Goal: Transaction & Acquisition: Book appointment/travel/reservation

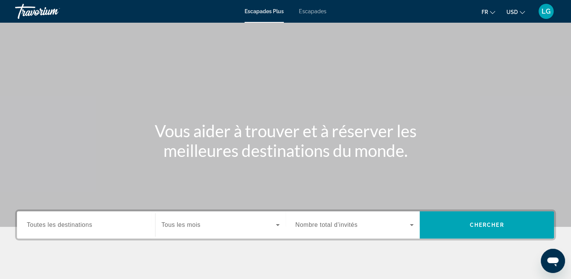
click at [514, 14] on span "USD" at bounding box center [512, 12] width 11 height 6
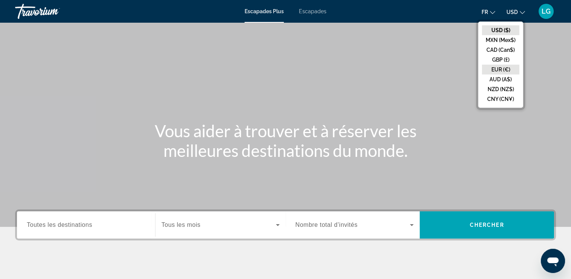
click at [500, 69] on button "EUR (€)" at bounding box center [500, 70] width 37 height 10
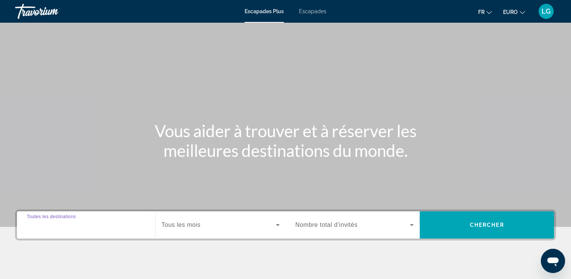
click at [107, 222] on input "Destination Toutes les destinations" at bounding box center [86, 225] width 119 height 9
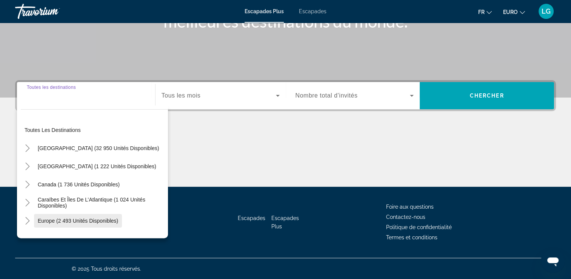
scroll to position [38, 0]
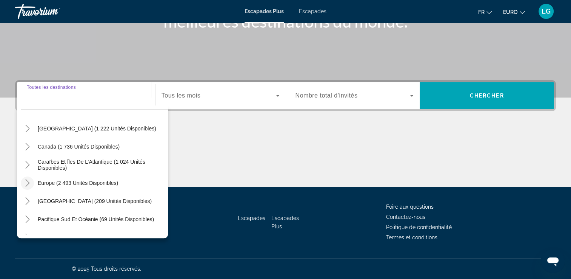
click at [29, 181] on icon "Toggle Europe (2 493 unités disponibles)" at bounding box center [28, 183] width 8 height 8
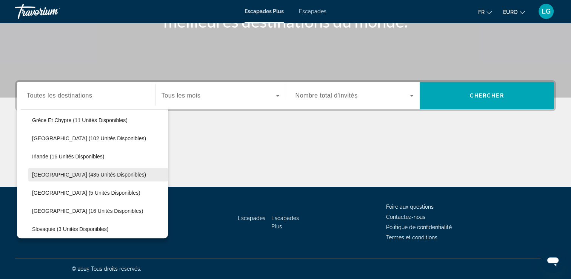
scroll to position [283, 0]
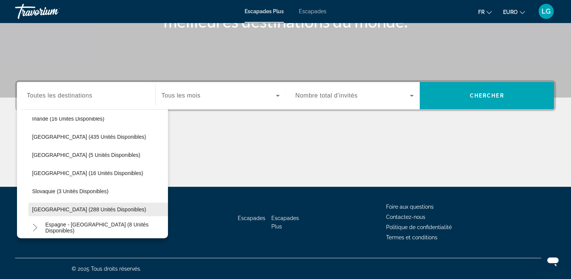
click at [72, 207] on span "Espagne (288 unités disponibles)" at bounding box center [89, 209] width 114 height 6
type input "**********"
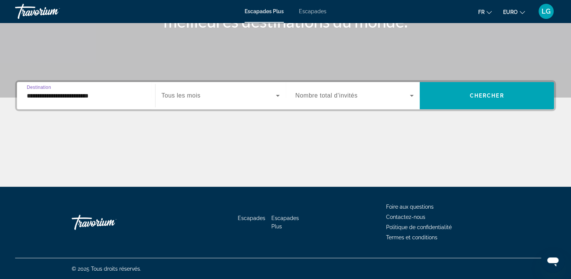
click at [195, 94] on span "Tous les mois" at bounding box center [181, 95] width 39 height 6
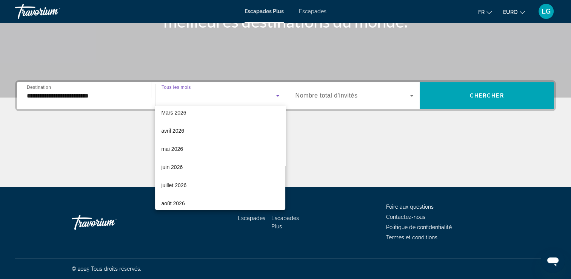
scroll to position [156, 0]
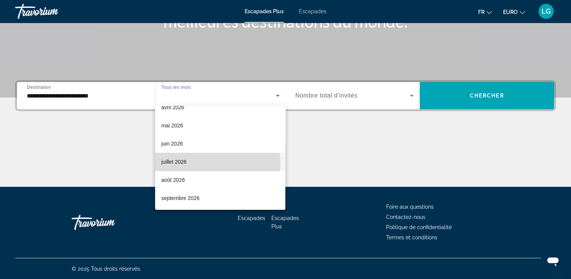
click at [194, 164] on mat-option "juillet 2026" at bounding box center [220, 162] width 130 height 18
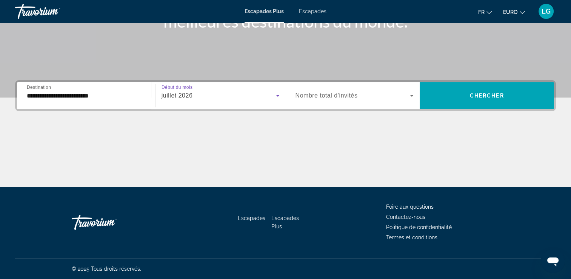
click at [399, 98] on span "Widget de recherche" at bounding box center [353, 95] width 115 height 9
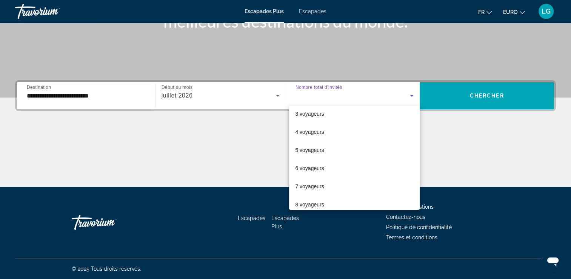
scroll to position [83, 0]
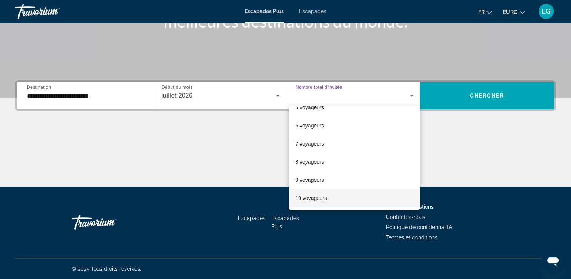
click at [311, 200] on font "10 voyageurs" at bounding box center [311, 198] width 32 height 6
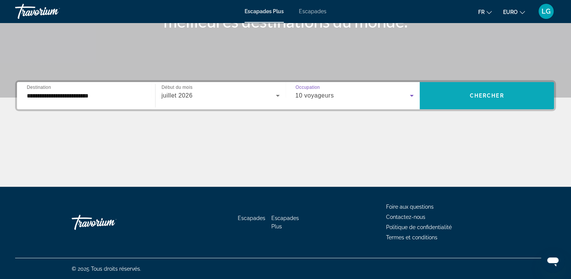
click at [498, 94] on span "Chercher" at bounding box center [487, 96] width 34 height 6
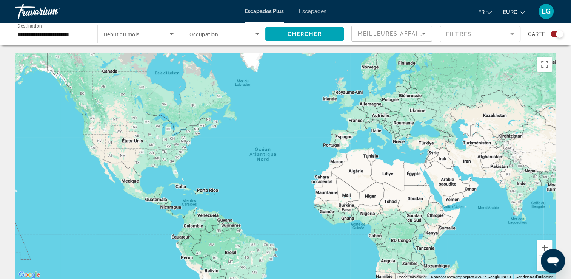
click at [168, 33] on icon "Widget de recherche" at bounding box center [171, 33] width 9 height 9
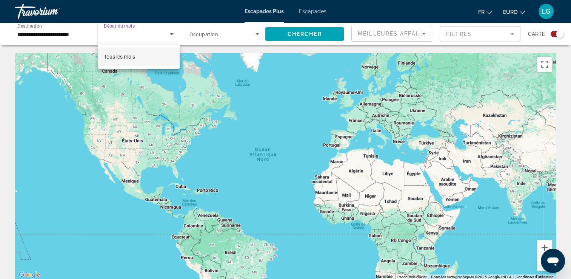
click at [168, 33] on div at bounding box center [285, 139] width 571 height 279
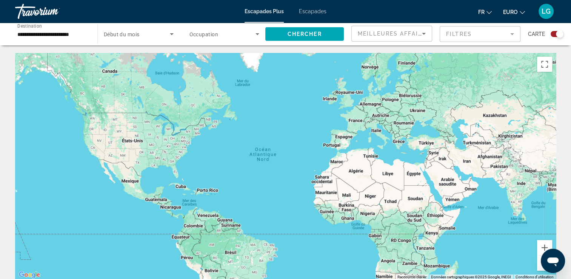
click at [258, 34] on icon "Widget de recherche" at bounding box center [258, 34] width 4 height 2
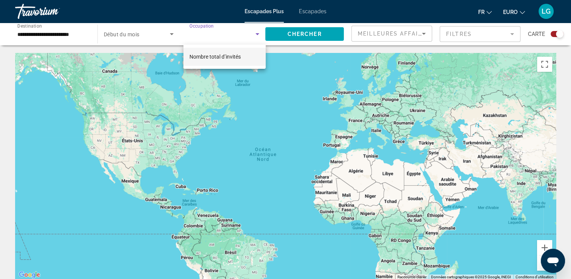
click at [239, 57] on span "Nombre total d’invités" at bounding box center [215, 57] width 51 height 6
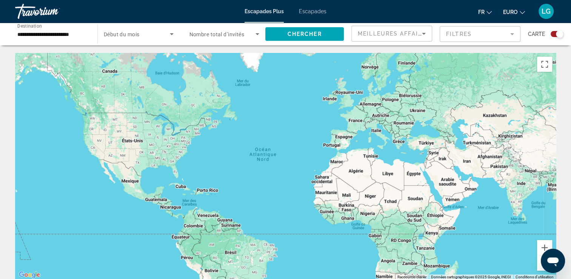
click at [554, 34] on div "Widget de recherche" at bounding box center [557, 34] width 13 height 6
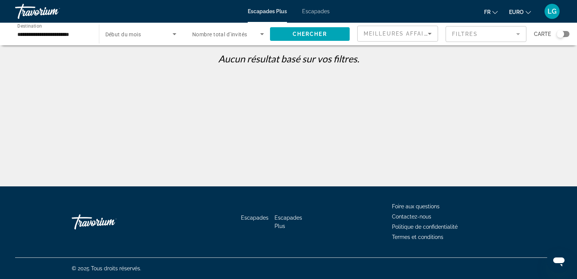
click at [568, 33] on div "Widget de recherche" at bounding box center [563, 34] width 13 height 6
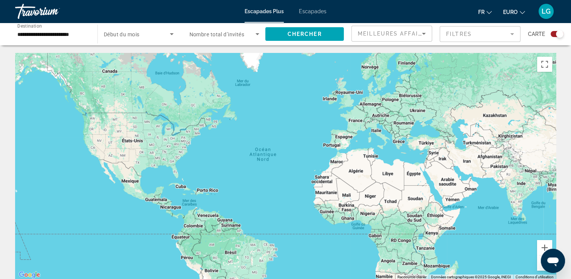
click at [306, 7] on div "Escapades Plus Escapades Fr English Español Français Italiano Português русский…" at bounding box center [285, 12] width 571 height 20
click at [323, 13] on span "Escapades" at bounding box center [313, 11] width 28 height 6
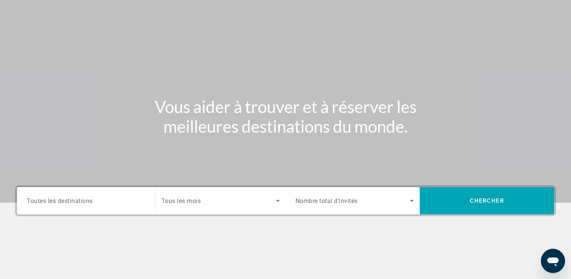
scroll to position [76, 0]
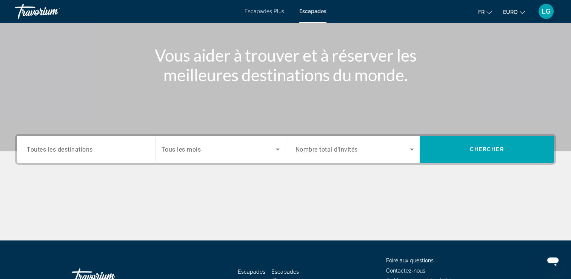
click at [64, 153] on div "Widget de recherche" at bounding box center [86, 150] width 119 height 22
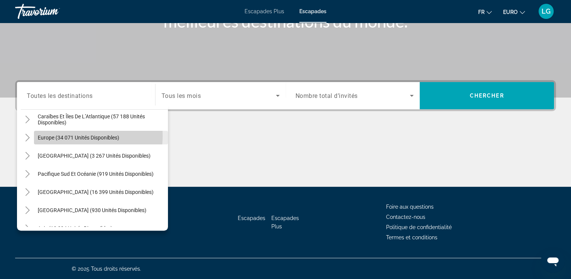
click at [69, 135] on span "Europe (34 071 unités disponibles)" at bounding box center [79, 137] width 82 height 6
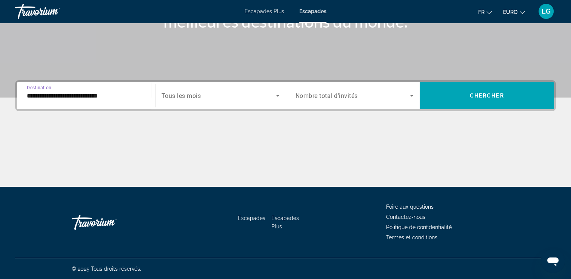
click at [100, 91] on input "**********" at bounding box center [86, 95] width 119 height 9
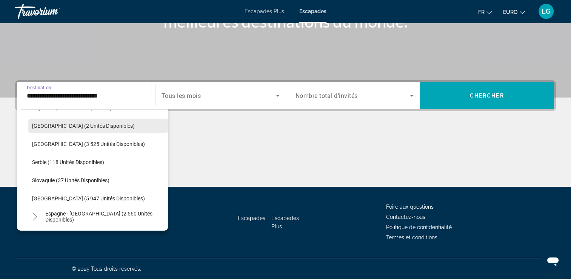
scroll to position [385, 0]
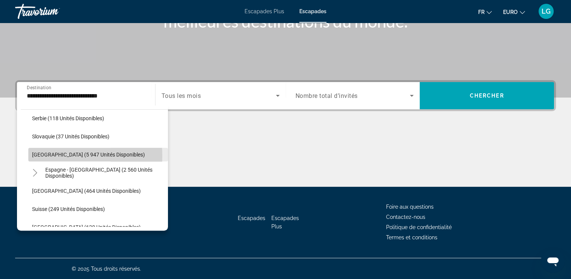
click at [40, 156] on span "Espagne (5 947 unités disponibles)" at bounding box center [88, 154] width 113 height 6
type input "**********"
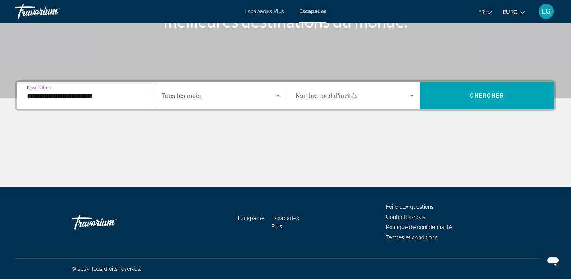
click at [235, 95] on span "Widget de recherche" at bounding box center [219, 95] width 114 height 9
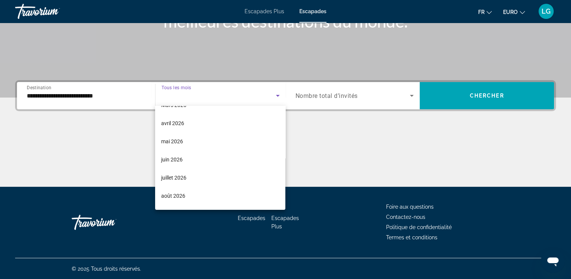
scroll to position [151, 0]
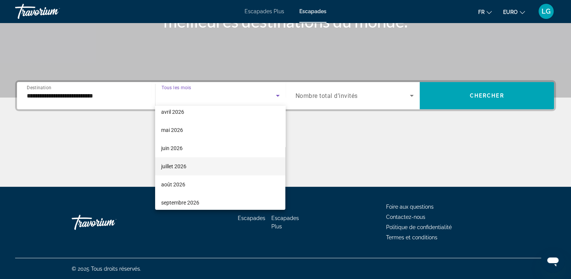
click at [187, 167] on mat-option "juillet 2026" at bounding box center [220, 166] width 130 height 18
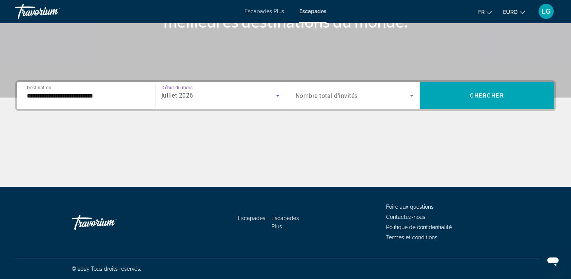
click at [347, 94] on span "Nombre total d’invités" at bounding box center [327, 95] width 62 height 7
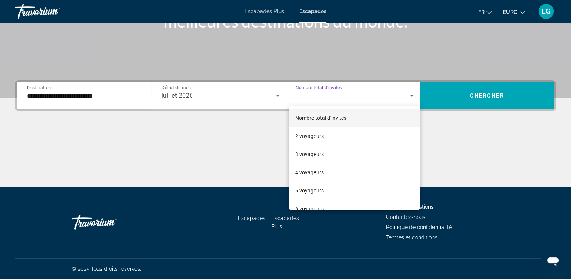
scroll to position [83, 0]
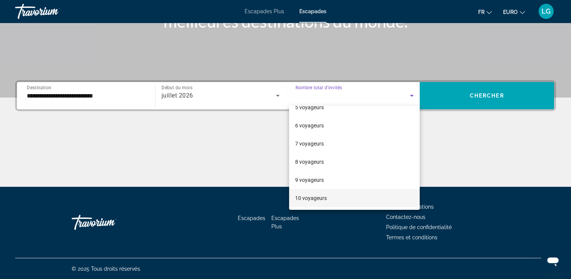
click at [316, 195] on font "10 voyageurs" at bounding box center [311, 198] width 32 height 6
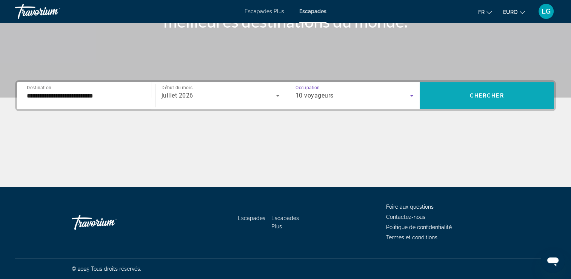
click at [492, 90] on span "Widget de recherche" at bounding box center [487, 95] width 134 height 18
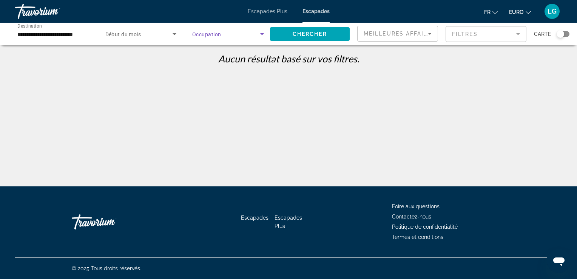
click at [244, 32] on span "Widget de recherche" at bounding box center [226, 33] width 68 height 9
click at [151, 34] on div at bounding box center [288, 139] width 577 height 279
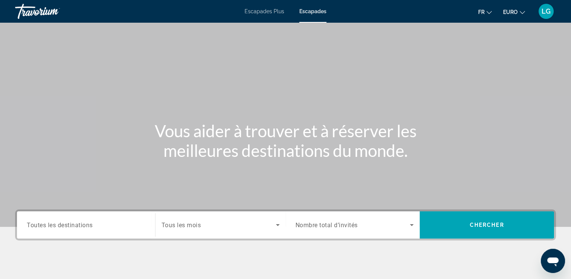
click at [39, 211] on div "Destination Toutes les destinations" at bounding box center [86, 224] width 131 height 27
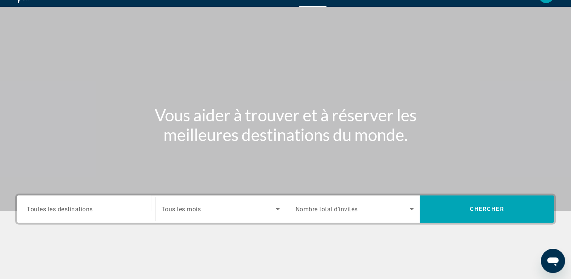
click at [57, 211] on span "Toutes les destinations" at bounding box center [60, 208] width 66 height 7
click at [57, 211] on input "Destination Toutes les destinations" at bounding box center [86, 209] width 119 height 9
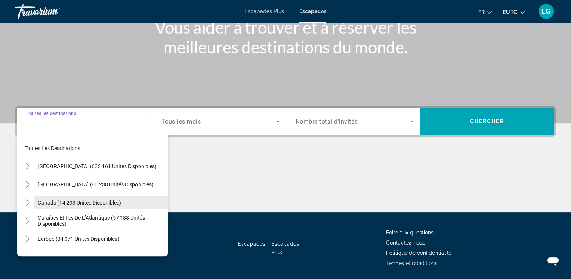
scroll to position [129, 0]
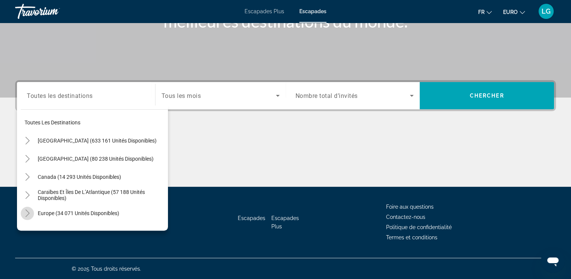
click at [24, 211] on icon "Toggle Europe (34 071 unités disponibles)" at bounding box center [28, 213] width 8 height 8
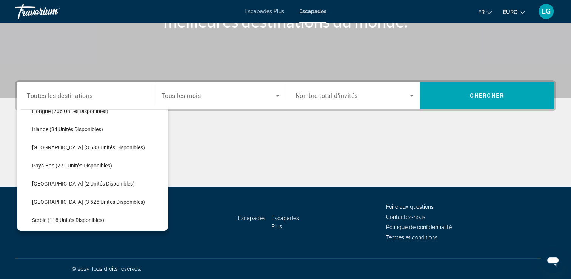
scroll to position [359, 0]
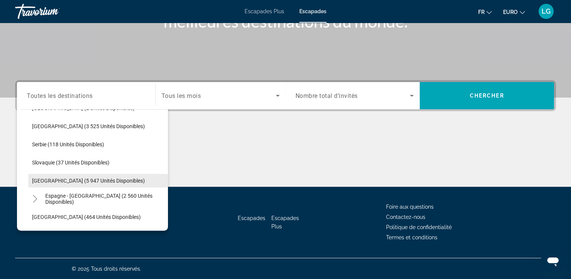
click at [57, 177] on span "Espagne (5 947 unités disponibles)" at bounding box center [88, 180] width 113 height 6
type input "**********"
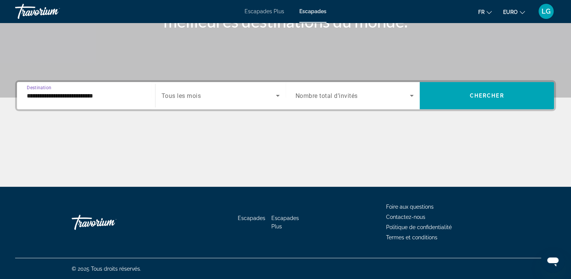
click at [243, 88] on div "Widget de recherche" at bounding box center [221, 95] width 118 height 21
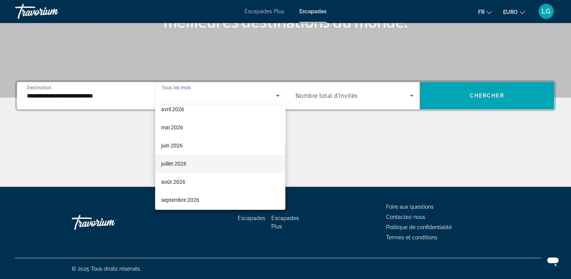
scroll to position [156, 0]
click at [181, 162] on font "juillet 2026" at bounding box center [173, 162] width 25 height 6
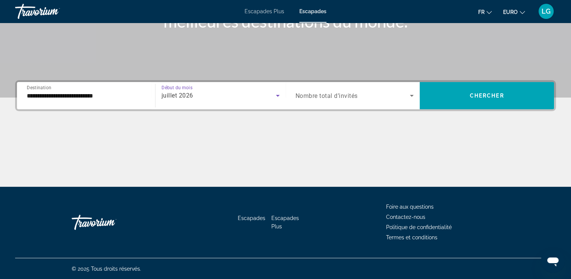
click at [360, 94] on span "Widget de recherche" at bounding box center [353, 95] width 115 height 9
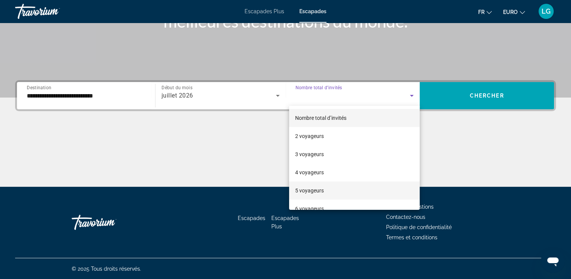
click at [320, 187] on span "5 voyageurs" at bounding box center [309, 190] width 29 height 9
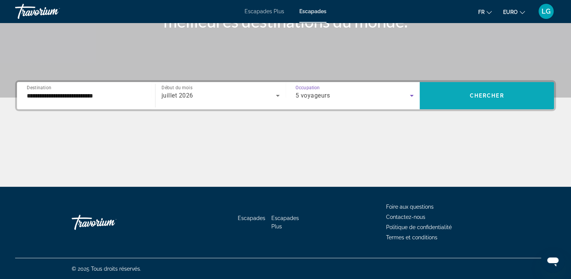
click at [514, 98] on span "Widget de recherche" at bounding box center [487, 95] width 134 height 18
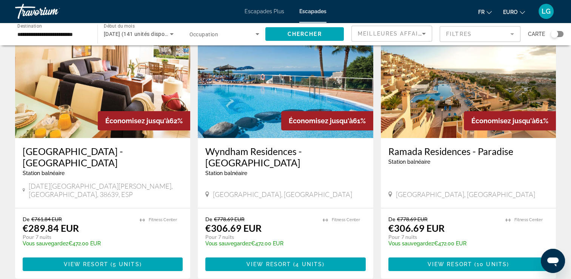
scroll to position [38, 0]
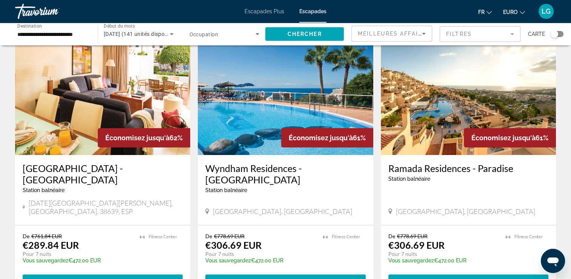
click at [262, 91] on img "Contenu principal" at bounding box center [285, 94] width 175 height 121
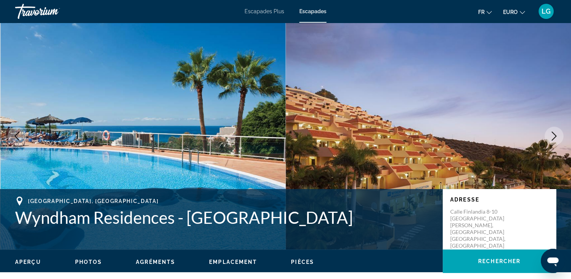
click at [557, 138] on icon "Image suivante" at bounding box center [554, 135] width 9 height 9
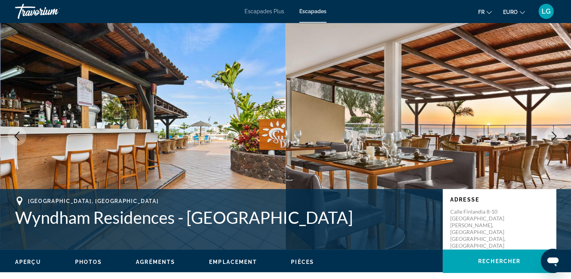
click at [557, 138] on icon "Image suivante" at bounding box center [554, 135] width 9 height 9
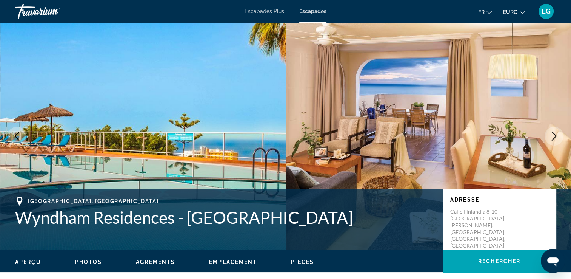
click at [554, 136] on icon "Image suivante" at bounding box center [554, 135] width 9 height 9
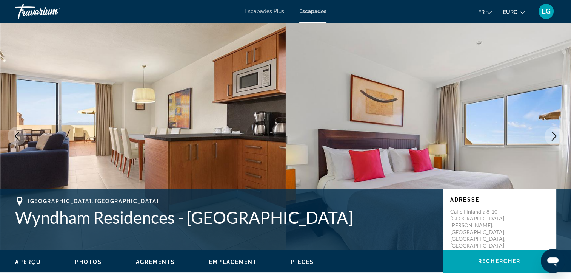
click at [556, 142] on button "Image suivante" at bounding box center [554, 136] width 19 height 19
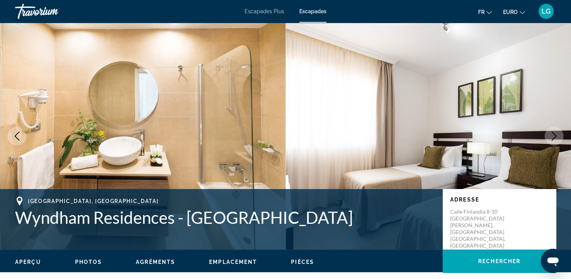
click at [556, 142] on button "Image suivante" at bounding box center [554, 136] width 19 height 19
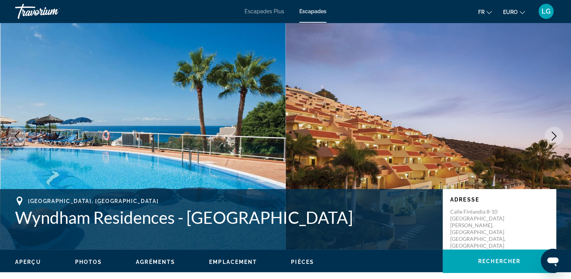
click at [556, 142] on button "Image suivante" at bounding box center [554, 136] width 19 height 19
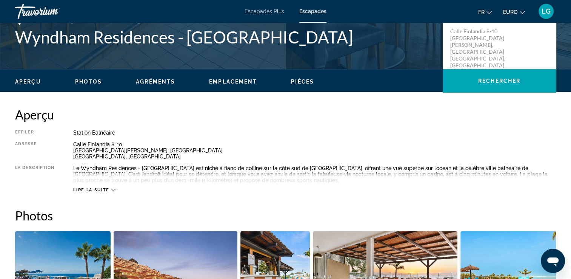
scroll to position [151, 0]
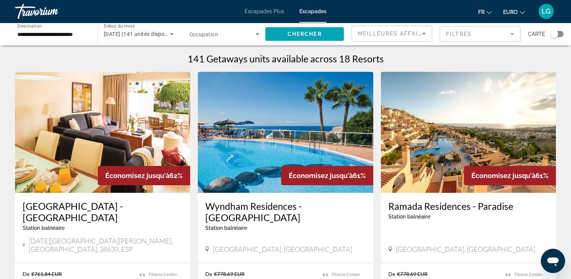
click at [560, 33] on div "Widget de recherche" at bounding box center [557, 34] width 13 height 6
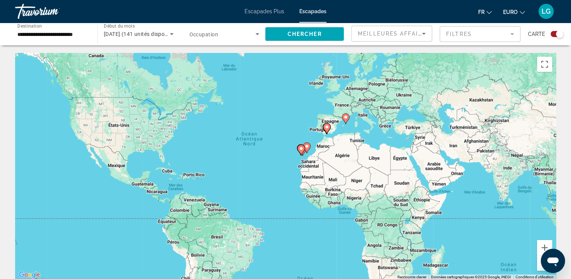
drag, startPoint x: 307, startPoint y: 156, endPoint x: 292, endPoint y: 135, distance: 26.4
click at [292, 135] on div "Pour activer le glissement avec le clavier, appuyez sur Alt+Entrée. Une fois ce…" at bounding box center [285, 166] width 541 height 227
click at [543, 242] on button "Zoom avant" at bounding box center [544, 247] width 15 height 15
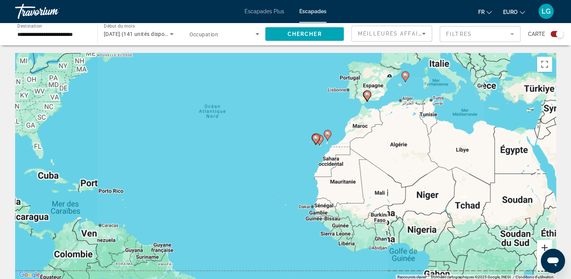
click at [543, 242] on button "Zoom avant" at bounding box center [544, 247] width 15 height 15
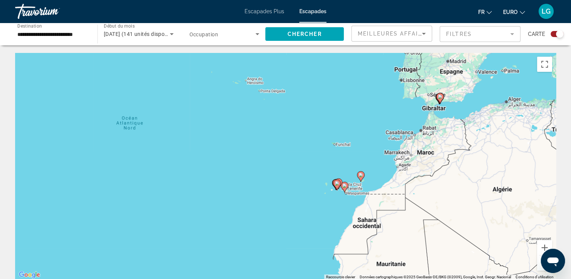
drag, startPoint x: 361, startPoint y: 128, endPoint x: 353, endPoint y: 190, distance: 61.7
click at [353, 190] on div "Pour activer le glissement avec le clavier, appuyez sur Alt+Entrée. Une fois ce…" at bounding box center [285, 166] width 541 height 227
click at [539, 265] on button "Zoom arrière" at bounding box center [544, 262] width 15 height 15
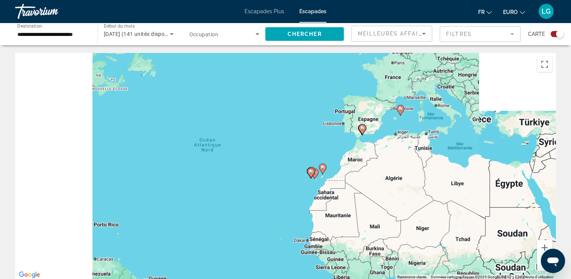
click at [539, 265] on button "Zoom arrière" at bounding box center [544, 262] width 15 height 15
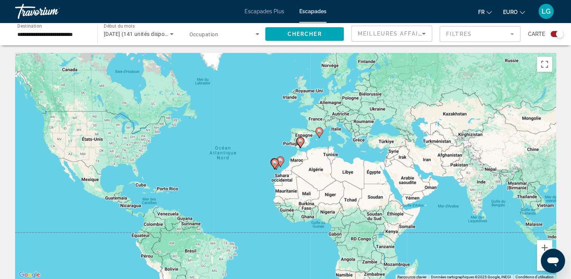
drag, startPoint x: 351, startPoint y: 150, endPoint x: 326, endPoint y: 147, distance: 25.1
click at [326, 147] on div "Pour activer le glissement avec le clavier, appuyez sur Alt+Entrée. Une fois ce…" at bounding box center [285, 166] width 541 height 227
click at [543, 242] on button "Zoom avant" at bounding box center [544, 247] width 15 height 15
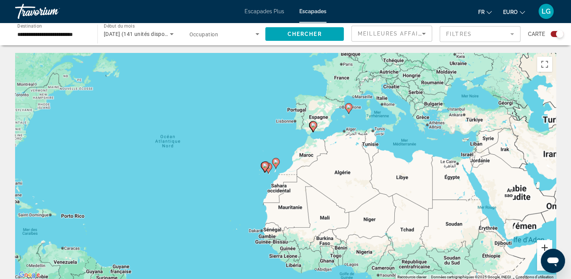
click at [543, 242] on button "Zoom avant" at bounding box center [544, 247] width 15 height 15
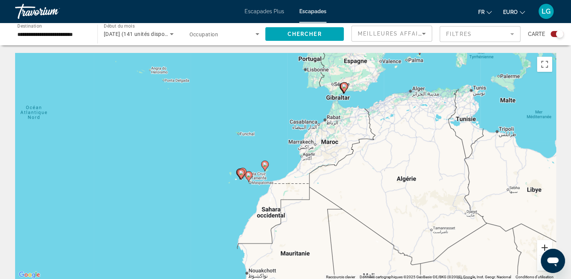
click at [542, 241] on button "Zoom avant" at bounding box center [544, 247] width 15 height 15
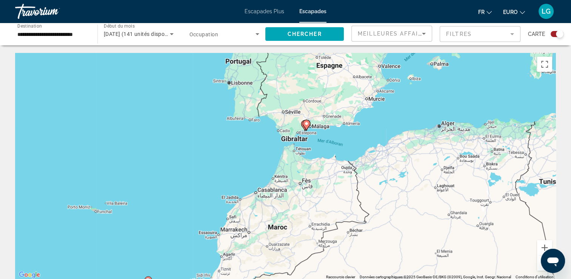
drag, startPoint x: 415, startPoint y: 127, endPoint x: 316, endPoint y: 230, distance: 142.6
click at [317, 238] on div "Pour activer le glissement avec le clavier, appuyez sur Alt+Entrée. Une fois ce…" at bounding box center [285, 166] width 541 height 227
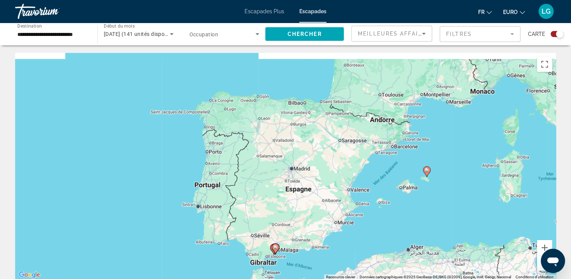
drag, startPoint x: 325, startPoint y: 187, endPoint x: 298, endPoint y: 298, distance: 114.2
click at [298, 278] on html "**********" at bounding box center [285, 139] width 571 height 279
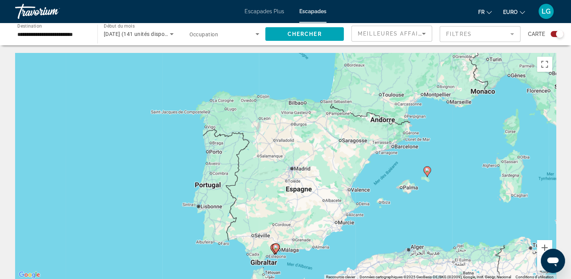
click at [553, 32] on div "Widget de recherche" at bounding box center [557, 34] width 13 height 6
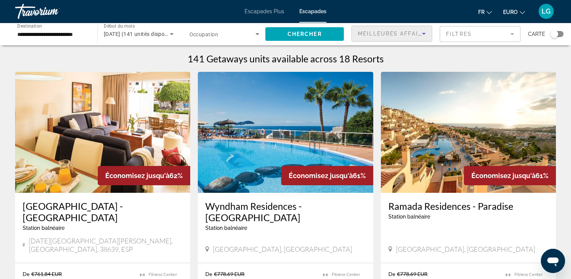
click at [421, 32] on icon "Trier par" at bounding box center [424, 33] width 9 height 9
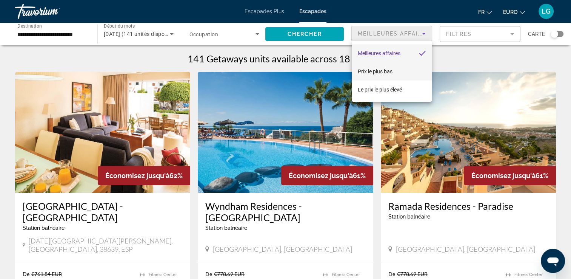
click at [396, 67] on mat-option "Prix le plus bas" at bounding box center [392, 71] width 80 height 18
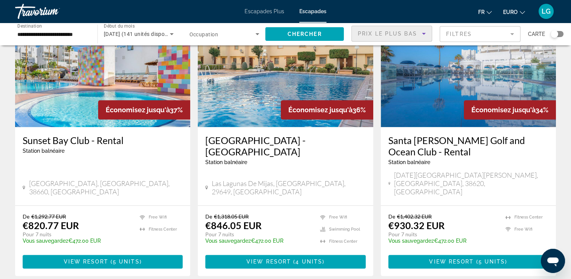
scroll to position [906, 0]
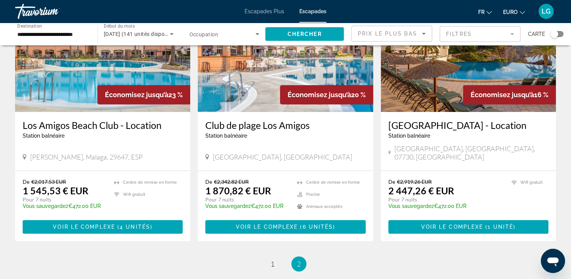
scroll to position [415, 0]
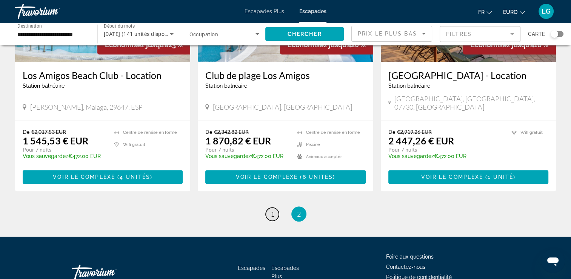
click at [272, 210] on span "1" at bounding box center [273, 214] width 4 height 8
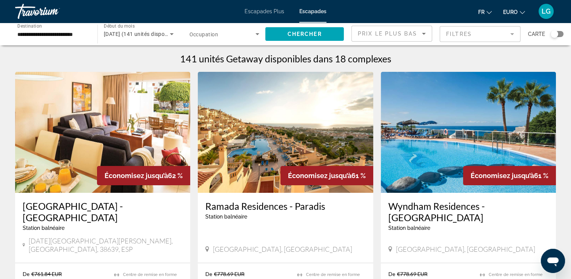
click at [112, 100] on img "Contenu principal" at bounding box center [102, 132] width 175 height 121
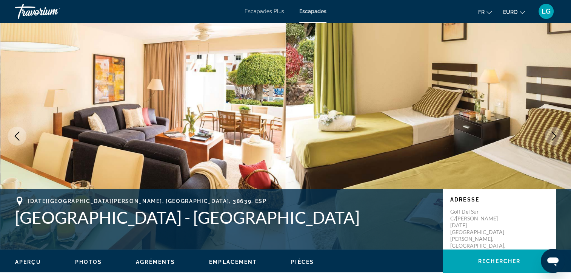
click at [557, 141] on button "Image suivante" at bounding box center [554, 136] width 19 height 19
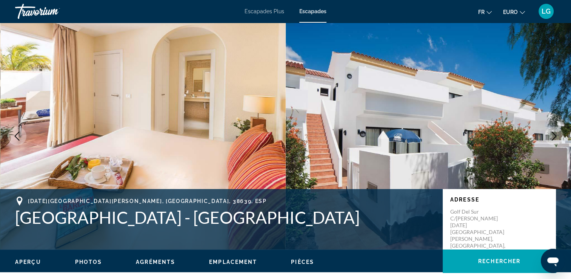
drag, startPoint x: 557, startPoint y: 141, endPoint x: 542, endPoint y: 127, distance: 20.6
click at [543, 127] on img "Contenu principal" at bounding box center [429, 136] width 286 height 227
click at [559, 138] on button "Image suivante" at bounding box center [554, 136] width 19 height 19
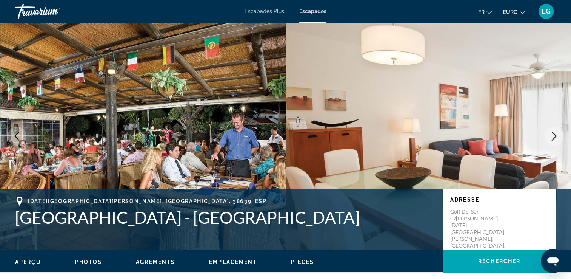
click at [12, 137] on button "Image précédente" at bounding box center [17, 136] width 19 height 19
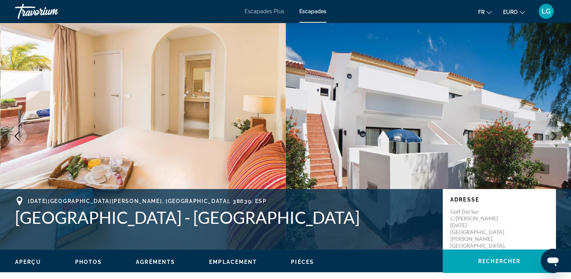
click at [553, 134] on icon "Image suivante" at bounding box center [554, 135] width 9 height 9
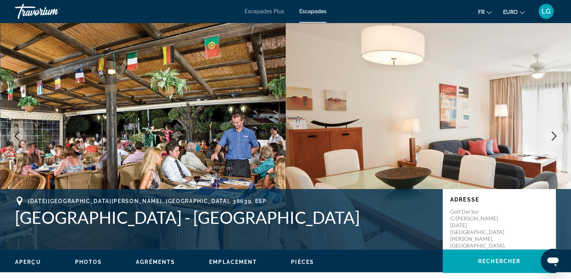
click at [553, 134] on icon "Image suivante" at bounding box center [554, 135] width 9 height 9
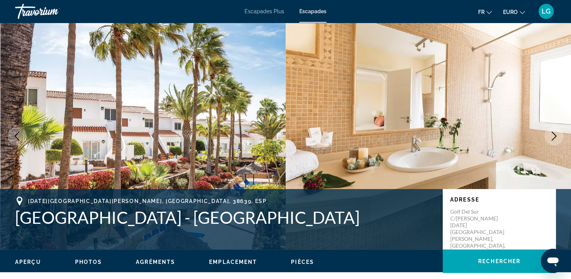
click at [553, 134] on icon "Image suivante" at bounding box center [554, 135] width 9 height 9
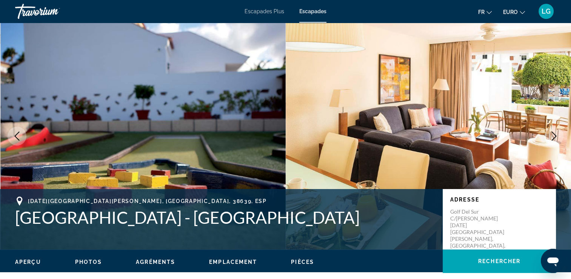
click at [553, 134] on icon "Image suivante" at bounding box center [554, 135] width 9 height 9
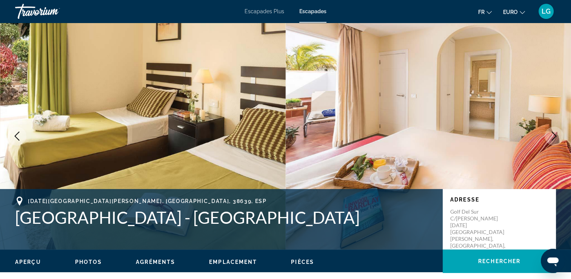
click at [553, 134] on icon "Image suivante" at bounding box center [554, 135] width 9 height 9
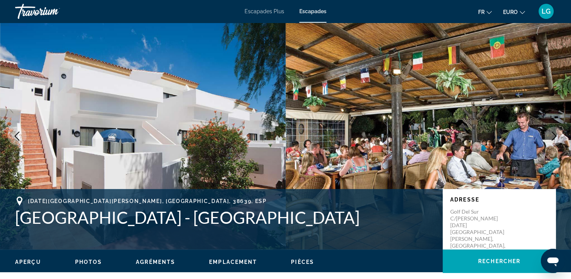
click at [272, 10] on span "Escapades Plus" at bounding box center [265, 11] width 40 height 6
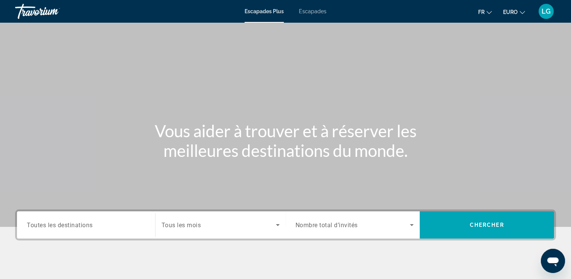
click at [73, 212] on div "Destination Toutes les destinations" at bounding box center [86, 224] width 131 height 27
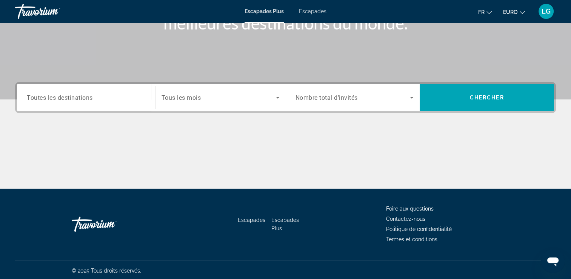
scroll to position [129, 0]
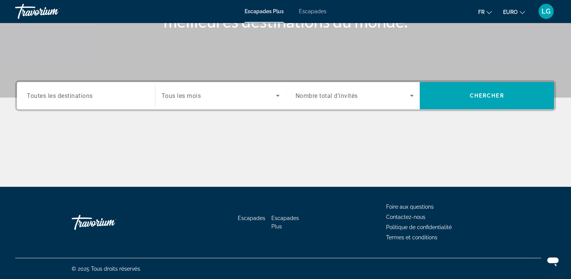
click at [78, 97] on span "Toutes les destinations" at bounding box center [60, 95] width 66 height 7
click at [78, 97] on input "Destination Toutes les destinations" at bounding box center [86, 95] width 119 height 9
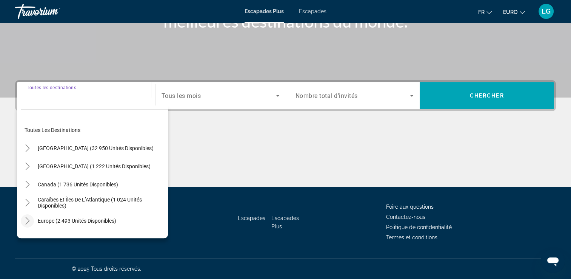
click at [24, 221] on icon "Toggle Europe (2 493 unités disponibles)" at bounding box center [28, 221] width 8 height 8
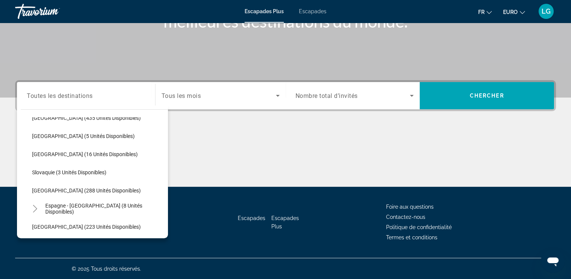
scroll to position [321, 0]
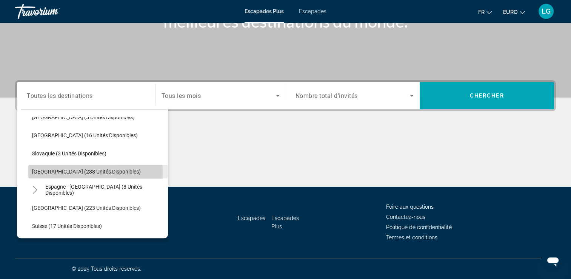
click at [43, 172] on span "Espagne (288 unités disponibles)" at bounding box center [86, 171] width 109 height 6
type input "**********"
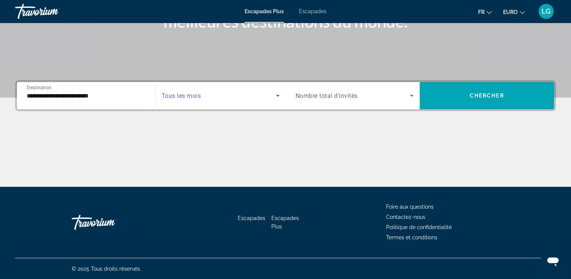
click at [230, 94] on span "Widget de recherche" at bounding box center [219, 95] width 114 height 9
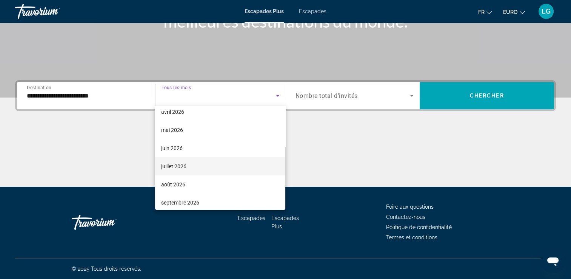
scroll to position [156, 0]
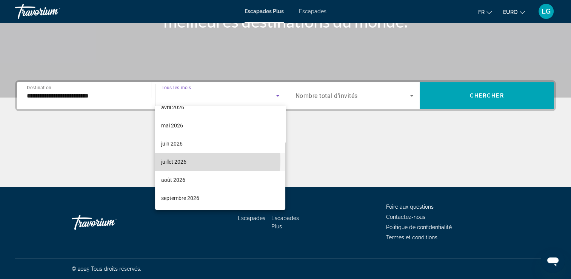
click at [181, 160] on font "juillet 2026" at bounding box center [173, 162] width 25 height 6
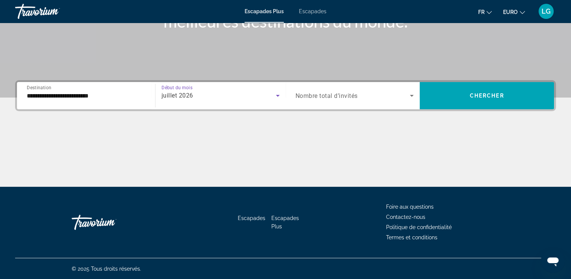
click at [344, 98] on span "Nombre total d’invités" at bounding box center [327, 95] width 62 height 7
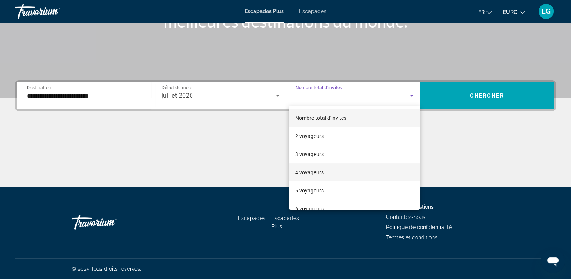
click at [323, 173] on font "4 voyageurs" at bounding box center [309, 172] width 29 height 6
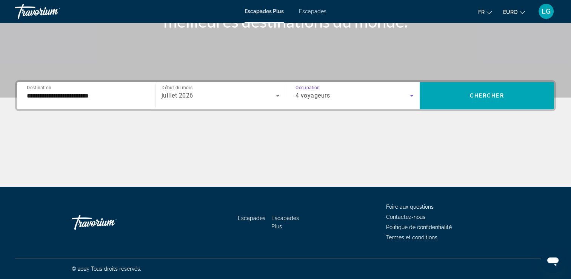
click at [329, 91] on div "4 voyageurs" at bounding box center [353, 95] width 115 height 9
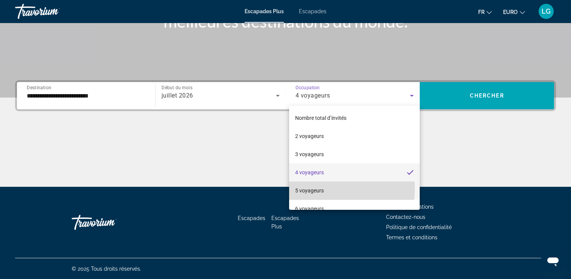
click at [314, 188] on font "5 voyageurs" at bounding box center [309, 190] width 29 height 6
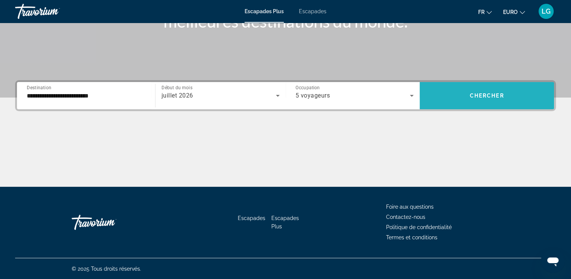
click at [506, 95] on span "Widget de recherche" at bounding box center [487, 95] width 134 height 18
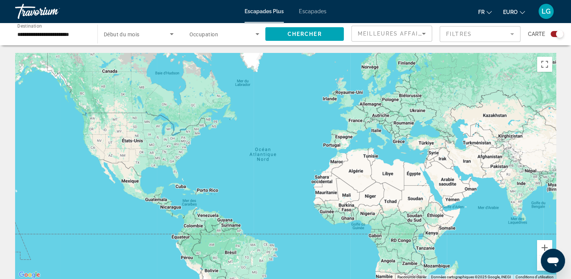
click at [553, 35] on div "Widget de recherche" at bounding box center [557, 34] width 13 height 6
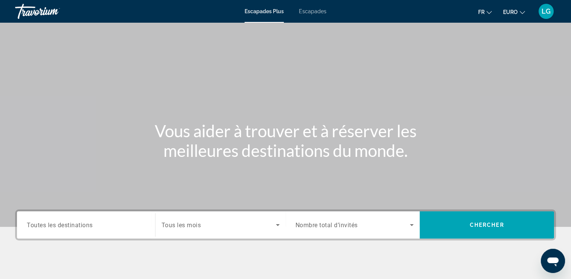
click at [82, 224] on span "Toutes les destinations" at bounding box center [60, 224] width 66 height 7
click at [82, 224] on input "Destination Toutes les destinations" at bounding box center [86, 225] width 119 height 9
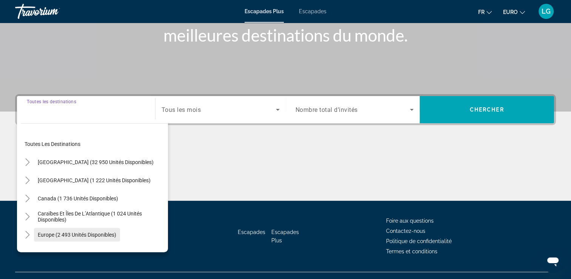
scroll to position [129, 0]
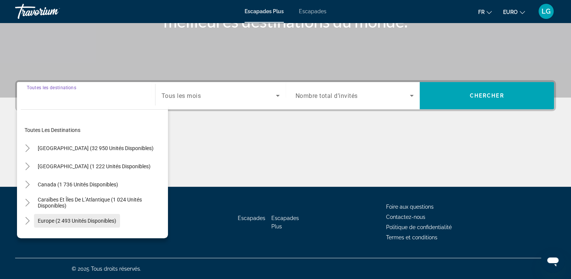
click at [66, 222] on span "Europe (2 493 unités disponibles)" at bounding box center [77, 221] width 79 height 6
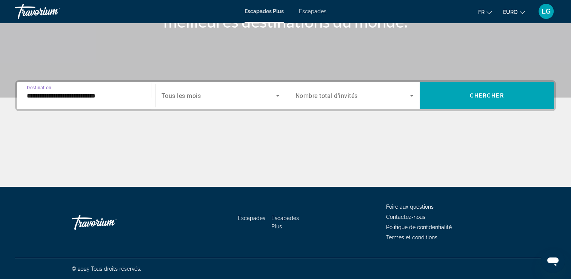
click at [66, 95] on input "**********" at bounding box center [86, 95] width 119 height 9
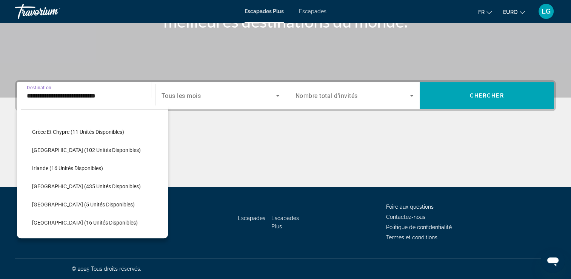
scroll to position [272, 0]
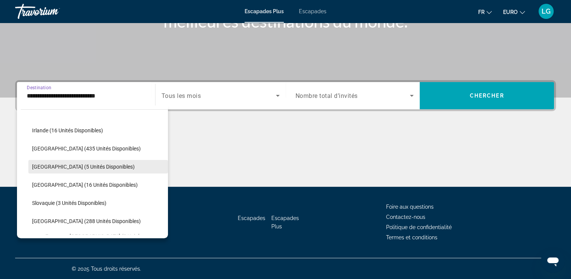
click at [40, 166] on span "Portugal (5 unités disponibles)" at bounding box center [83, 167] width 103 height 6
type input "**********"
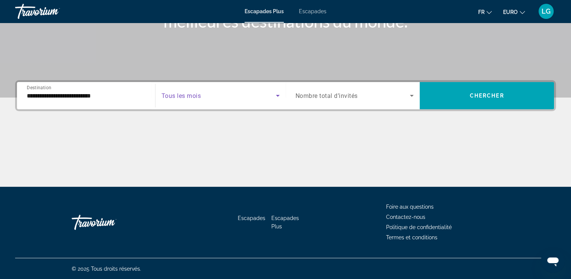
click at [221, 97] on span "Widget de recherche" at bounding box center [219, 95] width 114 height 9
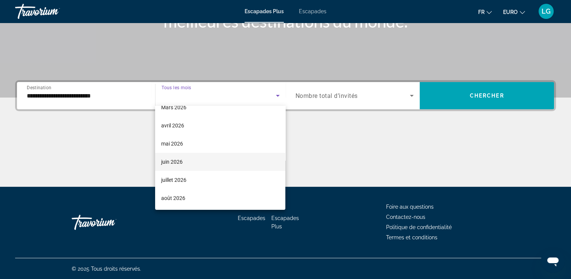
scroll to position [151, 0]
click at [180, 169] on font "juillet 2026" at bounding box center [173, 166] width 25 height 6
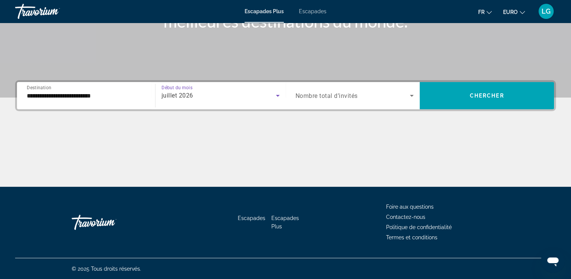
click at [386, 96] on span "Widget de recherche" at bounding box center [353, 95] width 115 height 9
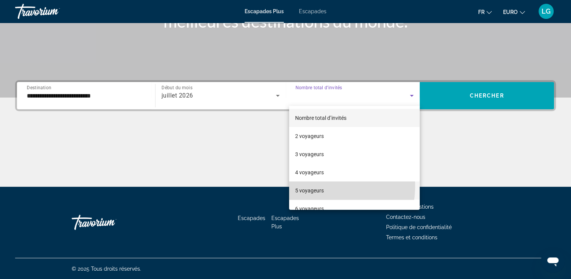
click at [305, 185] on mat-option "5 voyageurs" at bounding box center [354, 190] width 131 height 18
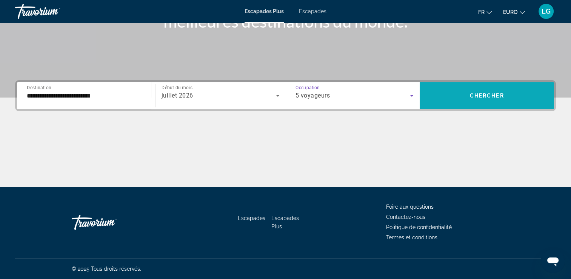
click at [520, 92] on span "Widget de recherche" at bounding box center [487, 95] width 134 height 18
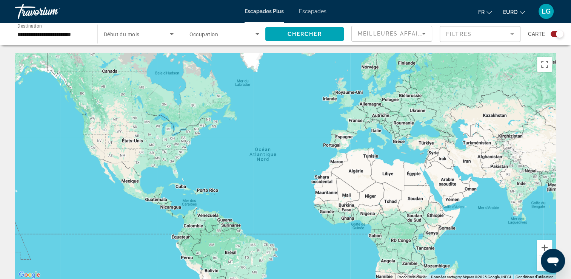
click at [554, 35] on div "Widget de recherche" at bounding box center [557, 34] width 13 height 6
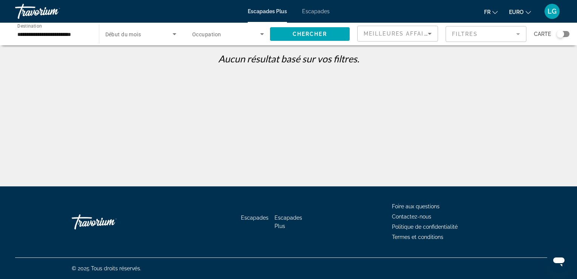
click at [121, 39] on div "Widget de recherche" at bounding box center [140, 33] width 71 height 21
click at [121, 60] on span "Tous les mois" at bounding box center [120, 56] width 31 height 9
click at [300, 35] on span "Chercher" at bounding box center [310, 34] width 34 height 6
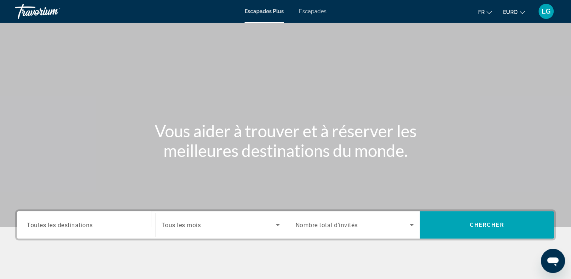
click at [326, 6] on div "Escapades Plus Escapades Fr English Español Français Italiano Português русский…" at bounding box center [285, 12] width 571 height 20
click at [308, 13] on span "Escapades" at bounding box center [313, 11] width 28 height 6
click at [68, 219] on div "Widget de recherche" at bounding box center [86, 225] width 119 height 22
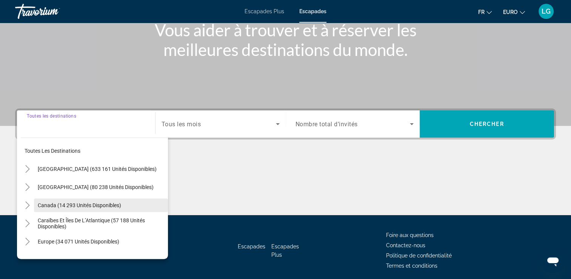
scroll to position [129, 0]
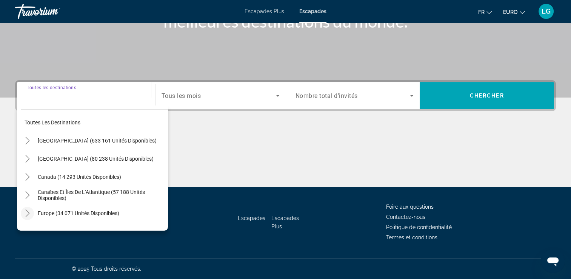
click at [28, 212] on icon "Toggle Europe (34 071 unités disponibles)" at bounding box center [28, 213] width 8 height 8
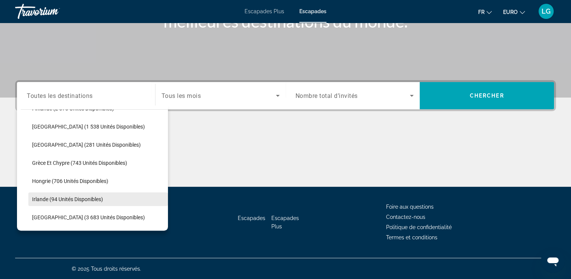
scroll to position [283, 0]
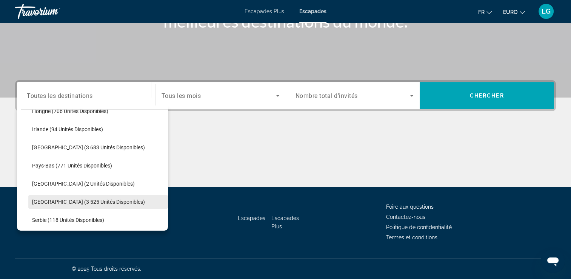
click at [62, 199] on span "Portugal (3 525 unités disponibles)" at bounding box center [88, 202] width 113 height 6
type input "**********"
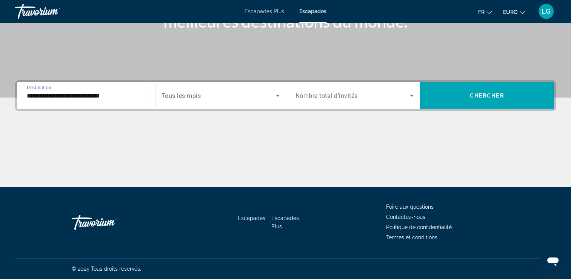
click at [237, 94] on span "Widget de recherche" at bounding box center [219, 95] width 114 height 9
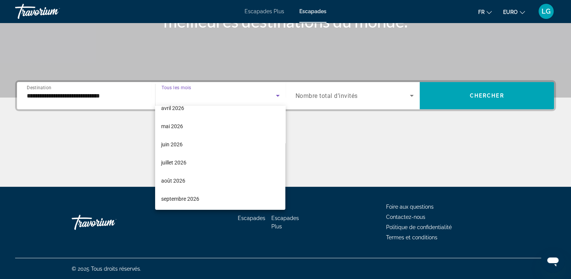
scroll to position [156, 0]
click at [171, 162] on font "juillet 2026" at bounding box center [173, 162] width 25 height 6
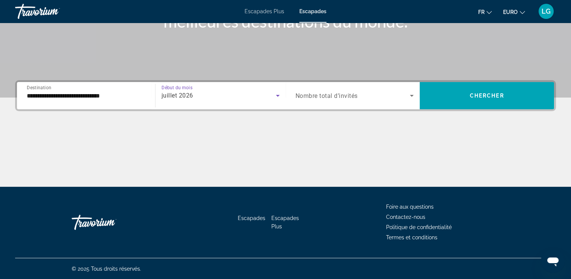
click at [347, 95] on span "Nombre total d’invités" at bounding box center [327, 95] width 62 height 7
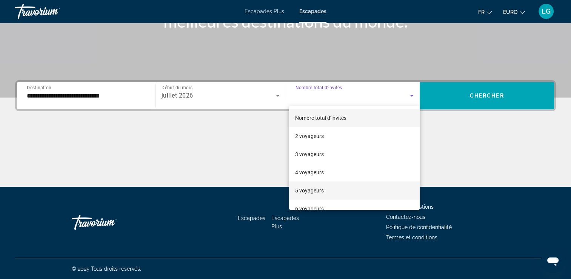
click at [319, 191] on font "5 voyageurs" at bounding box center [309, 190] width 29 height 6
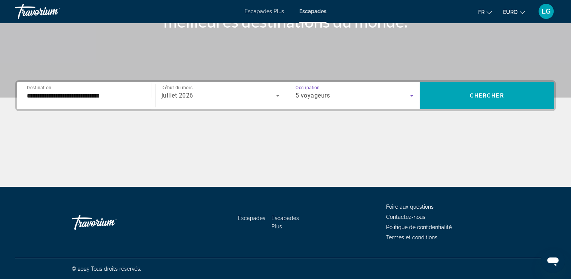
click at [242, 96] on div "juillet 2026" at bounding box center [219, 95] width 114 height 9
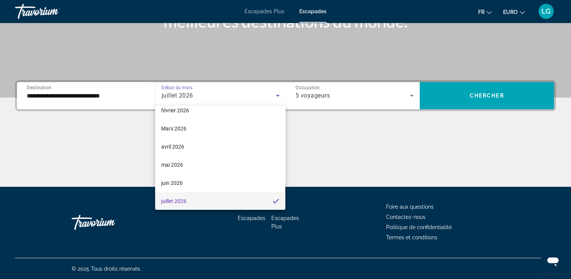
scroll to position [154, 0]
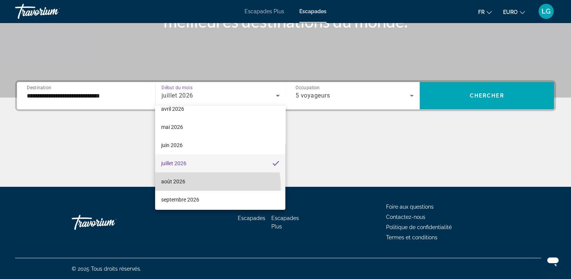
click at [199, 186] on mat-option "août 2026" at bounding box center [220, 181] width 130 height 18
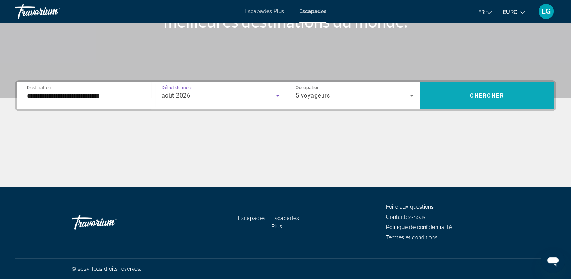
click at [509, 97] on span "Widget de recherche" at bounding box center [487, 95] width 134 height 18
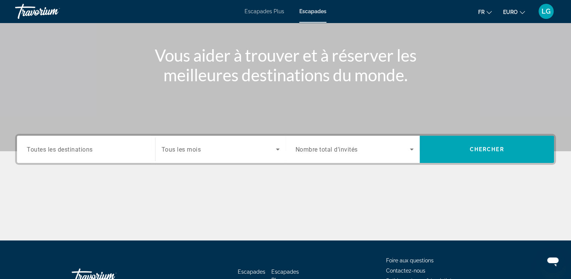
click at [82, 144] on div "Widget de recherche" at bounding box center [86, 150] width 119 height 22
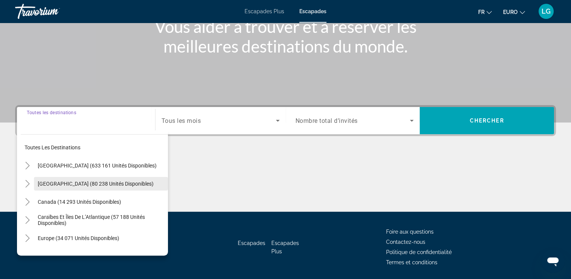
scroll to position [129, 0]
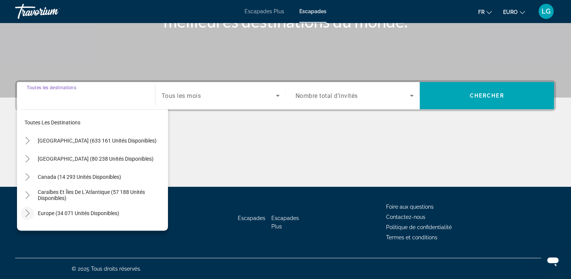
click at [28, 213] on icon "Toggle Europe (34 071 unités disponibles)" at bounding box center [28, 213] width 8 height 8
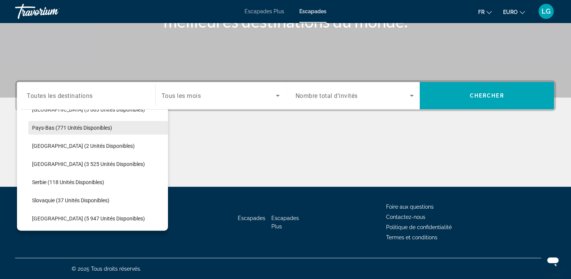
scroll to position [397, 0]
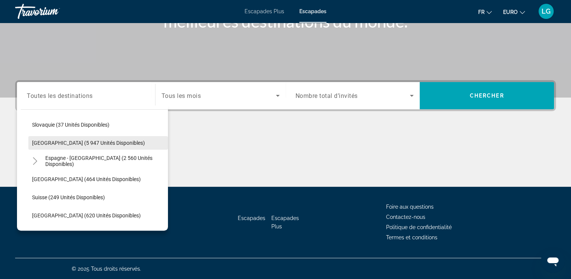
click at [46, 140] on span "Espagne (5 947 unités disponibles)" at bounding box center [88, 143] width 113 height 6
type input "**********"
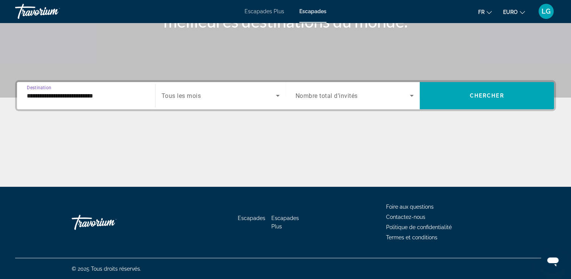
click at [214, 93] on span "Widget de recherche" at bounding box center [219, 95] width 114 height 9
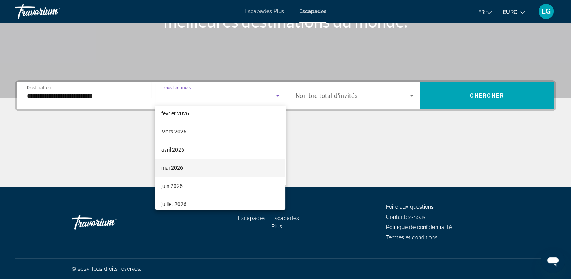
scroll to position [151, 0]
click at [185, 167] on font "juillet 2026" at bounding box center [173, 166] width 25 height 6
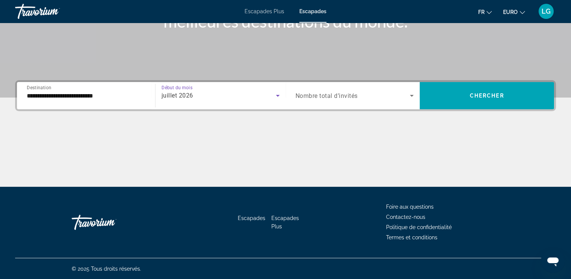
click at [391, 96] on span "Widget de recherche" at bounding box center [353, 95] width 115 height 9
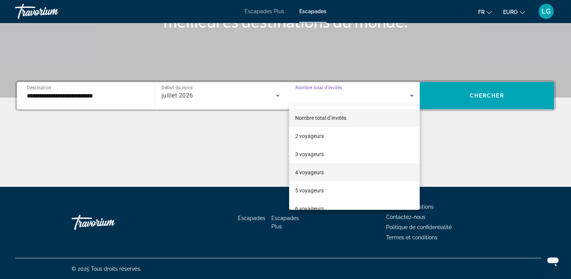
click at [312, 171] on font "4 voyageurs" at bounding box center [309, 172] width 29 height 6
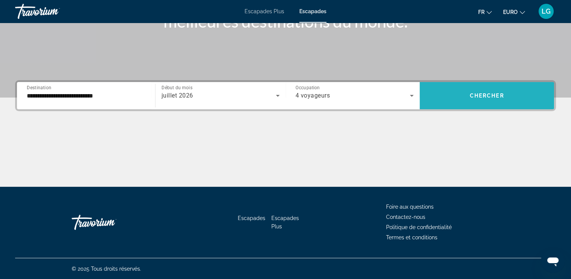
click at [494, 96] on span "Chercher" at bounding box center [487, 96] width 34 height 6
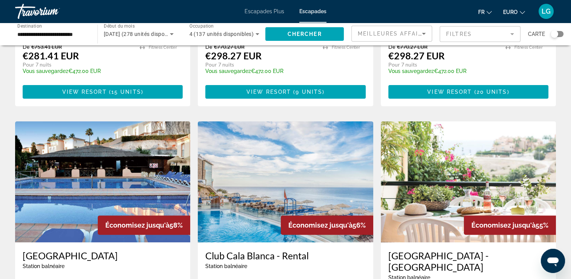
scroll to position [264, 0]
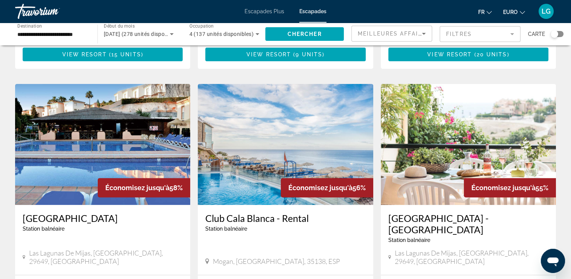
click at [138, 132] on img "Contenu principal" at bounding box center [102, 144] width 175 height 121
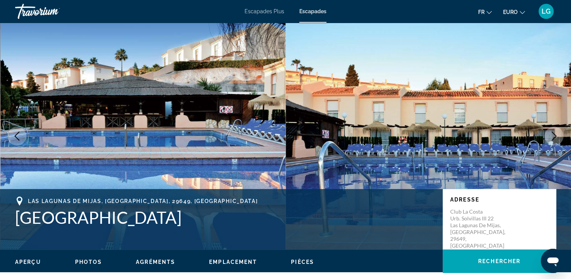
click at [558, 136] on icon "Image suivante" at bounding box center [554, 135] width 9 height 9
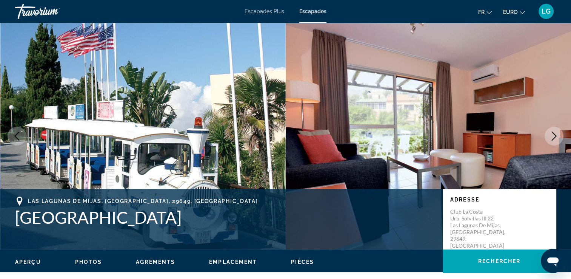
click at [558, 136] on icon "Image suivante" at bounding box center [554, 135] width 9 height 9
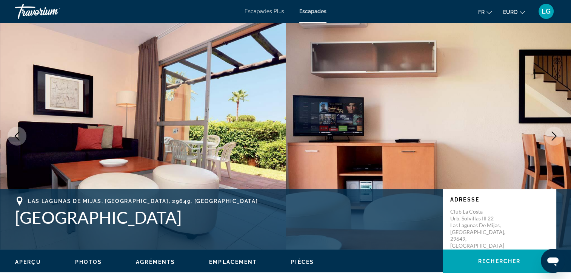
click at [558, 136] on icon "Image suivante" at bounding box center [554, 135] width 9 height 9
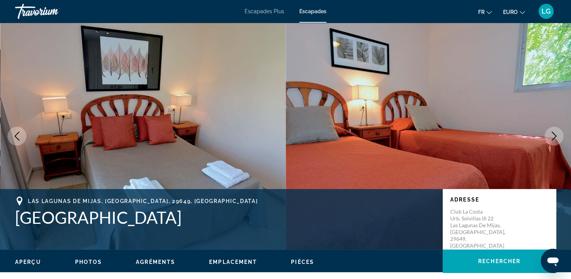
click at [558, 136] on icon "Image suivante" at bounding box center [554, 135] width 9 height 9
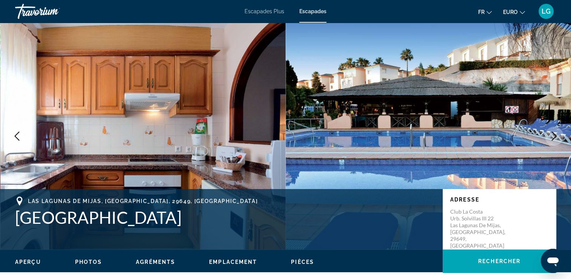
click at [558, 136] on icon "Image suivante" at bounding box center [554, 135] width 9 height 9
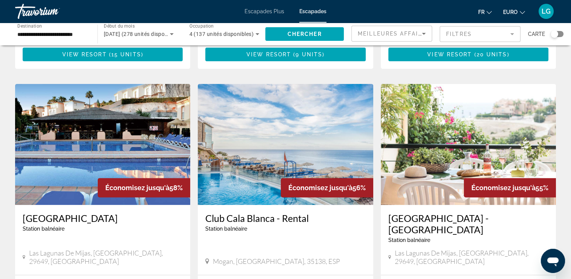
scroll to position [302, 0]
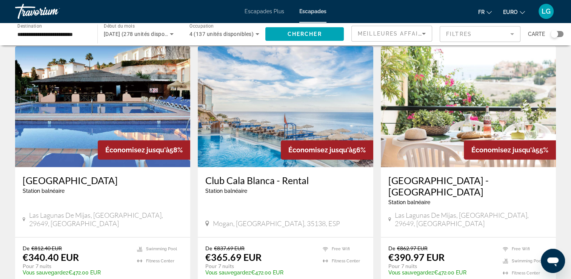
click at [249, 123] on img "Contenu principal" at bounding box center [285, 106] width 175 height 121
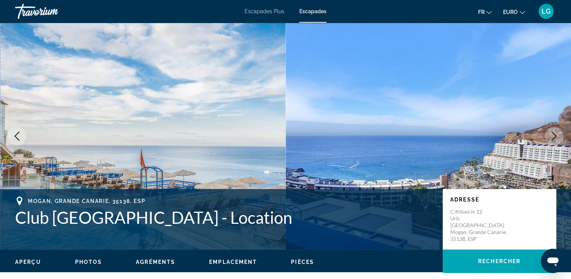
click at [556, 133] on icon "Image suivante" at bounding box center [554, 135] width 9 height 9
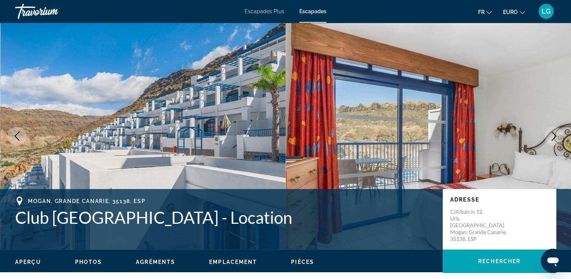
click at [557, 135] on icon "Image suivante" at bounding box center [554, 135] width 9 height 9
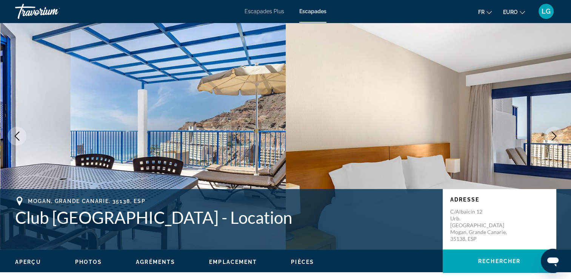
click at [557, 135] on icon "Image suivante" at bounding box center [554, 135] width 9 height 9
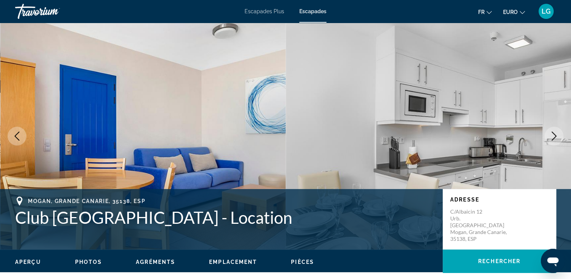
click at [557, 135] on icon "Image suivante" at bounding box center [554, 135] width 9 height 9
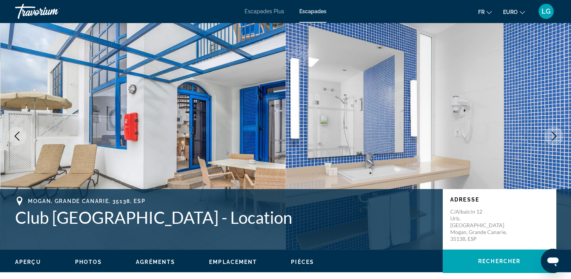
click at [557, 135] on icon "Image suivante" at bounding box center [554, 135] width 9 height 9
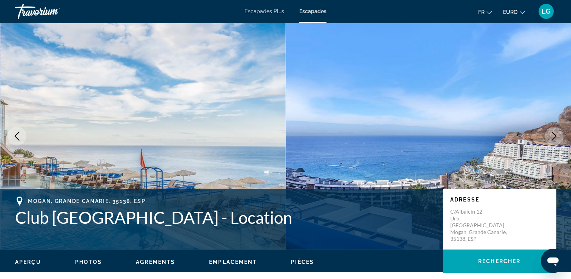
click at [557, 135] on icon "Image suivante" at bounding box center [554, 135] width 9 height 9
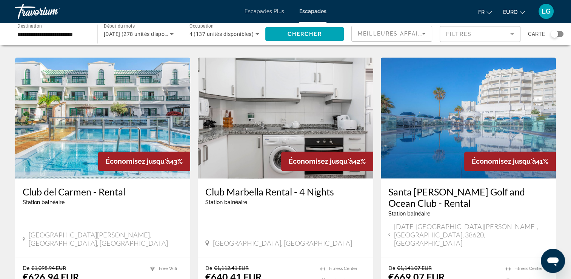
scroll to position [831, 0]
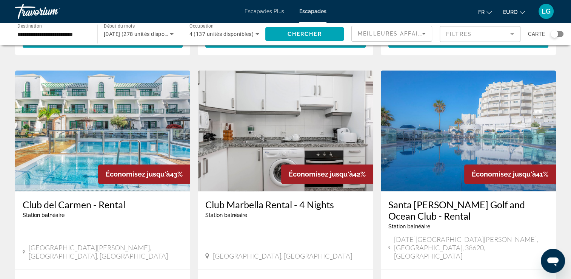
click at [94, 90] on img "Contenu principal" at bounding box center [102, 130] width 175 height 121
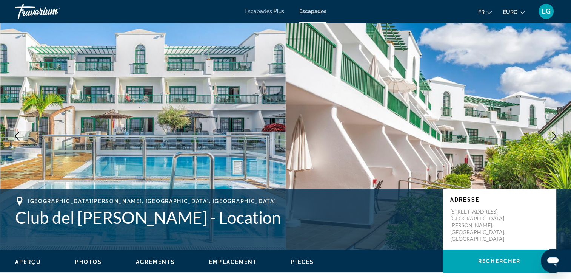
click at [553, 137] on icon "Image suivante" at bounding box center [554, 135] width 9 height 9
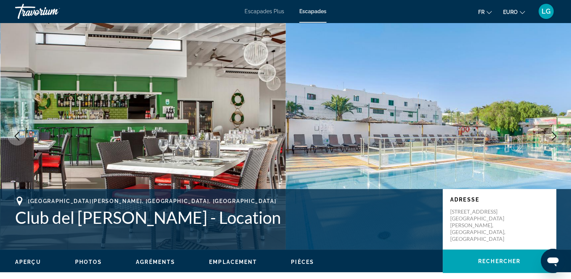
click at [553, 137] on icon "Image suivante" at bounding box center [554, 135] width 9 height 9
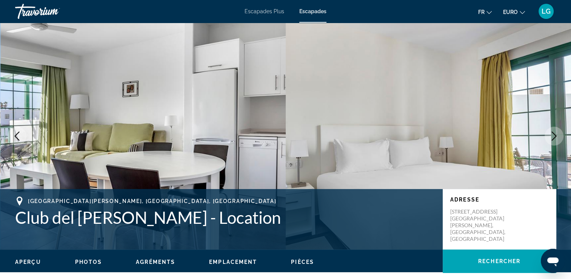
click at [553, 137] on icon "Image suivante" at bounding box center [554, 135] width 9 height 9
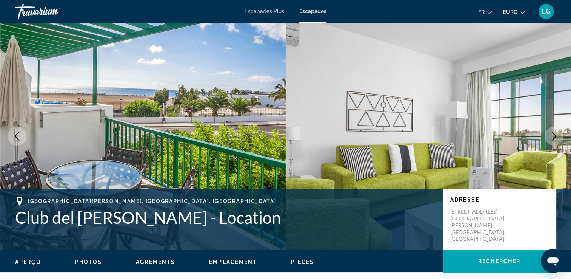
click at [559, 139] on button "Image suivante" at bounding box center [554, 136] width 19 height 19
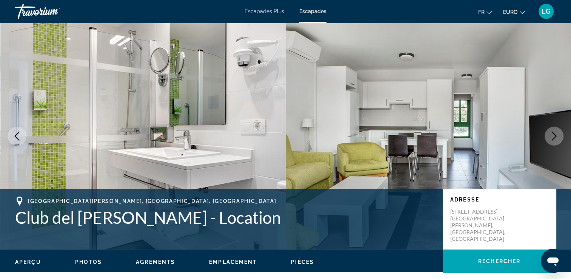
click at [559, 139] on button "Image suivante" at bounding box center [554, 136] width 19 height 19
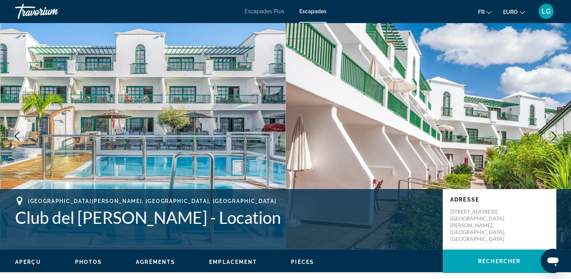
click at [559, 139] on button "Image suivante" at bounding box center [554, 136] width 19 height 19
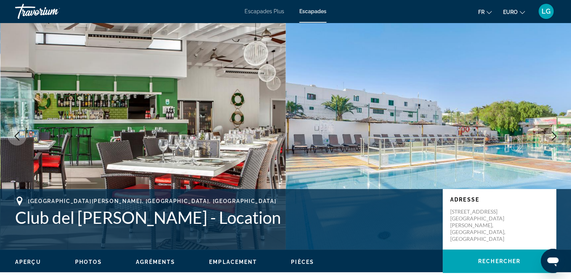
click at [553, 136] on icon "Image suivante" at bounding box center [554, 135] width 9 height 9
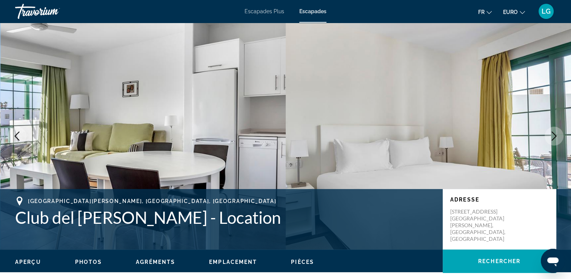
click at [553, 136] on icon "Image suivante" at bounding box center [554, 135] width 9 height 9
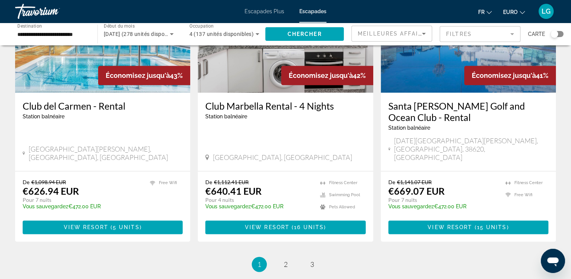
scroll to position [976, 0]
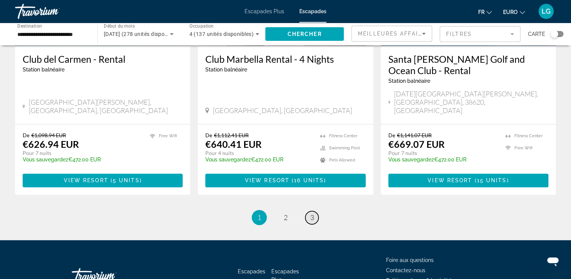
click at [315, 211] on link "page 3" at bounding box center [312, 217] width 13 height 13
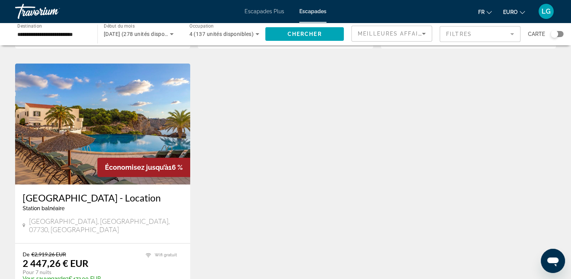
scroll to position [227, 0]
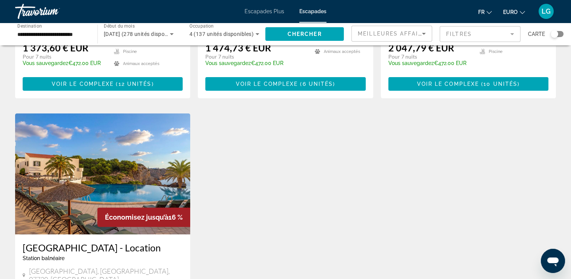
click at [93, 144] on img "Contenu principal" at bounding box center [102, 173] width 175 height 121
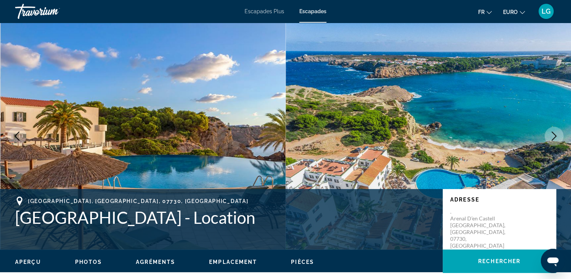
click at [549, 137] on button "Image suivante" at bounding box center [554, 136] width 19 height 19
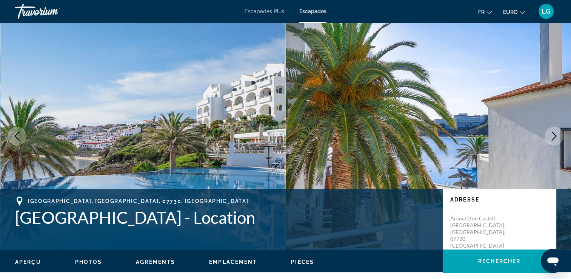
click at [10, 139] on button "Image précédente" at bounding box center [17, 136] width 19 height 19
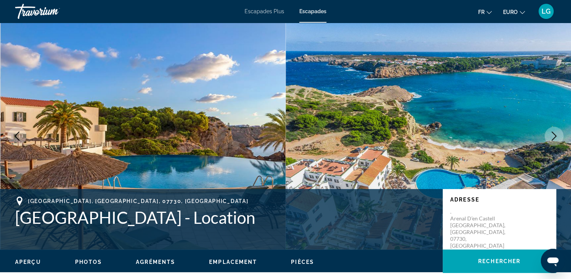
click at [551, 141] on button "Image suivante" at bounding box center [554, 136] width 19 height 19
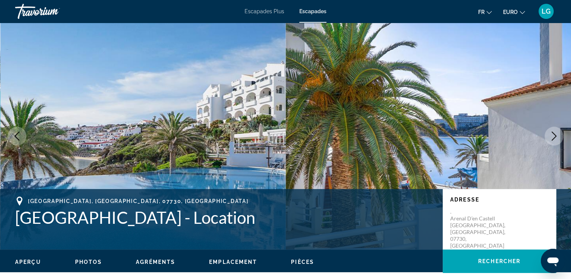
click at [551, 141] on button "Image suivante" at bounding box center [554, 136] width 19 height 19
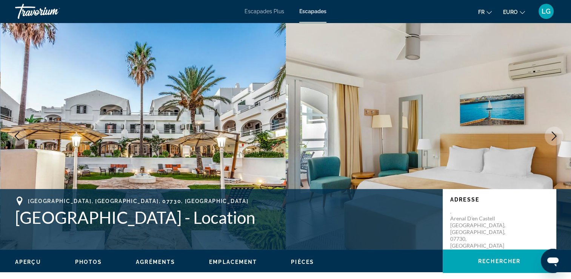
click at [553, 145] on img "Contenu principal" at bounding box center [429, 136] width 286 height 227
click at [554, 140] on icon "Image suivante" at bounding box center [554, 135] width 9 height 9
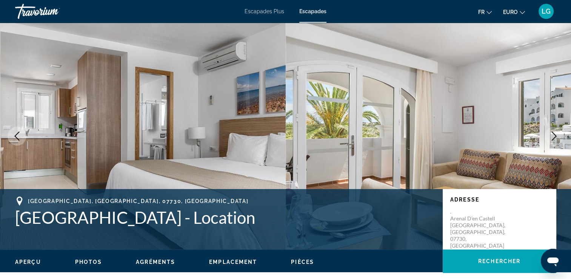
click at [554, 140] on icon "Image suivante" at bounding box center [554, 135] width 9 height 9
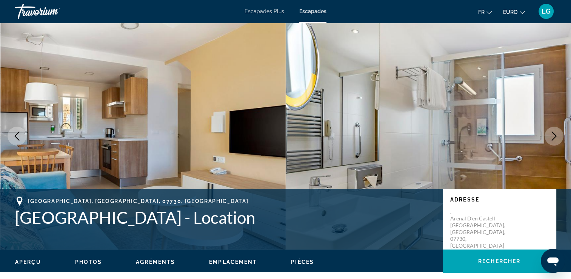
click at [554, 140] on icon "Image suivante" at bounding box center [554, 135] width 9 height 9
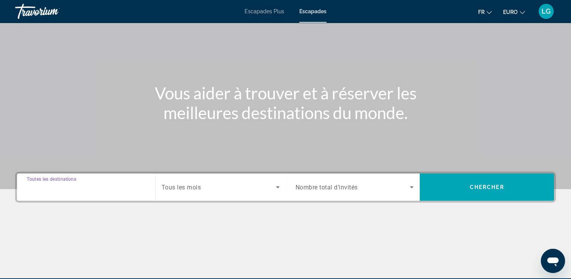
click at [113, 184] on input "Destination Toutes les destinations" at bounding box center [86, 187] width 119 height 9
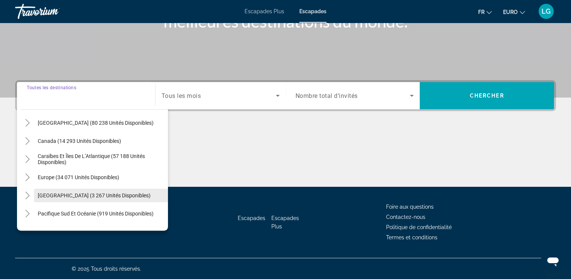
scroll to position [38, 0]
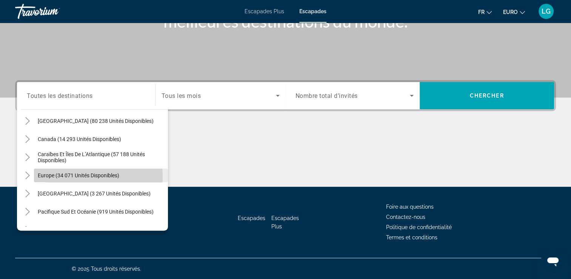
click at [56, 176] on span "Europe (34 071 unités disponibles)" at bounding box center [79, 175] width 82 height 6
type input "**********"
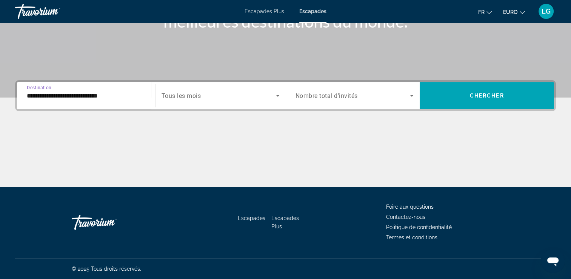
click at [235, 91] on span "Widget de recherche" at bounding box center [219, 95] width 114 height 9
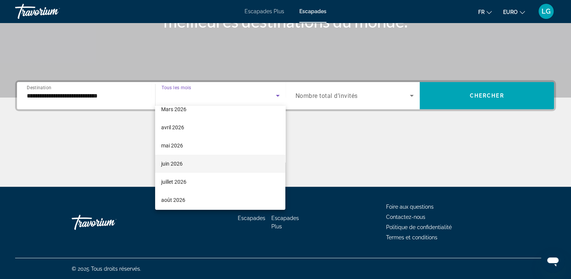
scroll to position [156, 0]
click at [183, 157] on span "juillet 2026" at bounding box center [173, 161] width 25 height 9
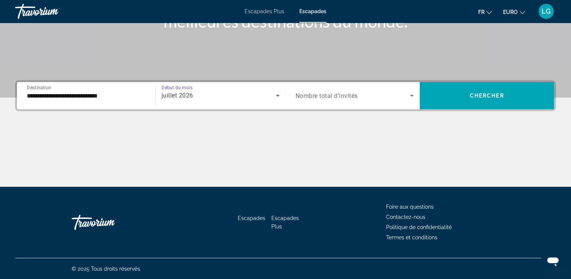
click at [360, 88] on div "Widget de recherche" at bounding box center [355, 95] width 119 height 21
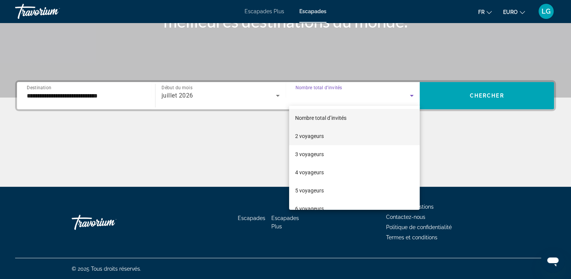
scroll to position [38, 0]
click at [312, 131] on font "4 voyageurs" at bounding box center [309, 134] width 29 height 6
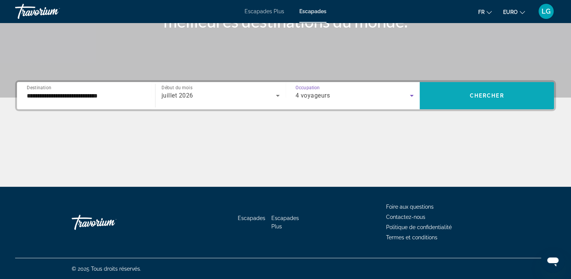
click at [480, 93] on span "Chercher" at bounding box center [487, 96] width 34 height 6
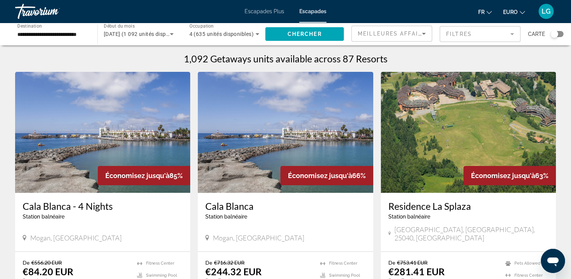
click at [168, 32] on icon "Widget de recherche" at bounding box center [171, 33] width 9 height 9
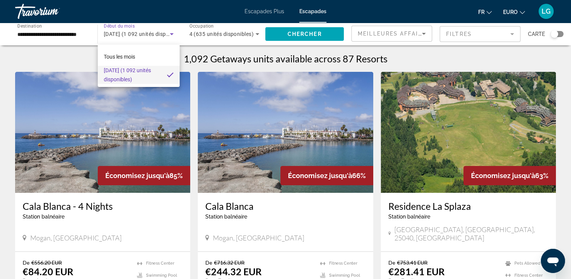
click at [168, 32] on div at bounding box center [285, 139] width 571 height 279
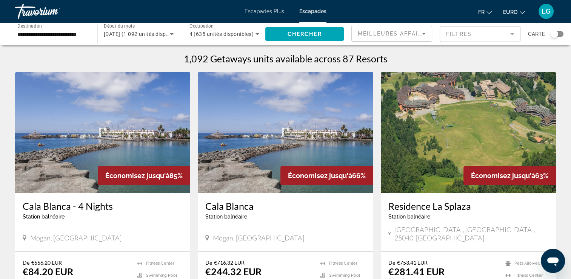
click at [512, 37] on mat-form-field "Filtres" at bounding box center [480, 34] width 81 height 16
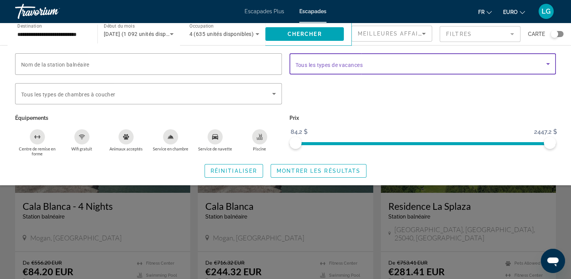
click at [418, 66] on span "Widget de recherche" at bounding box center [421, 63] width 251 height 9
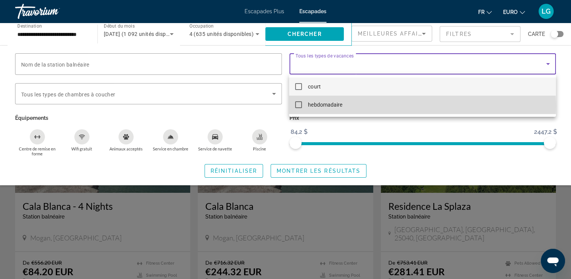
click at [326, 106] on font "hebdomadaire" at bounding box center [325, 105] width 34 height 6
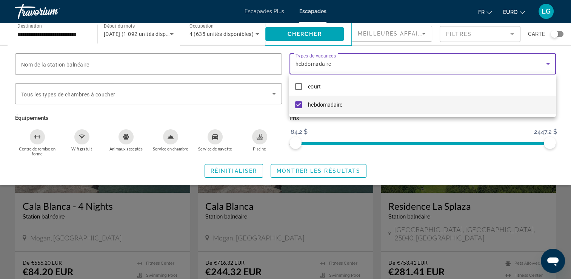
click at [283, 171] on div at bounding box center [285, 139] width 571 height 279
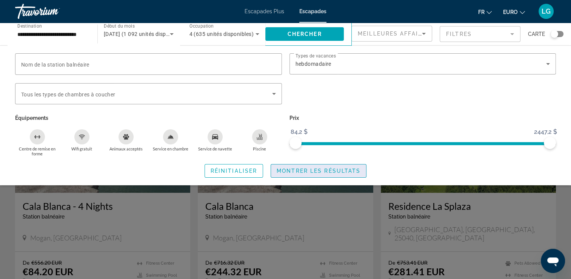
click at [321, 173] on span "Montrer les résultats" at bounding box center [319, 171] width 84 height 6
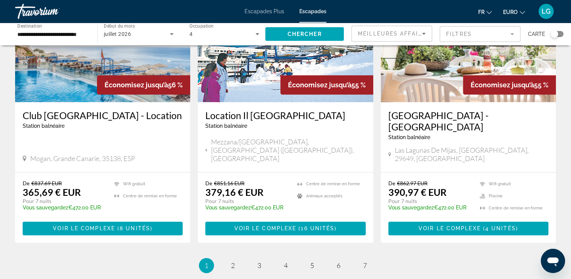
scroll to position [944, 0]
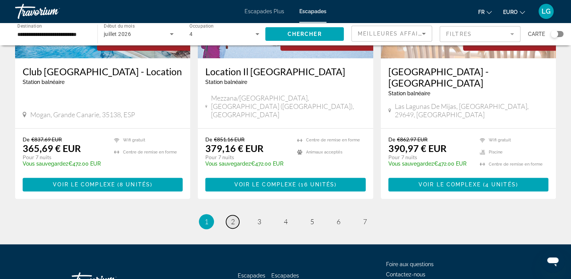
click at [229, 215] on link "page 2" at bounding box center [232, 221] width 13 height 13
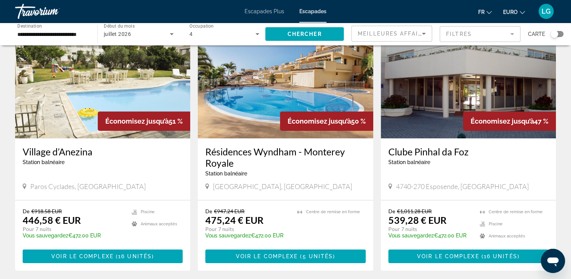
scroll to position [38, 0]
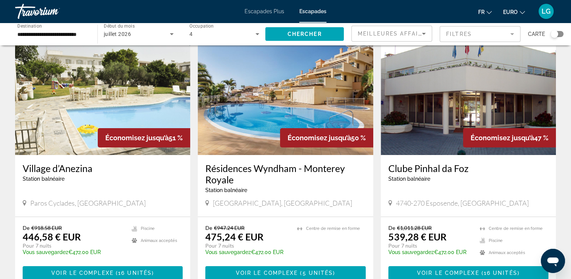
click at [447, 114] on img "Contenu principal" at bounding box center [468, 94] width 175 height 121
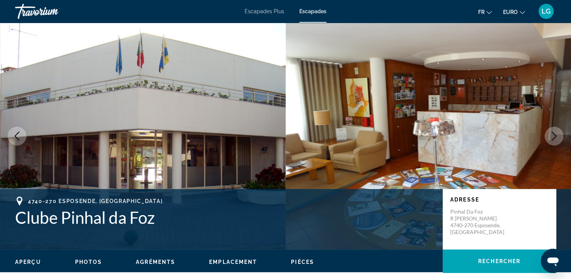
click at [563, 137] on button "Image suivante" at bounding box center [554, 136] width 19 height 19
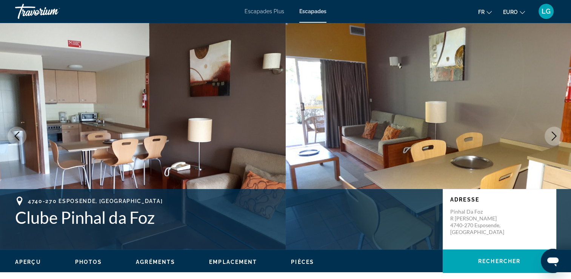
click at [560, 136] on button "Image suivante" at bounding box center [554, 136] width 19 height 19
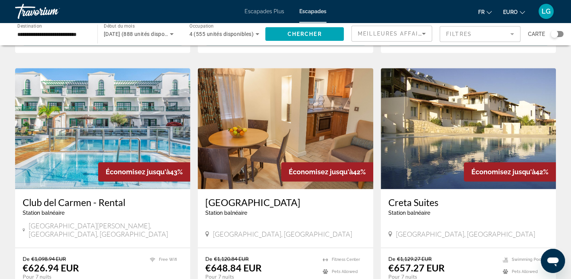
scroll to position [566, 0]
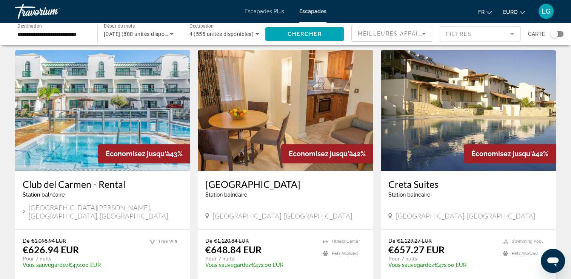
click at [474, 99] on img "Contenu principal" at bounding box center [468, 110] width 175 height 121
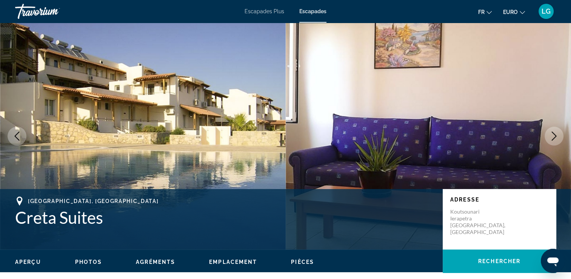
click at [553, 134] on icon "Image suivante" at bounding box center [554, 135] width 9 height 9
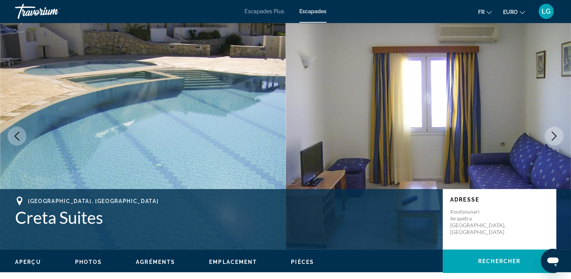
click at [553, 134] on icon "Image suivante" at bounding box center [554, 135] width 9 height 9
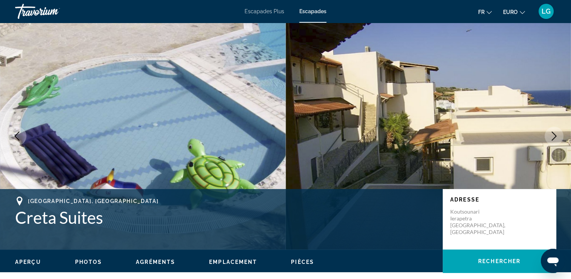
click at [553, 134] on icon "Image suivante" at bounding box center [554, 135] width 9 height 9
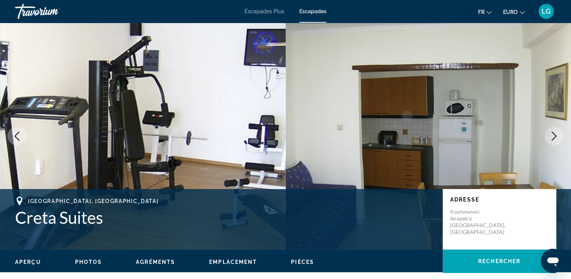
click at [553, 132] on icon "Image suivante" at bounding box center [554, 135] width 5 height 9
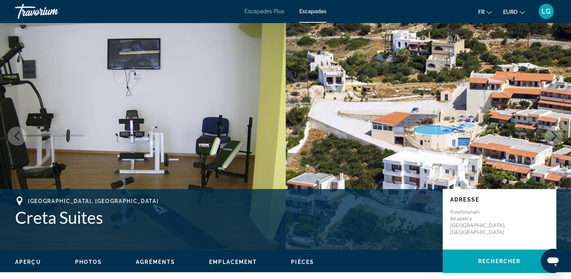
click at [553, 132] on icon "Image suivante" at bounding box center [554, 135] width 5 height 9
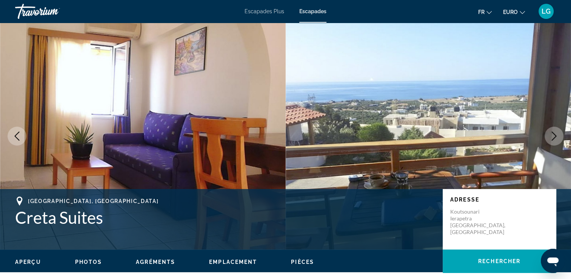
click at [553, 132] on icon "Image suivante" at bounding box center [554, 135] width 5 height 9
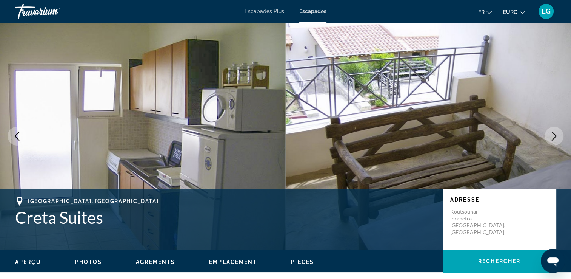
click at [553, 132] on icon "Image suivante" at bounding box center [554, 135] width 5 height 9
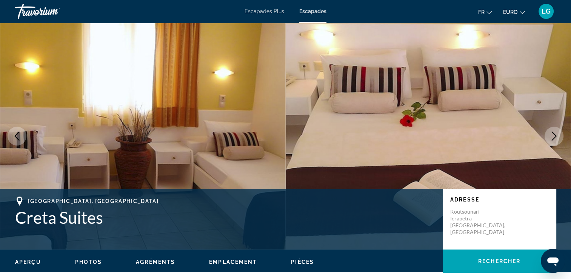
click at [553, 132] on icon "Image suivante" at bounding box center [554, 135] width 5 height 9
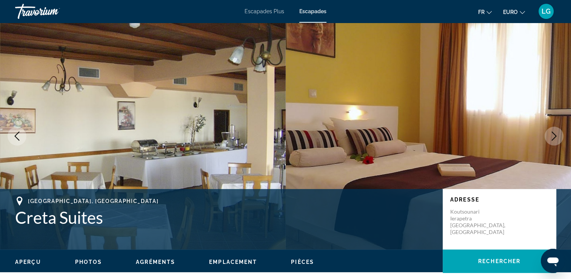
click at [545, 134] on button "Image suivante" at bounding box center [554, 136] width 19 height 19
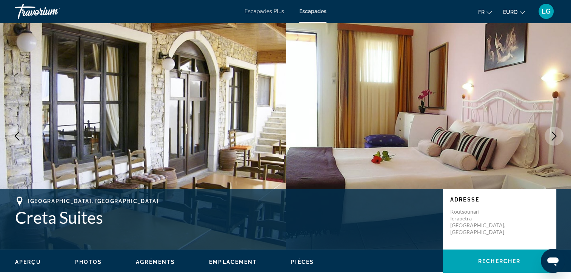
click at [557, 136] on icon "Image suivante" at bounding box center [554, 135] width 9 height 9
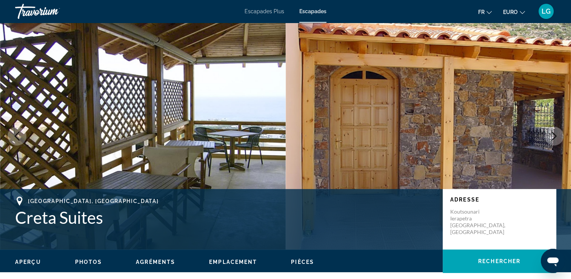
click at [557, 136] on icon "Image suivante" at bounding box center [554, 135] width 9 height 9
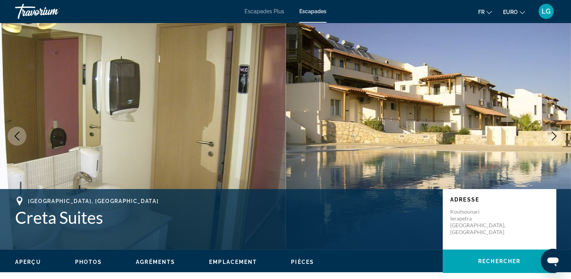
click at [557, 136] on icon "Image suivante" at bounding box center [554, 135] width 9 height 9
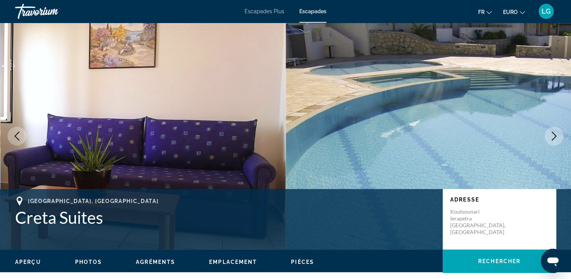
click at [557, 136] on icon "Image suivante" at bounding box center [554, 135] width 9 height 9
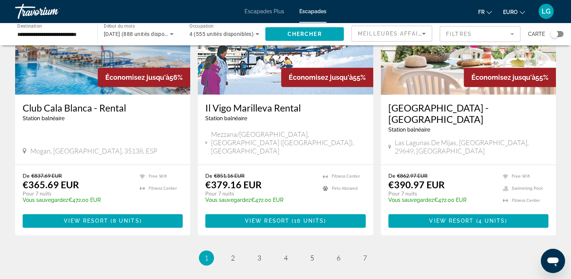
scroll to position [944, 0]
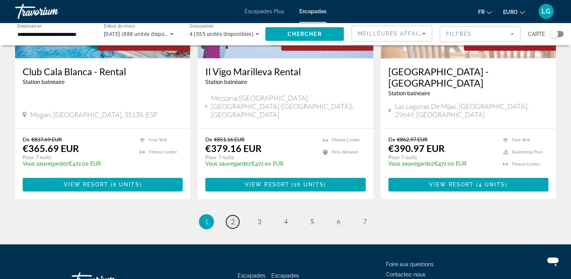
click at [233, 217] on span "2" at bounding box center [233, 221] width 4 height 8
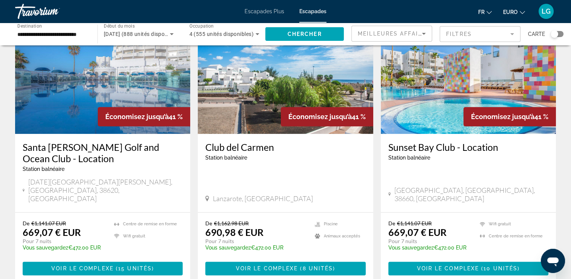
scroll to position [944, 0]
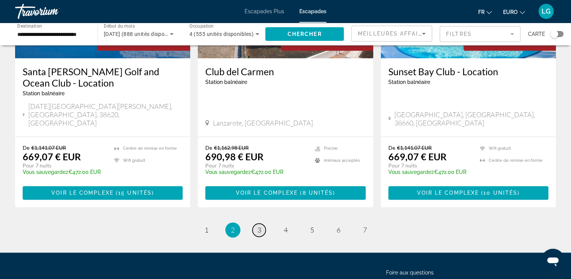
click at [256, 223] on link "page 3" at bounding box center [259, 229] width 13 height 13
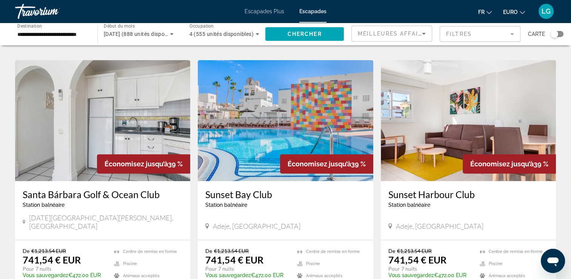
scroll to position [302, 0]
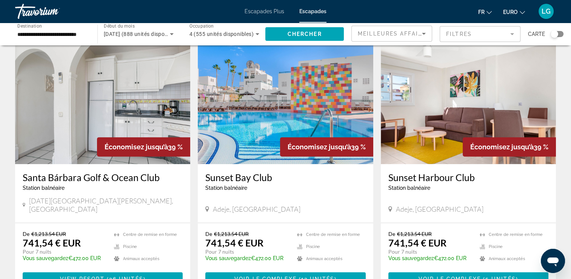
click at [252, 108] on img "Contenu principal" at bounding box center [285, 103] width 175 height 121
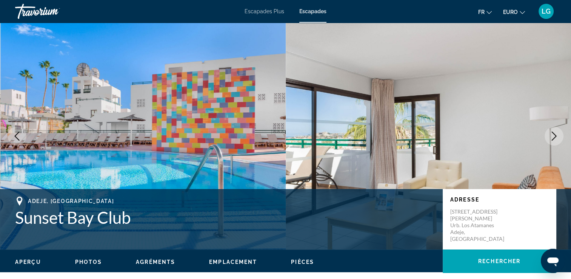
click at [554, 140] on icon "Image suivante" at bounding box center [554, 135] width 9 height 9
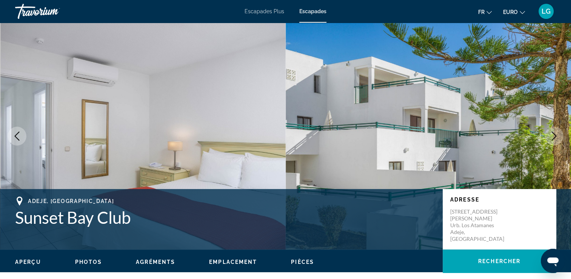
click at [554, 140] on icon "Image suivante" at bounding box center [554, 135] width 9 height 9
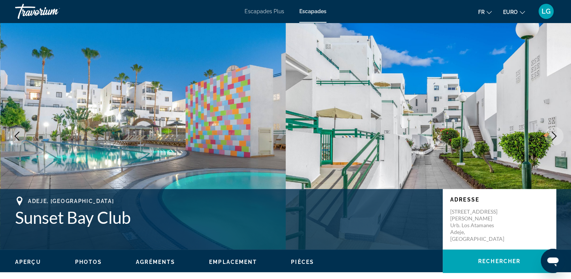
click at [548, 135] on button "Image suivante" at bounding box center [554, 136] width 19 height 19
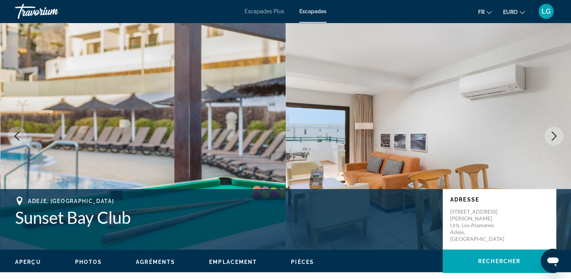
click at [548, 135] on button "Image suivante" at bounding box center [554, 136] width 19 height 19
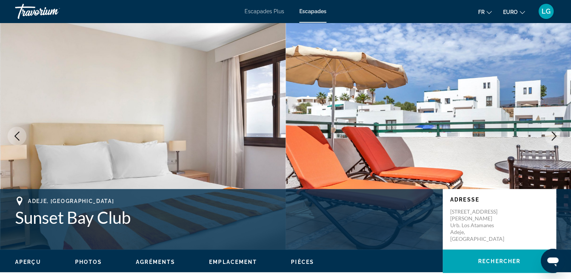
click at [548, 135] on button "Image suivante" at bounding box center [554, 136] width 19 height 19
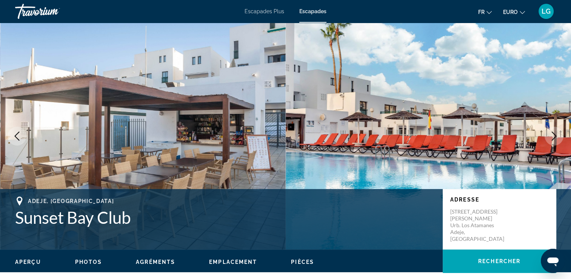
click at [551, 135] on icon "Image suivante" at bounding box center [554, 135] width 9 height 9
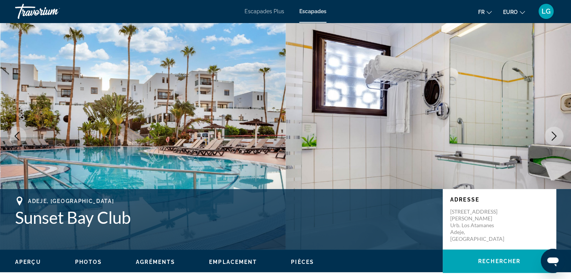
click at [551, 135] on icon "Image suivante" at bounding box center [554, 135] width 9 height 9
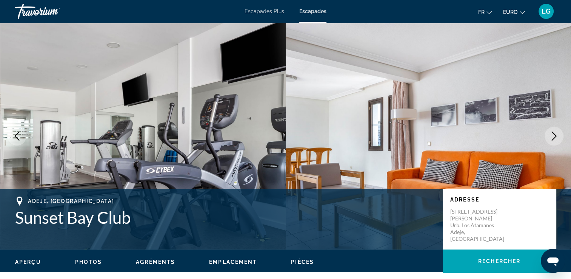
click at [551, 135] on icon "Image suivante" at bounding box center [554, 135] width 9 height 9
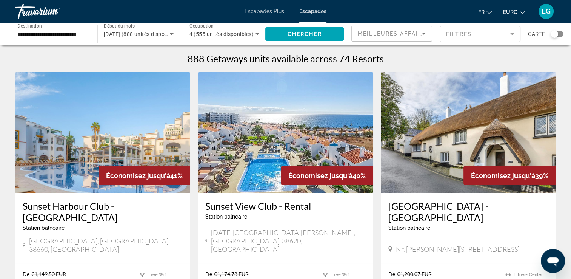
click at [48, 30] on input "**********" at bounding box center [52, 34] width 70 height 9
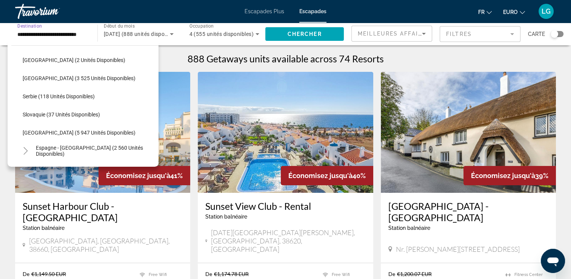
scroll to position [347, 0]
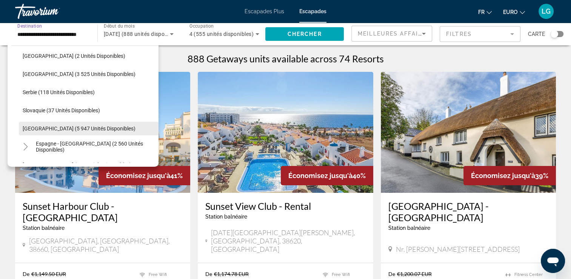
click at [39, 125] on span "Espagne (5 947 unités disponibles)" at bounding box center [79, 128] width 113 height 6
type input "**********"
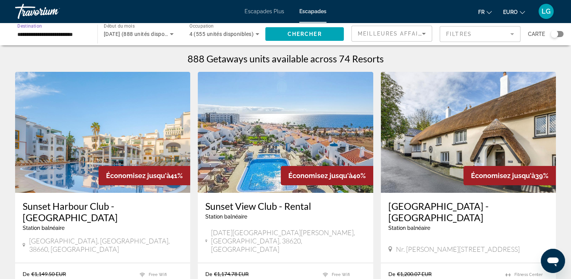
click at [160, 32] on span "juillet 2026 (888 unités disponibles)" at bounding box center [143, 34] width 78 height 6
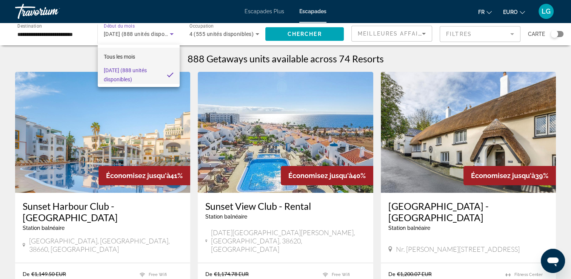
click at [126, 54] on span "Tous les mois" at bounding box center [119, 57] width 31 height 6
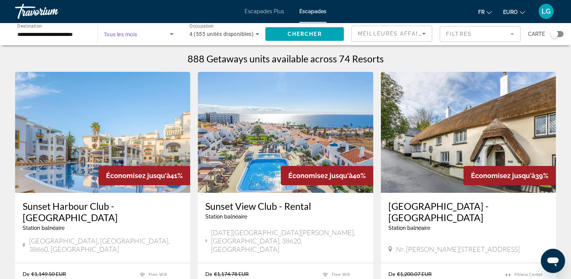
click at [153, 37] on span "Widget de recherche" at bounding box center [137, 33] width 66 height 9
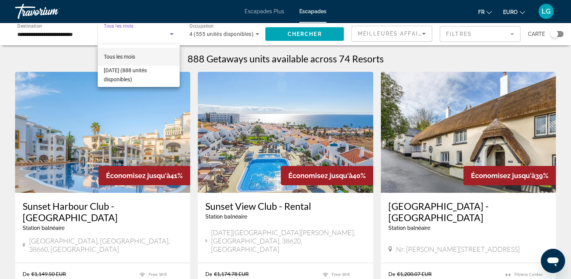
click at [142, 57] on mat-option "Tous les mois" at bounding box center [139, 57] width 82 height 18
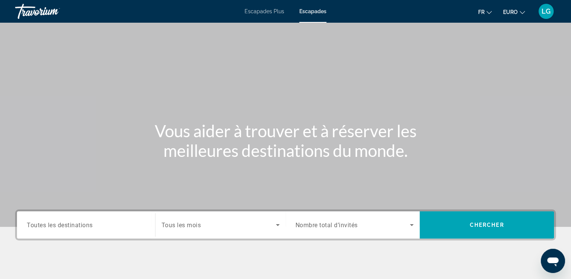
click at [97, 218] on div "Widget de recherche" at bounding box center [86, 225] width 119 height 22
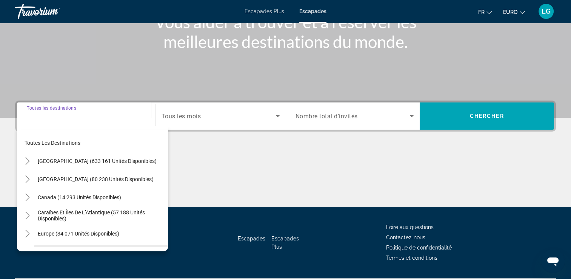
scroll to position [129, 0]
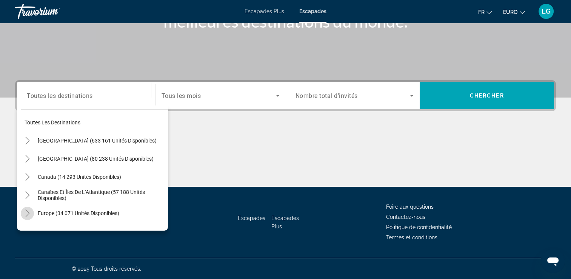
click at [23, 210] on mat-icon "Toggle Europe (34 071 unités disponibles)" at bounding box center [27, 213] width 13 height 13
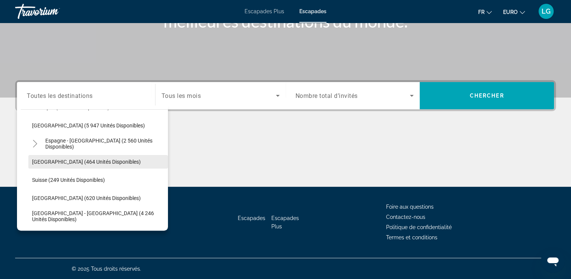
scroll to position [397, 0]
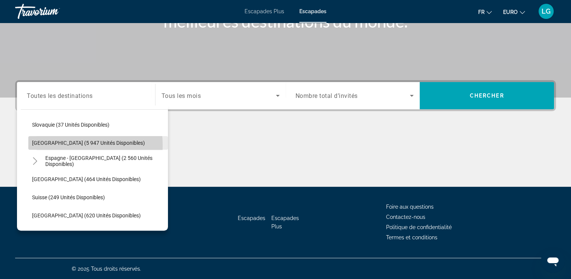
click at [51, 145] on span "Espagne (5 947 unités disponibles)" at bounding box center [88, 143] width 113 height 6
type input "**********"
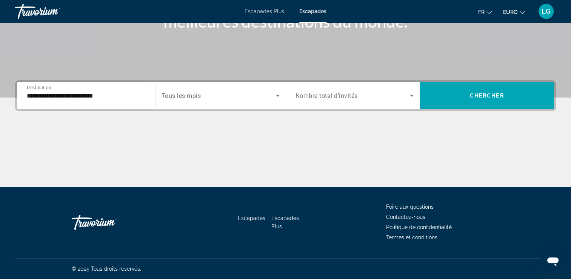
click at [225, 86] on div "Widget de recherche" at bounding box center [221, 95] width 118 height 21
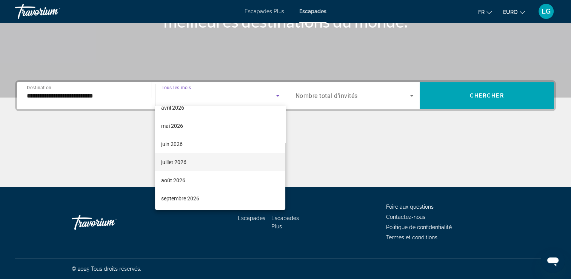
scroll to position [156, 0]
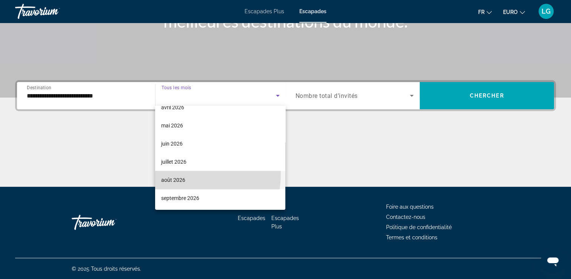
click at [179, 173] on mat-option "août 2026" at bounding box center [220, 180] width 130 height 18
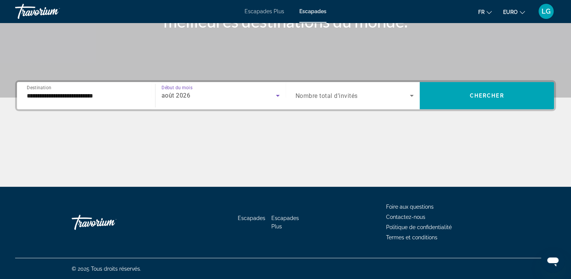
click at [323, 95] on span "Nombre total d’invités" at bounding box center [327, 95] width 62 height 7
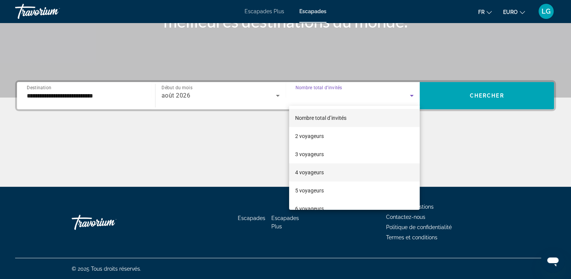
click at [310, 174] on font "4 voyageurs" at bounding box center [309, 172] width 29 height 6
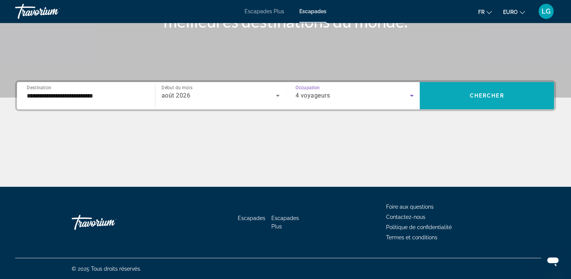
click at [524, 96] on span "Widget de recherche" at bounding box center [487, 95] width 134 height 18
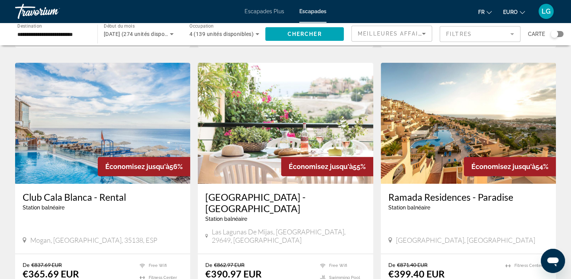
scroll to position [302, 0]
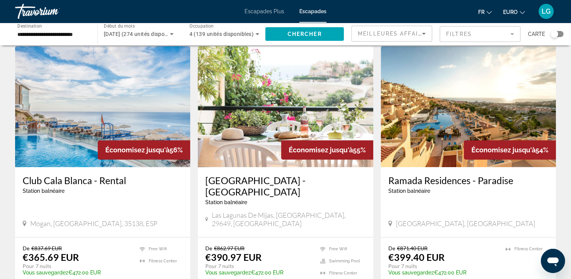
click at [266, 113] on img "Contenu principal" at bounding box center [285, 106] width 175 height 121
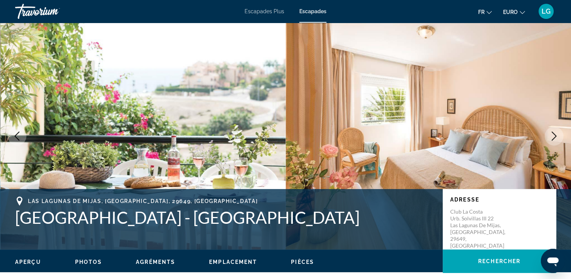
click at [556, 136] on icon "Image suivante" at bounding box center [554, 135] width 5 height 9
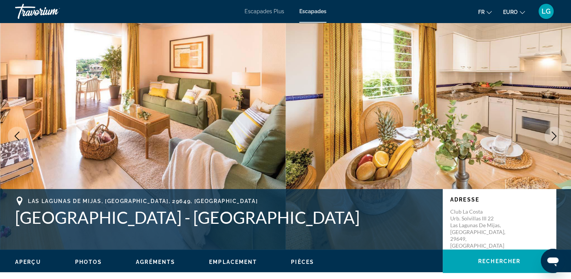
click at [556, 136] on icon "Image suivante" at bounding box center [554, 135] width 5 height 9
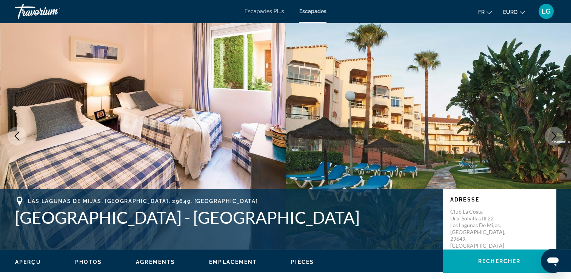
click at [556, 136] on icon "Image suivante" at bounding box center [554, 135] width 5 height 9
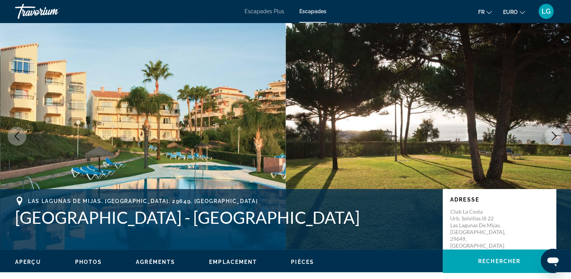
click at [556, 136] on icon "Image suivante" at bounding box center [554, 135] width 5 height 9
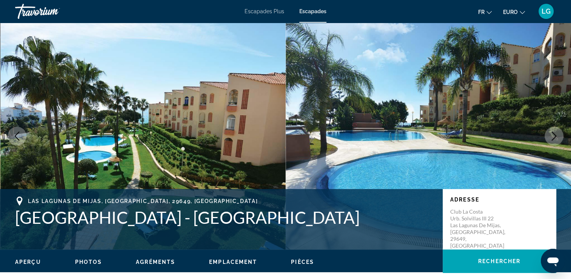
click at [556, 136] on icon "Image suivante" at bounding box center [554, 135] width 5 height 9
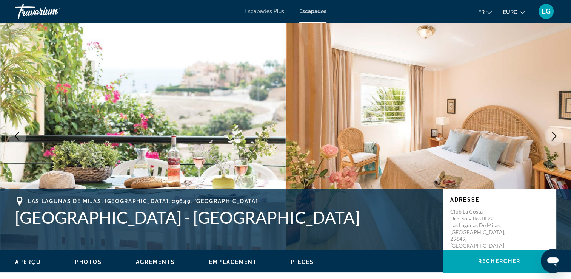
click at [556, 136] on icon "Image suivante" at bounding box center [554, 135] width 5 height 9
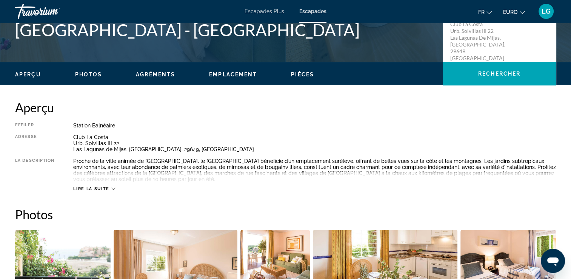
scroll to position [189, 0]
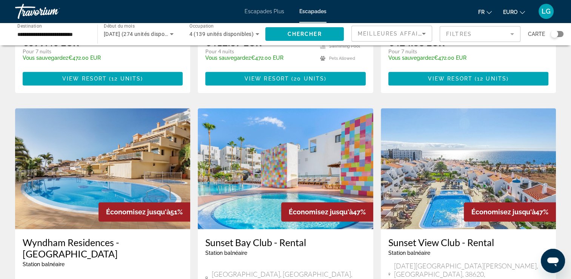
scroll to position [831, 0]
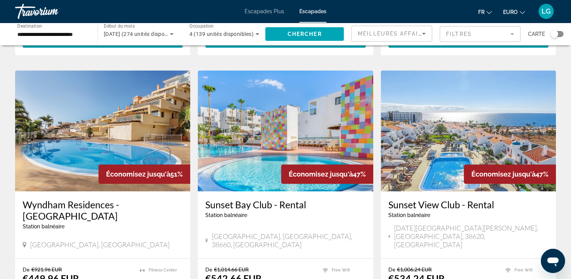
click at [426, 107] on img "Contenu principal" at bounding box center [468, 130] width 175 height 121
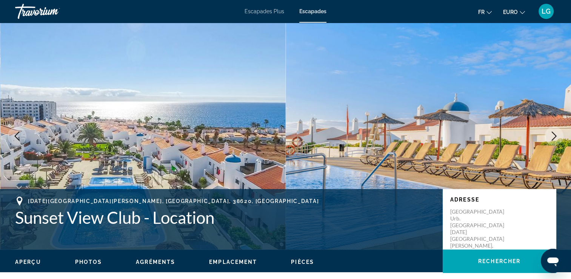
click at [551, 132] on icon "Image suivante" at bounding box center [554, 135] width 9 height 9
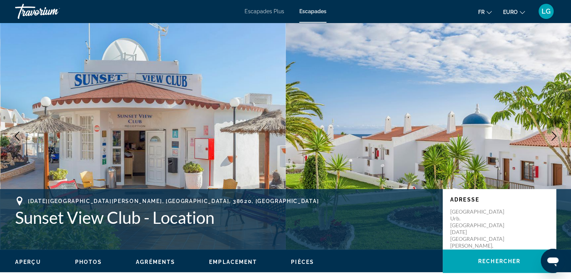
click at [555, 136] on icon "Image suivante" at bounding box center [554, 135] width 9 height 9
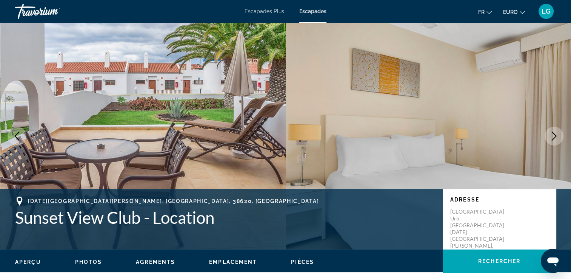
click at [555, 136] on icon "Image suivante" at bounding box center [554, 135] width 9 height 9
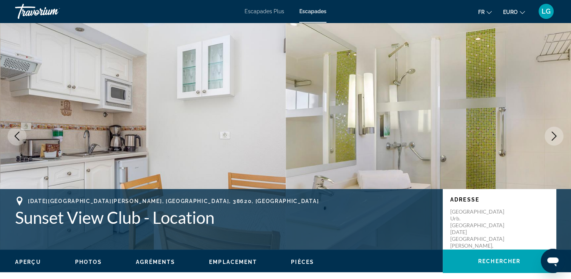
click at [555, 136] on icon "Image suivante" at bounding box center [554, 135] width 9 height 9
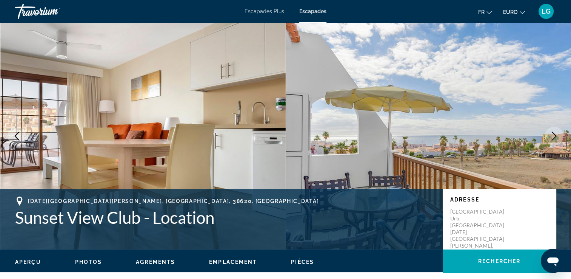
click at [556, 137] on icon "Image suivante" at bounding box center [554, 135] width 9 height 9
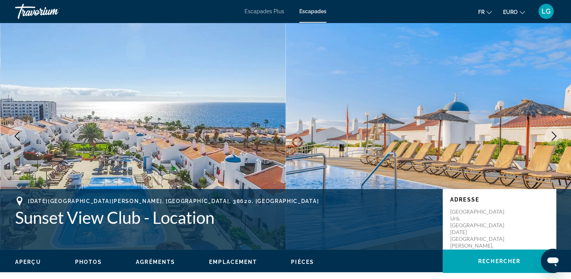
click at [556, 137] on icon "Image suivante" at bounding box center [554, 135] width 9 height 9
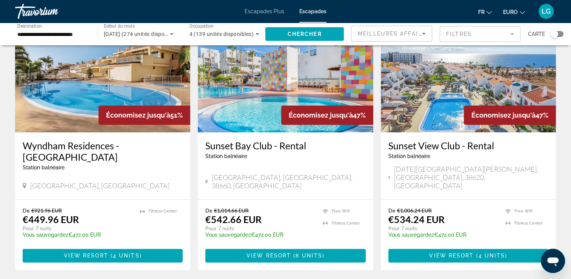
scroll to position [906, 0]
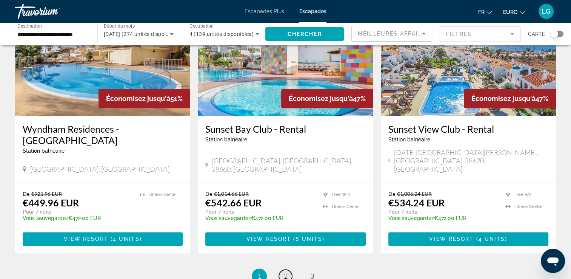
click at [287, 272] on span "2" at bounding box center [286, 276] width 4 height 8
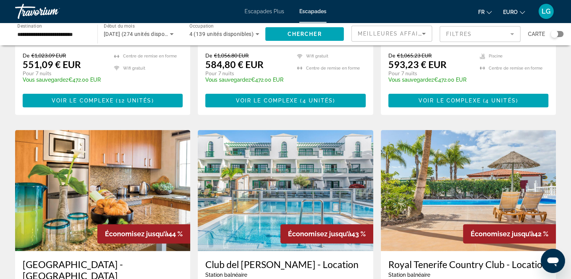
scroll to position [302, 0]
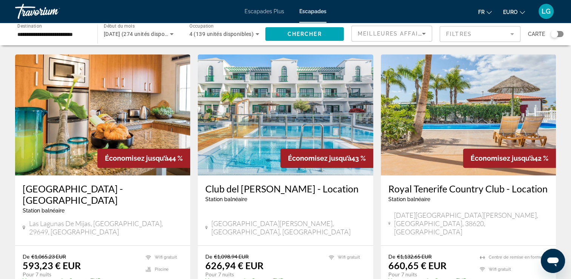
click at [438, 108] on img "Contenu principal" at bounding box center [468, 114] width 175 height 121
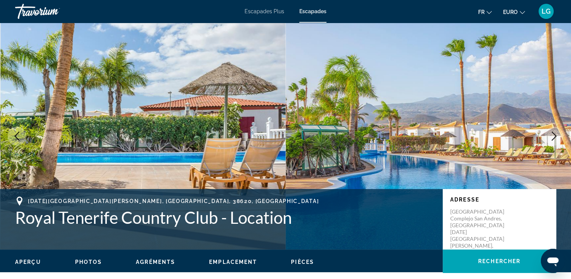
click at [557, 136] on icon "Image suivante" at bounding box center [554, 135] width 9 height 9
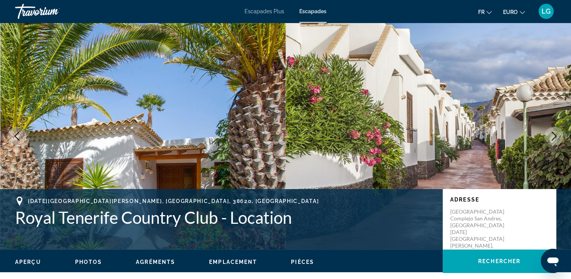
click at [557, 136] on icon "Image suivante" at bounding box center [554, 135] width 9 height 9
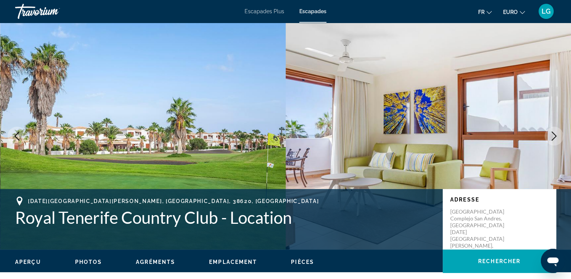
click at [557, 136] on icon "Image suivante" at bounding box center [554, 135] width 9 height 9
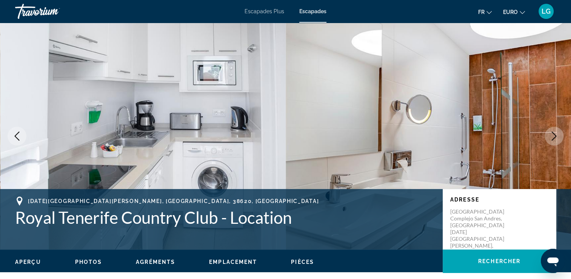
click at [557, 136] on icon "Image suivante" at bounding box center [554, 135] width 9 height 9
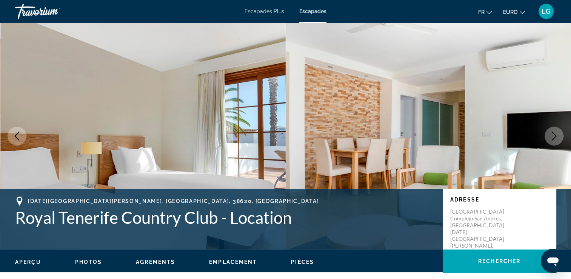
click at [557, 136] on icon "Image suivante" at bounding box center [554, 135] width 9 height 9
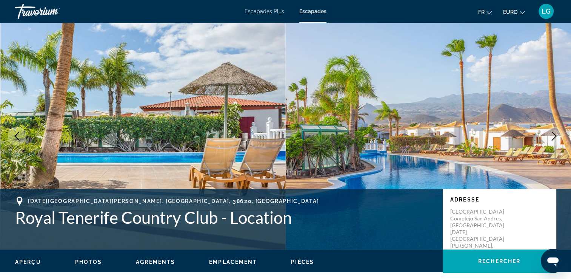
click at [557, 136] on icon "Image suivante" at bounding box center [554, 135] width 9 height 9
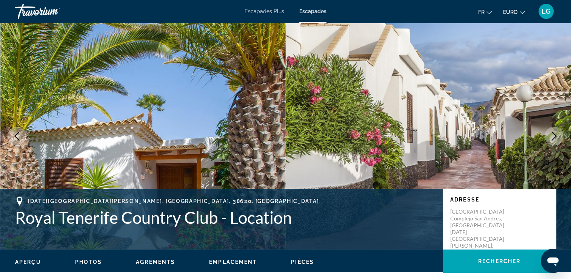
click at [557, 136] on icon "Image suivante" at bounding box center [554, 135] width 9 height 9
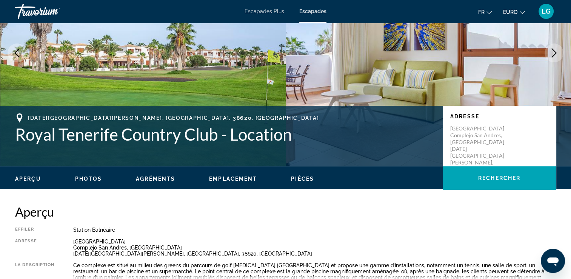
scroll to position [189, 0]
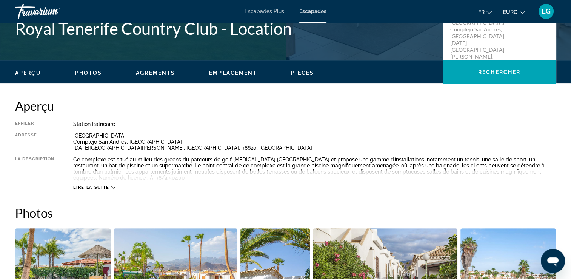
click at [103, 187] on span "Lire la suite" at bounding box center [91, 187] width 36 height 5
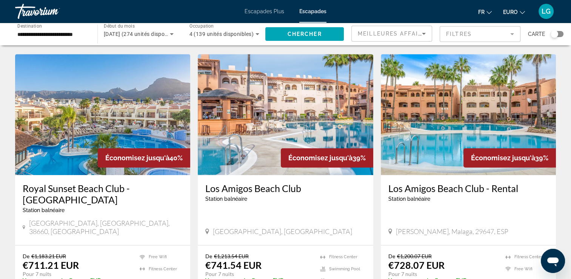
scroll to position [566, 0]
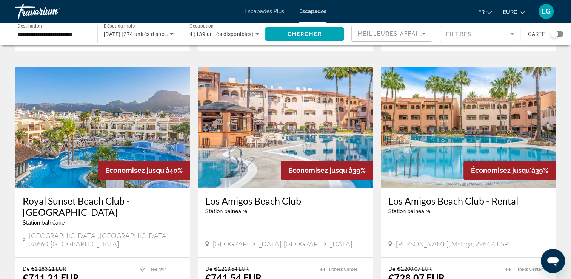
click at [258, 103] on img "Contenu principal" at bounding box center [285, 126] width 175 height 121
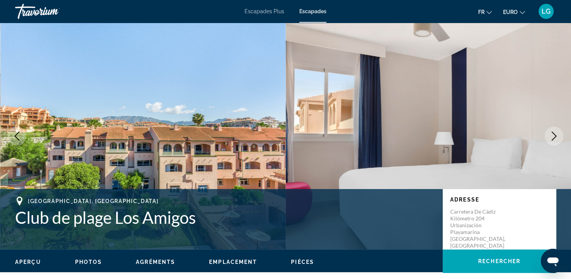
click at [557, 133] on icon "Image suivante" at bounding box center [554, 135] width 9 height 9
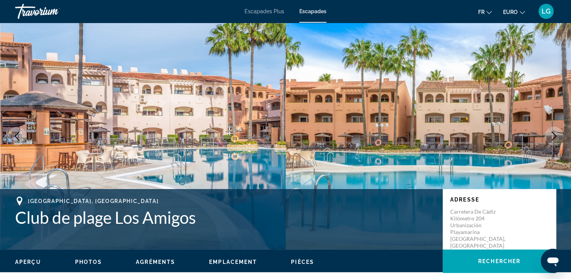
click at [556, 134] on icon "Image suivante" at bounding box center [554, 135] width 9 height 9
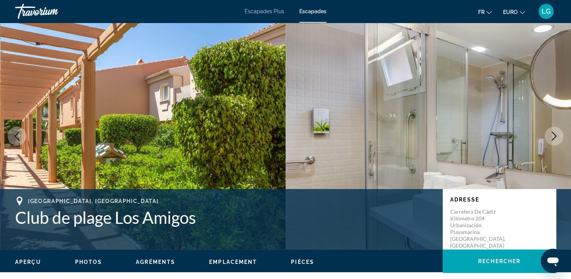
click at [556, 134] on icon "Image suivante" at bounding box center [554, 135] width 9 height 9
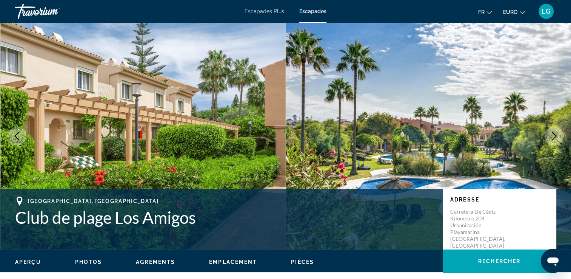
click at [556, 134] on icon "Image suivante" at bounding box center [554, 135] width 9 height 9
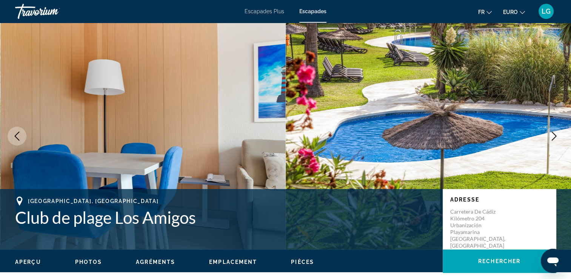
click at [554, 136] on icon "Image suivante" at bounding box center [554, 135] width 9 height 9
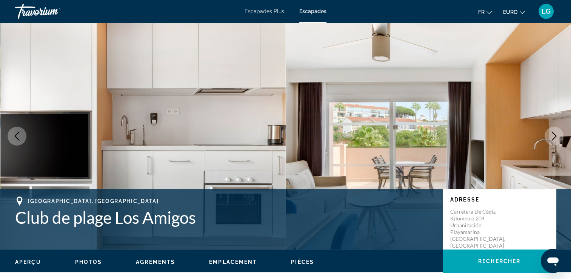
click at [554, 136] on icon "Image suivante" at bounding box center [554, 135] width 9 height 9
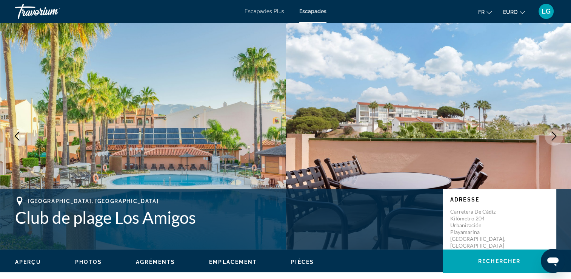
click at [554, 136] on icon "Image suivante" at bounding box center [554, 135] width 9 height 9
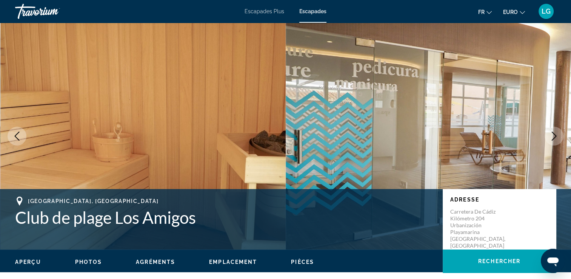
click at [554, 136] on icon "Image suivante" at bounding box center [554, 135] width 9 height 9
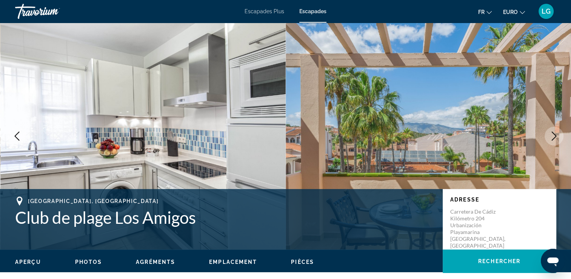
click at [553, 136] on icon "Image suivante" at bounding box center [554, 135] width 9 height 9
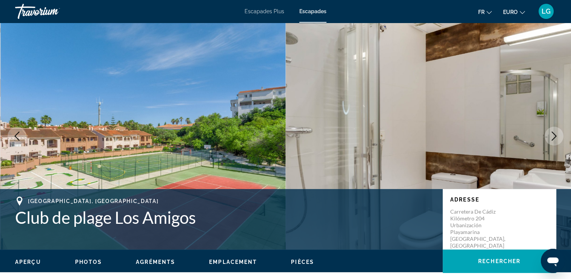
click at [553, 136] on icon "Image suivante" at bounding box center [554, 135] width 9 height 9
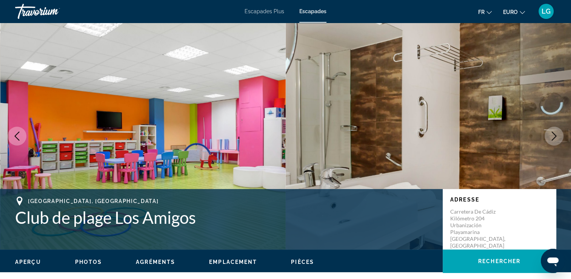
click at [553, 136] on icon "Image suivante" at bounding box center [554, 135] width 9 height 9
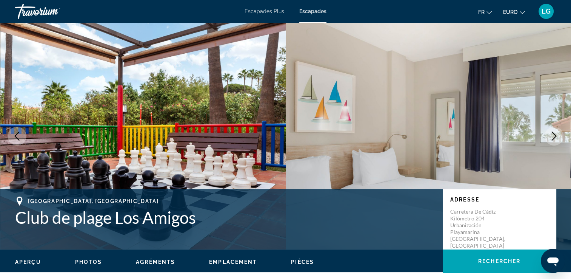
click at [553, 136] on icon "Image suivante" at bounding box center [554, 135] width 9 height 9
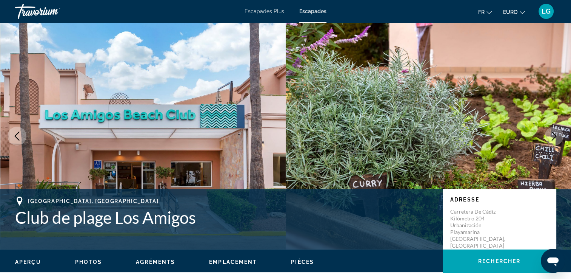
click at [553, 136] on icon "Image suivante" at bounding box center [554, 135] width 9 height 9
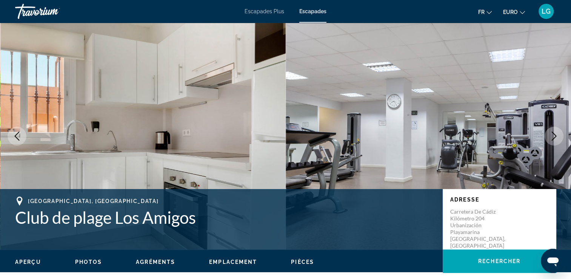
click at [553, 136] on icon "Image suivante" at bounding box center [554, 135] width 9 height 9
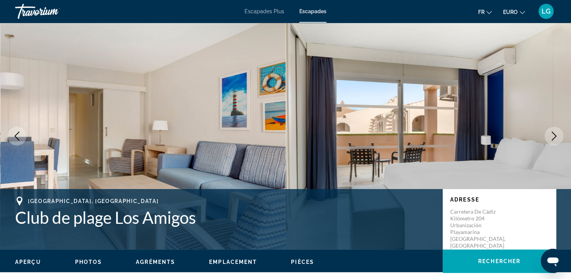
click at [553, 136] on icon "Image suivante" at bounding box center [554, 135] width 9 height 9
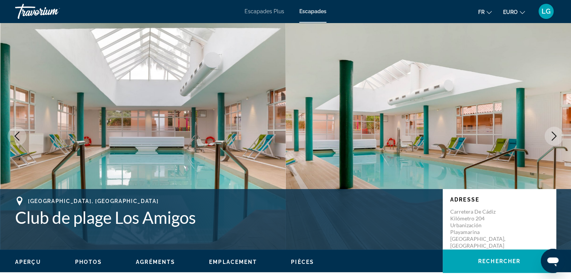
click at [553, 136] on icon "Image suivante" at bounding box center [554, 135] width 9 height 9
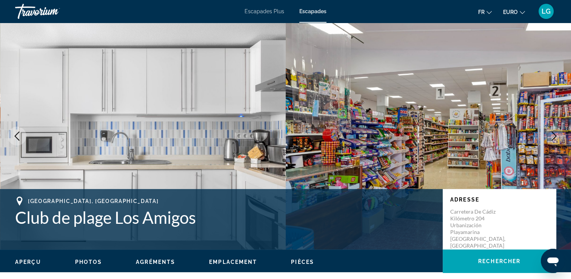
click at [553, 136] on icon "Image suivante" at bounding box center [554, 135] width 9 height 9
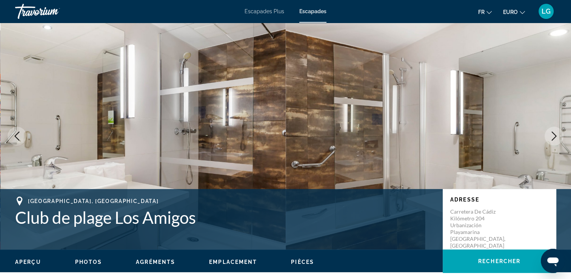
click at [553, 136] on icon "Image suivante" at bounding box center [554, 135] width 9 height 9
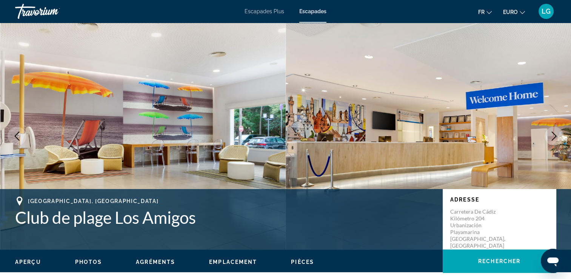
click at [553, 136] on icon "Image suivante" at bounding box center [554, 135] width 9 height 9
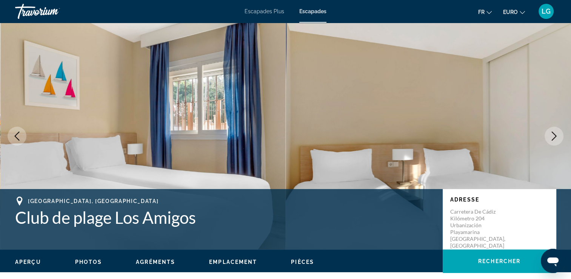
click at [553, 136] on icon "Image suivante" at bounding box center [554, 135] width 9 height 9
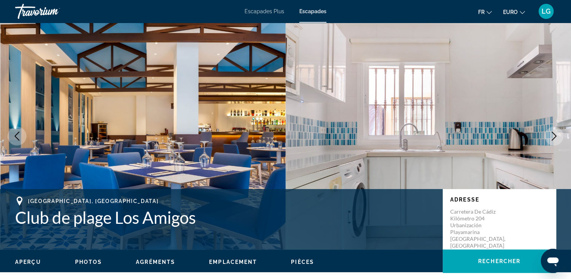
click at [553, 136] on icon "Image suivante" at bounding box center [554, 135] width 9 height 9
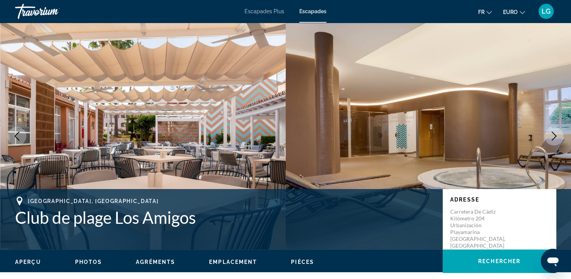
click at [553, 136] on icon "Image suivante" at bounding box center [554, 135] width 9 height 9
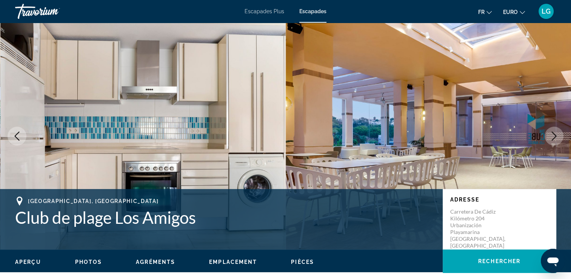
click at [14, 135] on icon "Image précédente" at bounding box center [16, 135] width 9 height 9
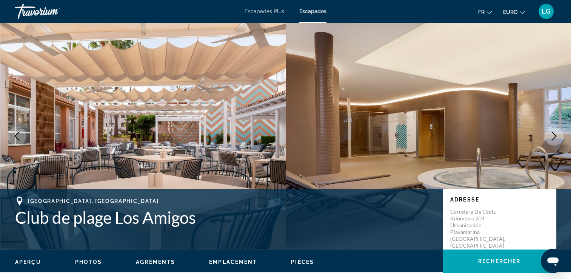
click at [557, 140] on icon "Image suivante" at bounding box center [554, 135] width 9 height 9
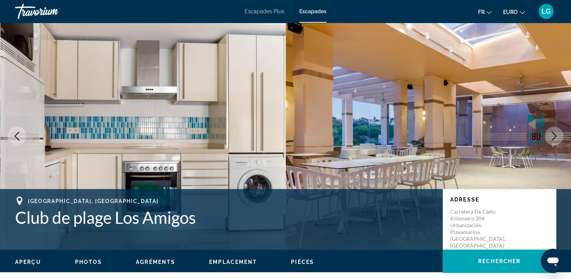
click at [557, 140] on icon "Image suivante" at bounding box center [554, 135] width 9 height 9
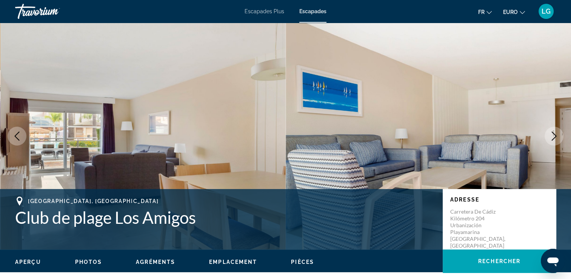
click at [557, 140] on icon "Image suivante" at bounding box center [554, 135] width 9 height 9
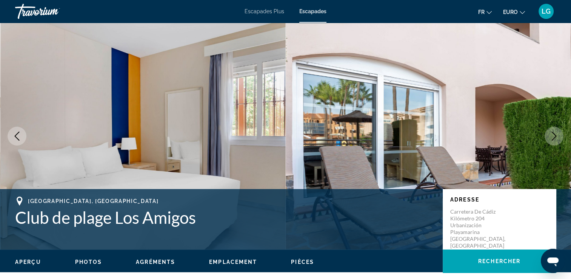
click at [557, 140] on icon "Image suivante" at bounding box center [554, 135] width 9 height 9
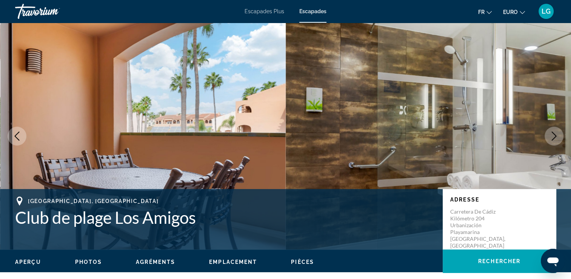
click at [557, 140] on icon "Image suivante" at bounding box center [554, 135] width 9 height 9
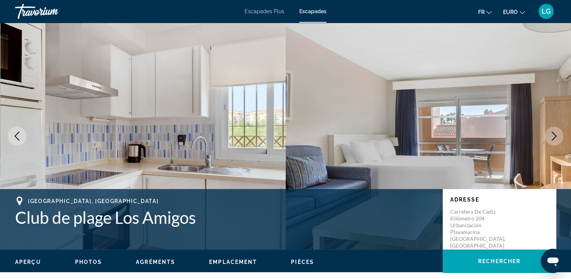
click at [557, 140] on icon "Image suivante" at bounding box center [554, 135] width 9 height 9
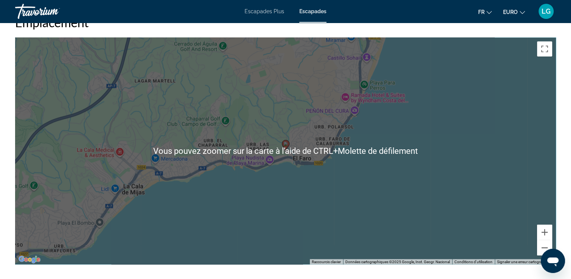
scroll to position [1095, 0]
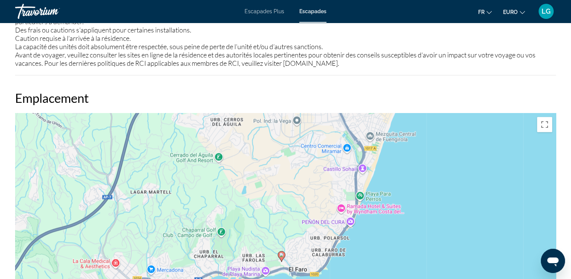
drag, startPoint x: 469, startPoint y: 188, endPoint x: 465, endPoint y: 221, distance: 33.5
click at [465, 221] on div "Pour activer le glissement avec le clavier, appuyez sur Alt+Entrée. Une fois ce…" at bounding box center [285, 226] width 541 height 227
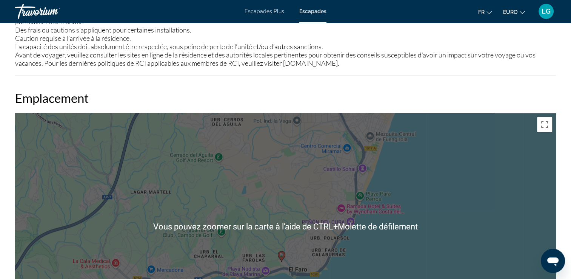
scroll to position [1208, 0]
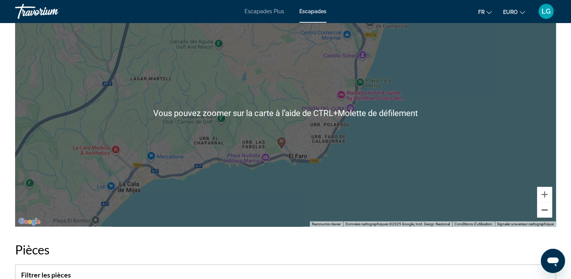
click at [540, 214] on button "Zoom arrière" at bounding box center [544, 209] width 15 height 15
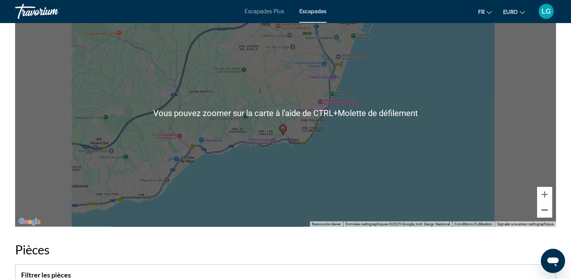
click at [541, 212] on button "Zoom arrière" at bounding box center [544, 209] width 15 height 15
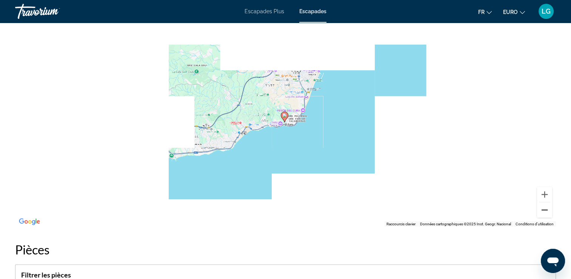
click at [541, 212] on button "Zoom arrière" at bounding box center [544, 209] width 15 height 15
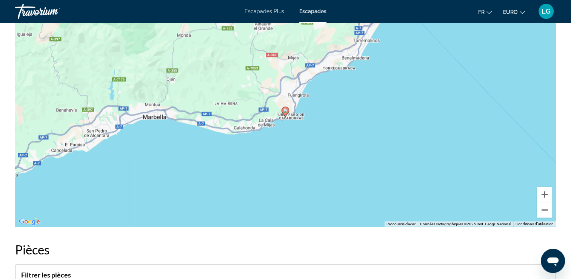
click at [541, 212] on button "Zoom arrière" at bounding box center [544, 209] width 15 height 15
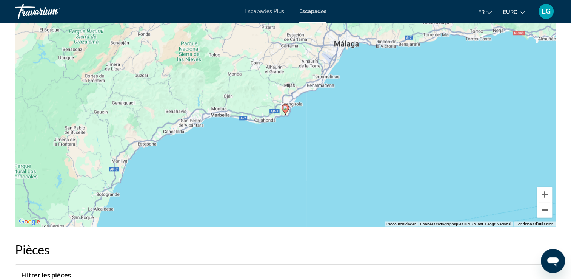
click at [541, 212] on button "Zoom arrière" at bounding box center [544, 209] width 15 height 15
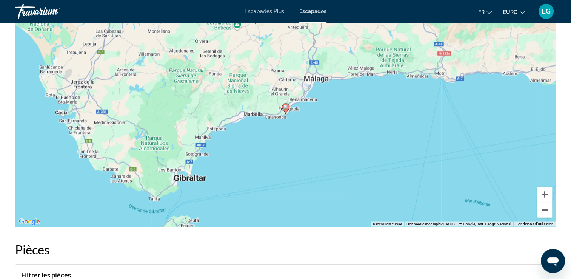
click at [546, 211] on button "Zoom arrière" at bounding box center [544, 209] width 15 height 15
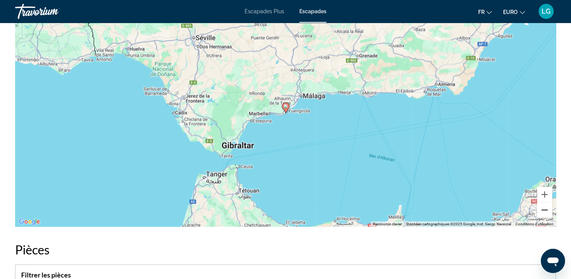
click at [546, 211] on button "Zoom arrière" at bounding box center [544, 209] width 15 height 15
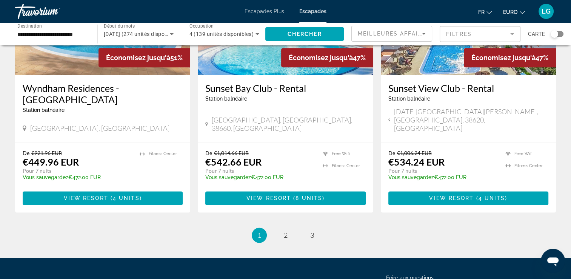
scroll to position [976, 0]
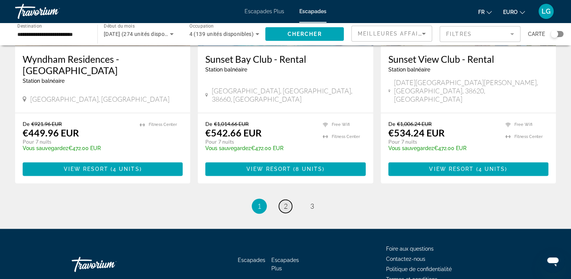
click at [284, 202] on span "2" at bounding box center [286, 206] width 4 height 8
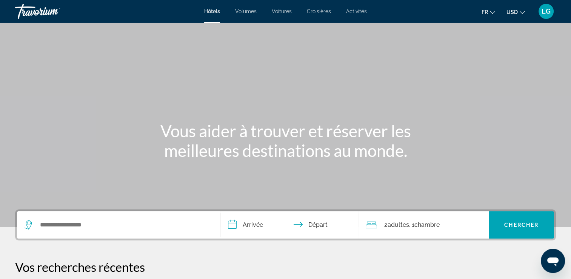
click at [519, 5] on li "USD USD ($) MXN (Mex$) CAD (Can$) GBP (£) EUR (€) AUD (A$) NZD (NZ$) CNY (CN¥)" at bounding box center [516, 11] width 19 height 12
click at [518, 9] on button "USD USD ($) MXN (Mex$) CAD (Can$) GBP (£) EUR (€) AUD (A$) NZD (NZ$) CNY (CN¥)" at bounding box center [516, 11] width 19 height 11
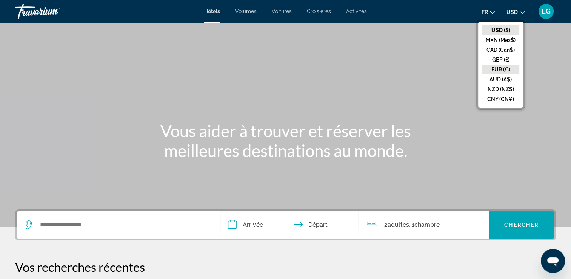
click at [501, 70] on button "EUR (€)" at bounding box center [500, 70] width 37 height 10
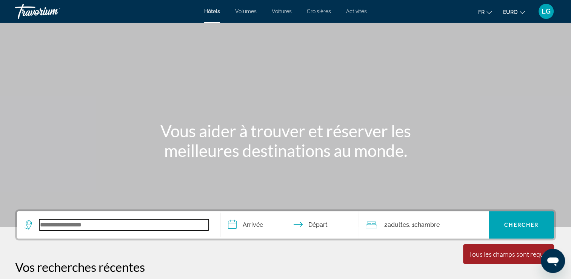
click at [124, 229] on input "Widget de recherche" at bounding box center [124, 224] width 170 height 11
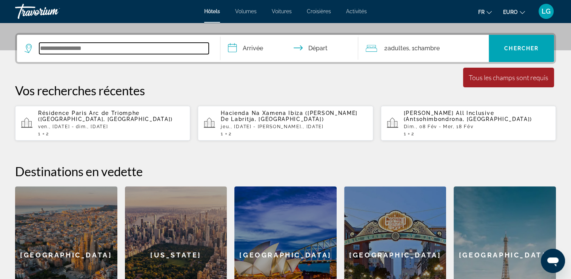
scroll to position [184, 0]
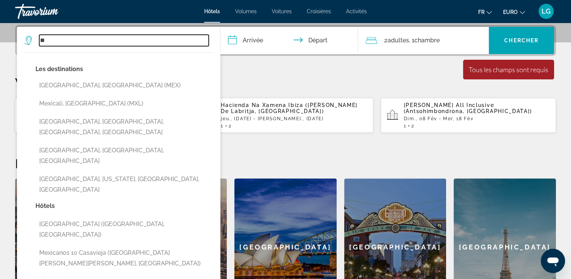
type input "*"
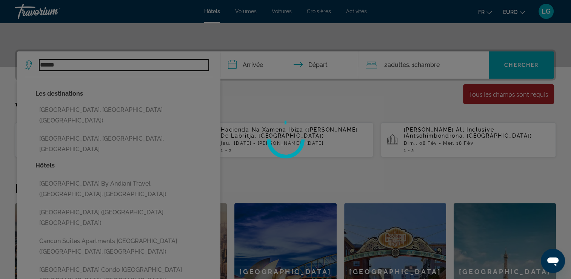
scroll to position [147, 0]
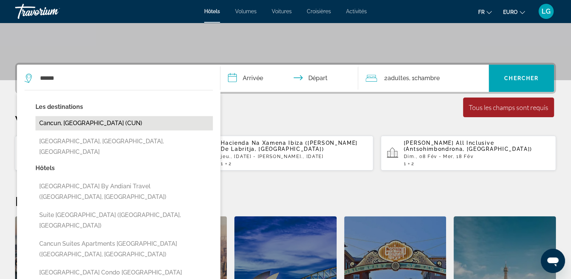
click at [75, 119] on button "Cancun, [GEOGRAPHIC_DATA] (CUN)" at bounding box center [123, 123] width 177 height 14
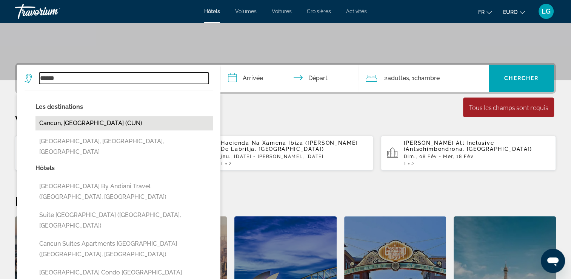
type input "**********"
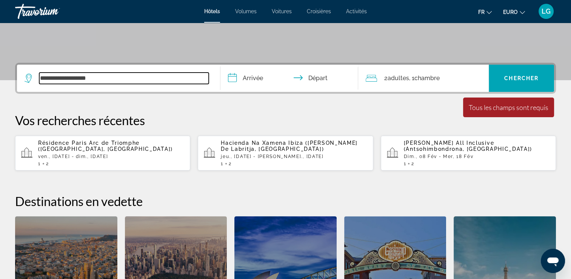
scroll to position [184, 0]
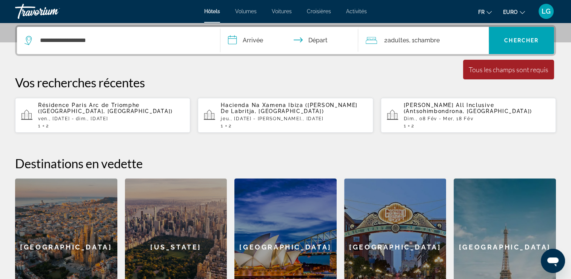
click at [259, 33] on input "**********" at bounding box center [291, 41] width 141 height 29
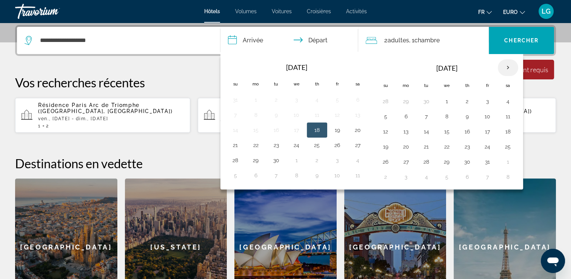
click at [506, 66] on th "Next month" at bounding box center [508, 67] width 20 height 17
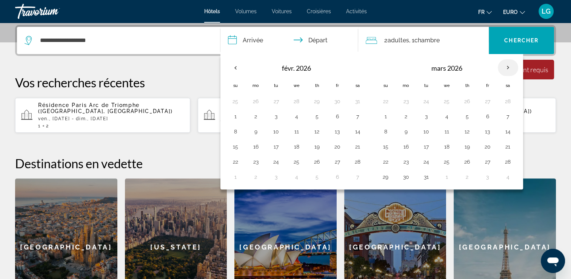
click at [506, 66] on th "Next month" at bounding box center [508, 67] width 20 height 17
click at [385, 118] on button "7" at bounding box center [386, 116] width 12 height 11
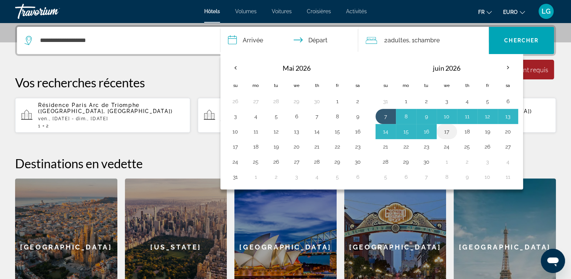
click at [444, 129] on button "17" at bounding box center [447, 131] width 12 height 11
type input "**********"
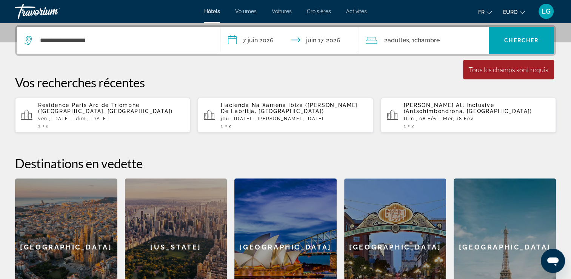
click at [449, 37] on div "2 Adulte Adultes , 1 Chambre pièces" at bounding box center [427, 40] width 123 height 11
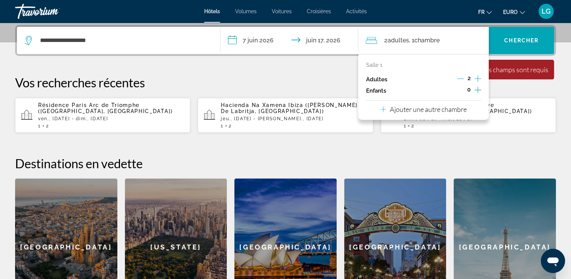
click at [321, 73] on div "**********" at bounding box center [285, 170] width 571 height 291
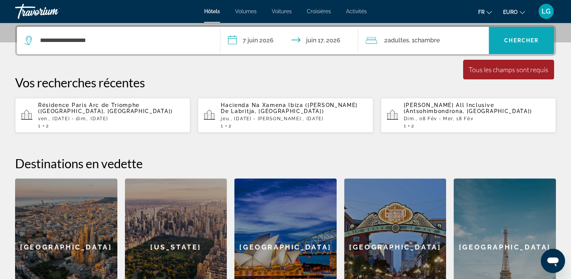
click at [520, 41] on span "Chercher" at bounding box center [522, 40] width 34 height 6
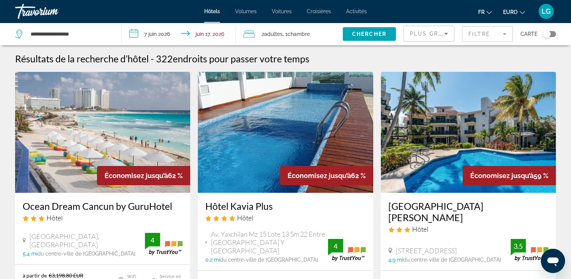
click at [282, 123] on img "Contenu principal" at bounding box center [285, 132] width 175 height 121
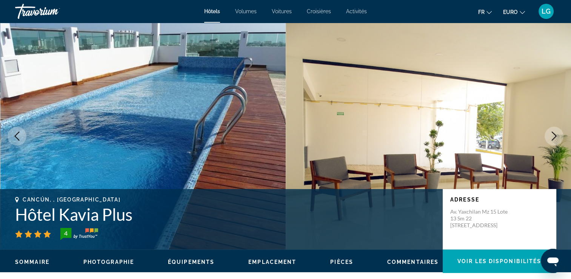
click at [553, 134] on icon "Image suivante" at bounding box center [554, 135] width 9 height 9
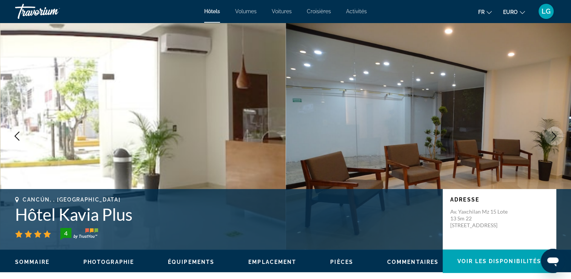
click at [553, 134] on icon "Image suivante" at bounding box center [554, 135] width 9 height 9
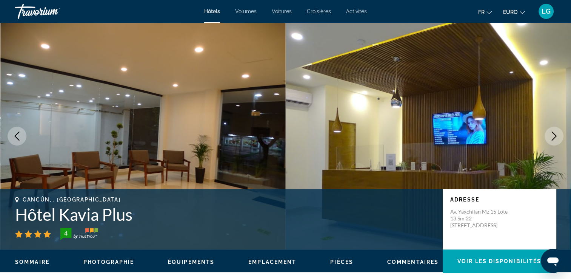
click at [553, 134] on icon "Image suivante" at bounding box center [554, 135] width 9 height 9
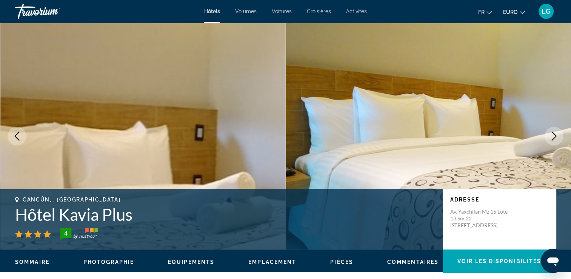
click at [553, 134] on icon "Image suivante" at bounding box center [554, 135] width 9 height 9
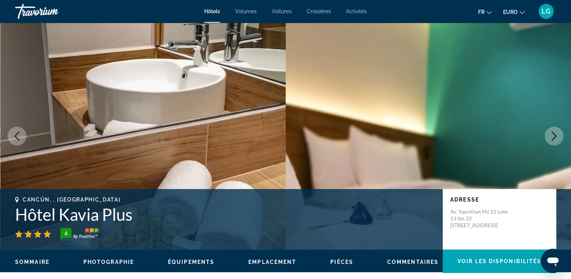
click at [553, 134] on icon "Image suivante" at bounding box center [554, 135] width 9 height 9
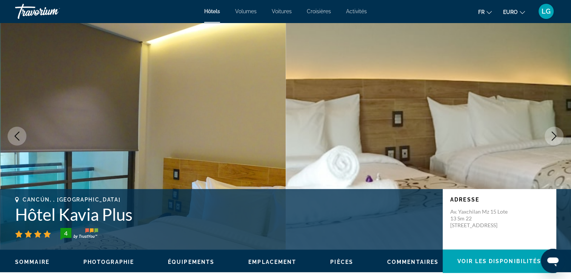
click at [553, 134] on icon "Image suivante" at bounding box center [554, 135] width 9 height 9
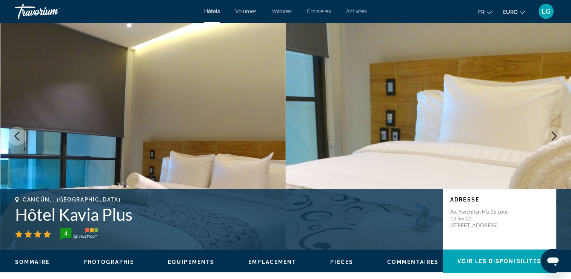
click at [554, 134] on icon "Image suivante" at bounding box center [554, 135] width 9 height 9
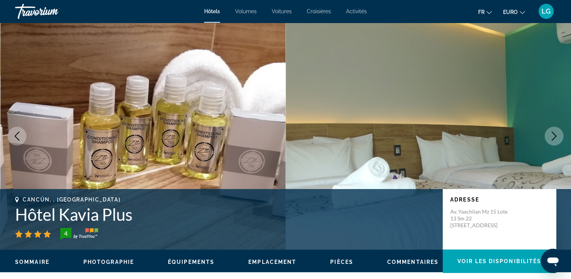
click at [554, 134] on icon "Image suivante" at bounding box center [554, 135] width 9 height 9
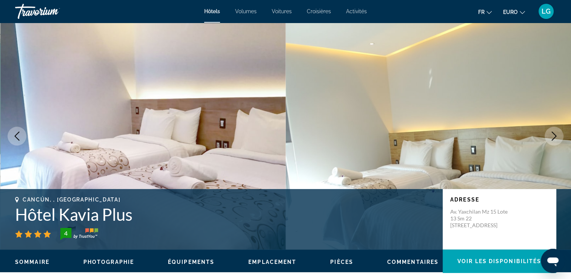
click at [554, 134] on icon "Image suivante" at bounding box center [554, 135] width 9 height 9
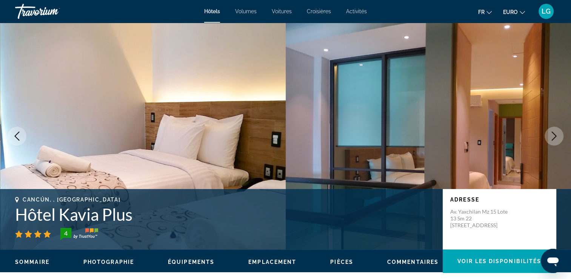
click at [554, 134] on icon "Image suivante" at bounding box center [554, 135] width 9 height 9
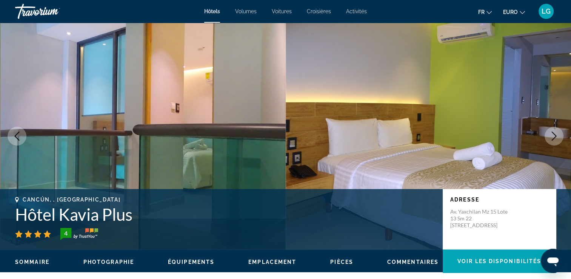
click at [554, 134] on icon "Image suivante" at bounding box center [554, 135] width 9 height 9
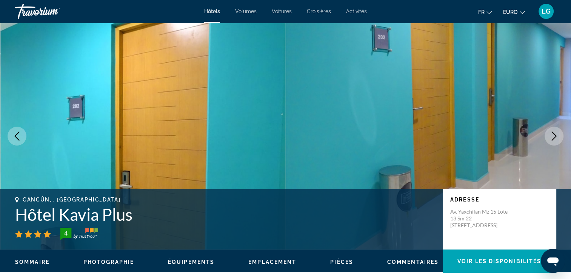
click at [554, 134] on icon "Image suivante" at bounding box center [554, 135] width 9 height 9
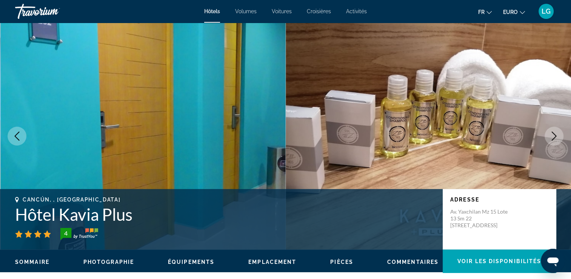
click at [554, 134] on icon "Image suivante" at bounding box center [554, 135] width 9 height 9
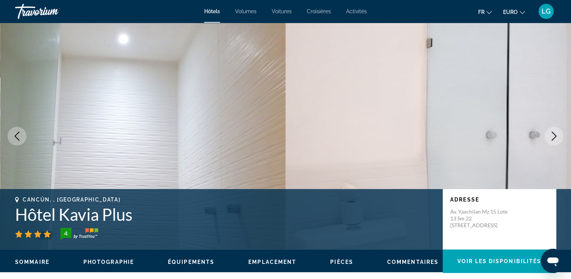
click at [554, 134] on icon "Image suivante" at bounding box center [554, 135] width 9 height 9
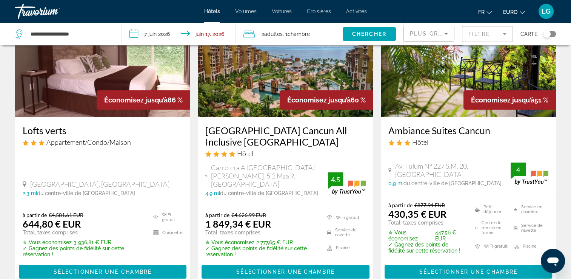
scroll to position [38, 0]
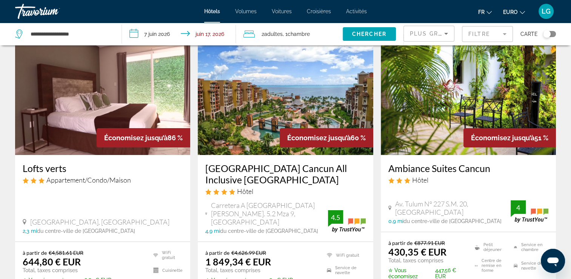
click at [447, 97] on img "Contenu principal" at bounding box center [468, 94] width 175 height 121
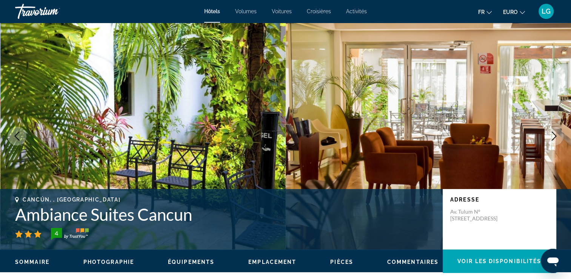
click at [556, 135] on icon "Image suivante" at bounding box center [554, 135] width 9 height 9
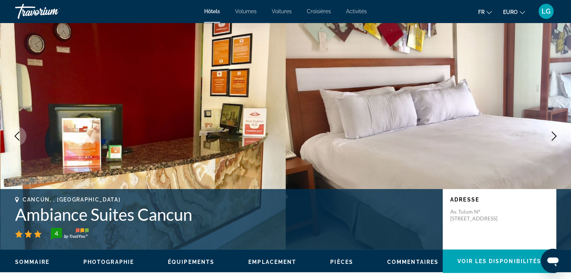
click at [556, 135] on icon "Image suivante" at bounding box center [554, 135] width 9 height 9
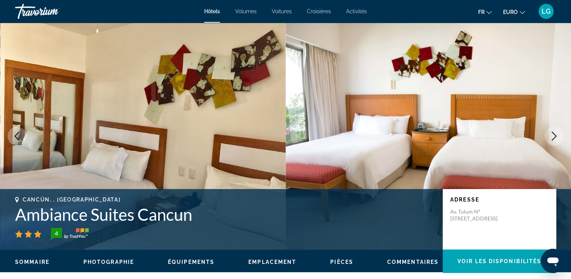
click at [556, 135] on icon "Image suivante" at bounding box center [554, 135] width 9 height 9
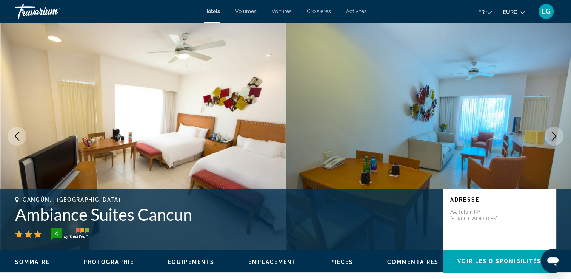
click at [556, 135] on icon "Image suivante" at bounding box center [554, 135] width 9 height 9
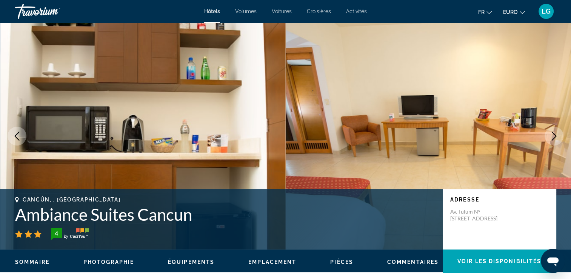
click at [550, 138] on icon "Image suivante" at bounding box center [554, 135] width 9 height 9
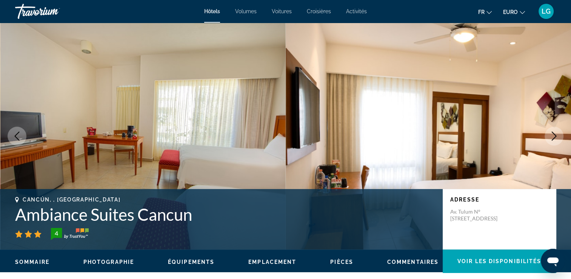
click at [550, 138] on icon "Image suivante" at bounding box center [554, 135] width 9 height 9
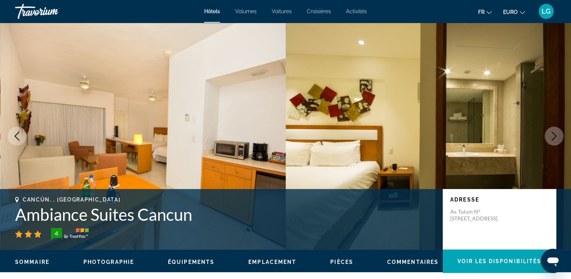
click at [550, 138] on icon "Image suivante" at bounding box center [554, 135] width 9 height 9
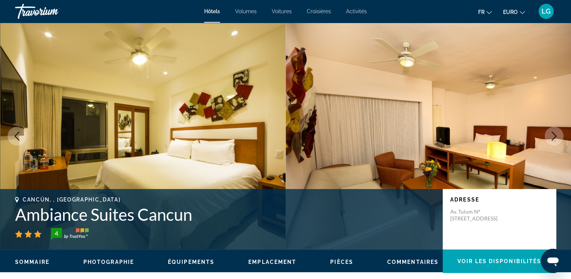
click at [550, 138] on icon "Image suivante" at bounding box center [554, 135] width 9 height 9
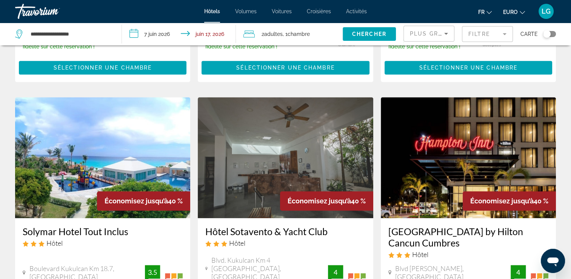
scroll to position [642, 0]
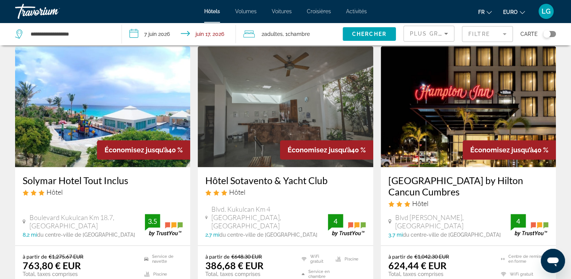
click at [48, 176] on h3 "Solymar Hotel Tout Inclus" at bounding box center [103, 179] width 160 height 11
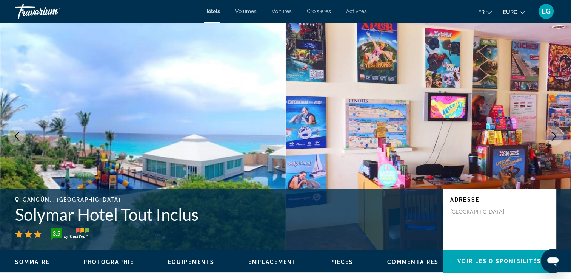
click at [556, 134] on icon "Image suivante" at bounding box center [554, 135] width 9 height 9
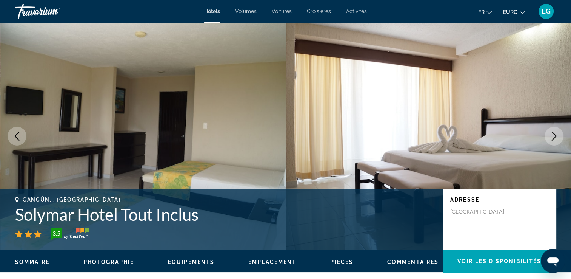
click at [556, 134] on icon "Image suivante" at bounding box center [554, 135] width 9 height 9
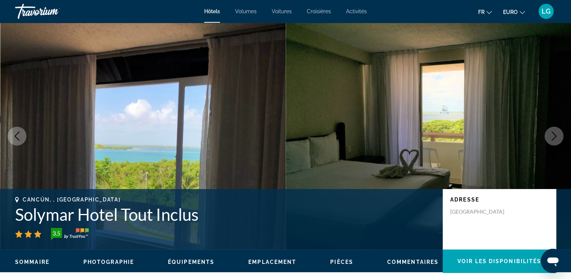
click at [556, 134] on icon "Image suivante" at bounding box center [554, 135] width 9 height 9
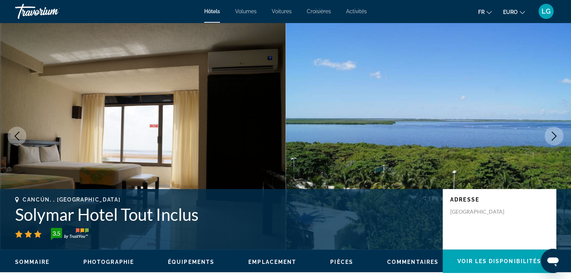
click at [560, 138] on button "Image suivante" at bounding box center [554, 136] width 19 height 19
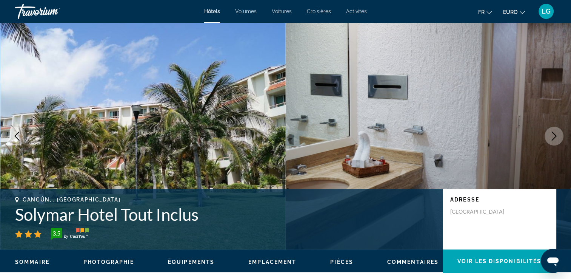
click at [558, 144] on button "Image suivante" at bounding box center [554, 136] width 19 height 19
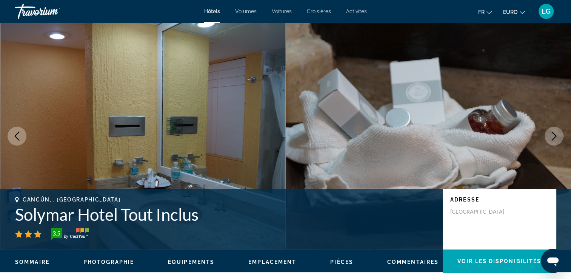
click at [558, 144] on button "Image suivante" at bounding box center [554, 136] width 19 height 19
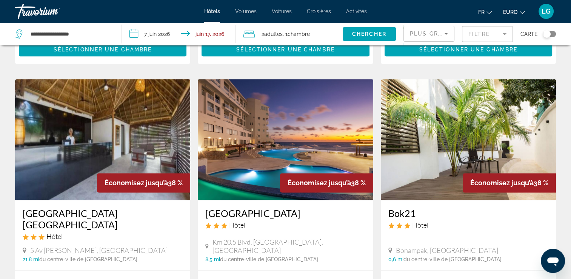
scroll to position [906, 0]
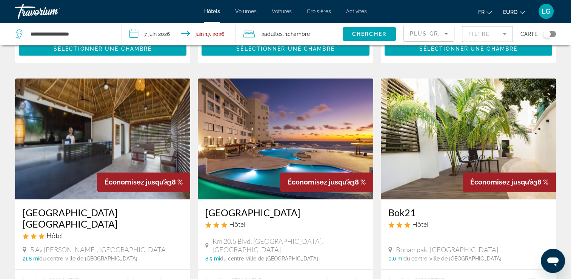
click at [255, 139] on img "Contenu principal" at bounding box center [285, 138] width 175 height 121
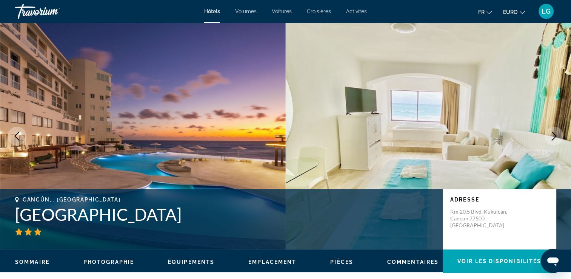
click at [556, 140] on button "Image suivante" at bounding box center [554, 136] width 19 height 19
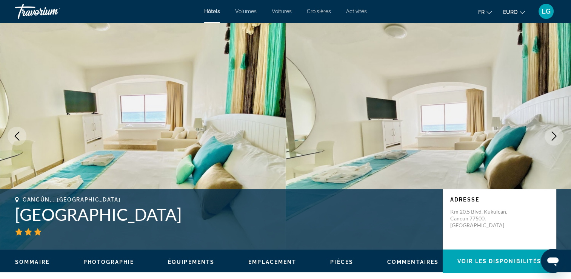
click at [556, 140] on button "Image suivante" at bounding box center [554, 136] width 19 height 19
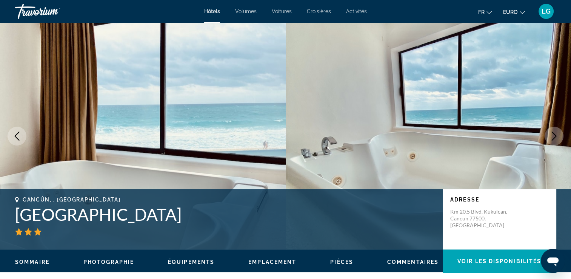
click at [556, 140] on button "Image suivante" at bounding box center [554, 136] width 19 height 19
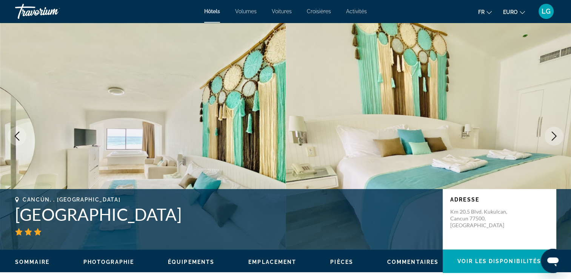
click at [556, 140] on button "Image suivante" at bounding box center [554, 136] width 19 height 19
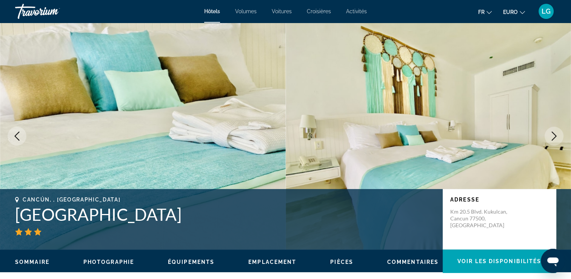
click at [556, 140] on button "Image suivante" at bounding box center [554, 136] width 19 height 19
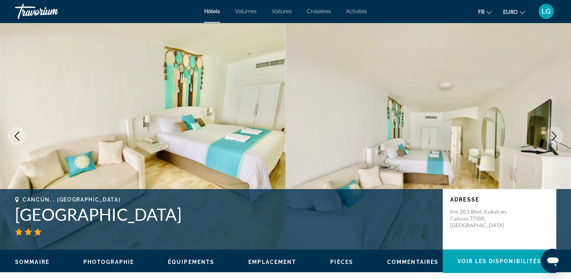
click at [556, 140] on button "Image suivante" at bounding box center [554, 136] width 19 height 19
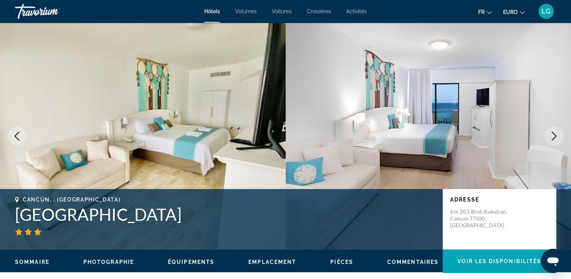
click at [556, 140] on button "Image suivante" at bounding box center [554, 136] width 19 height 19
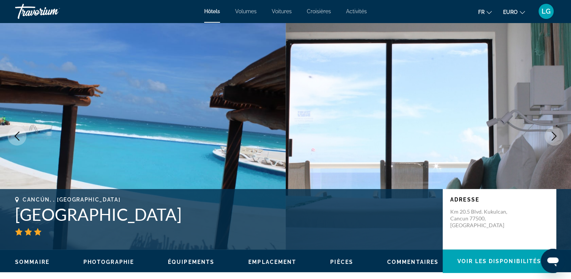
click at [559, 134] on icon "Image suivante" at bounding box center [554, 135] width 9 height 9
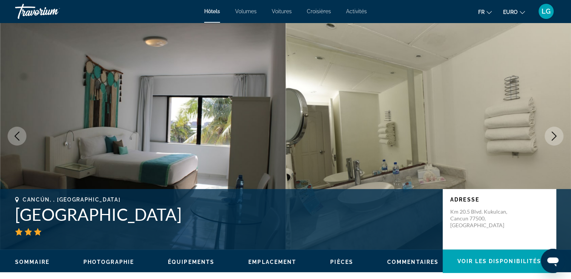
click at [559, 138] on icon "Image suivante" at bounding box center [554, 135] width 9 height 9
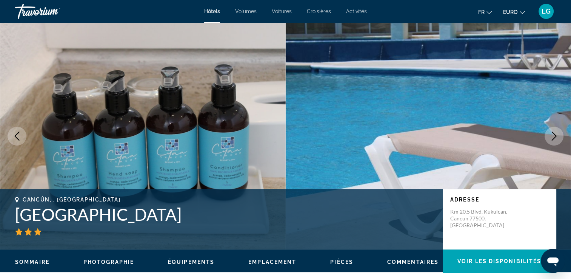
click at [559, 138] on icon "Image suivante" at bounding box center [554, 135] width 9 height 9
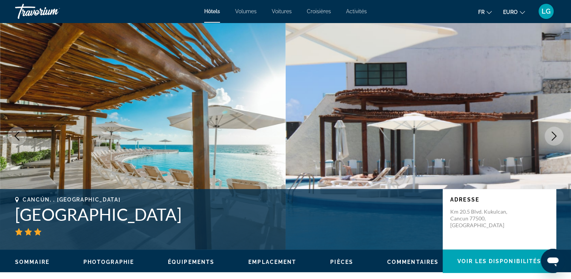
click at [15, 137] on icon "Image précédente" at bounding box center [16, 135] width 9 height 9
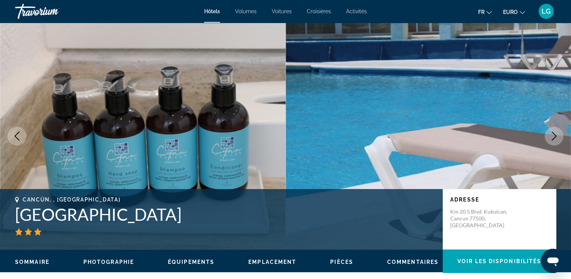
click at [553, 139] on icon "Image suivante" at bounding box center [554, 135] width 5 height 9
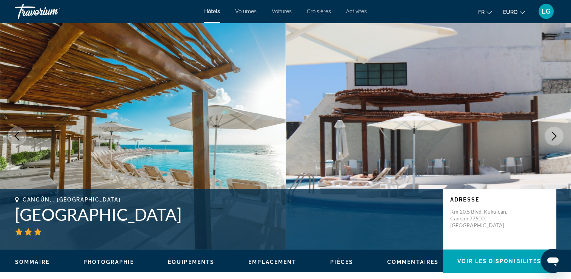
click at [553, 139] on icon "Image suivante" at bounding box center [554, 135] width 5 height 9
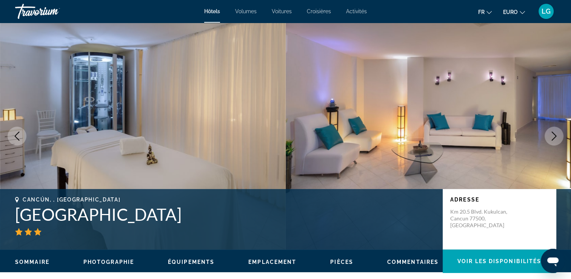
click at [553, 138] on icon "Image suivante" at bounding box center [554, 135] width 9 height 9
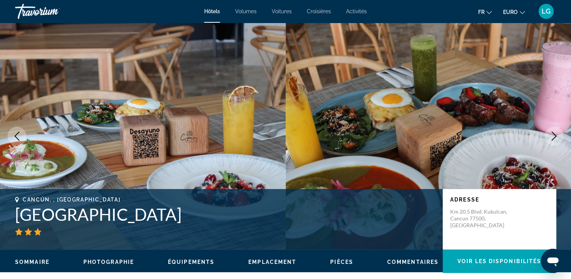
click at [18, 139] on icon "Image précédente" at bounding box center [16, 135] width 9 height 9
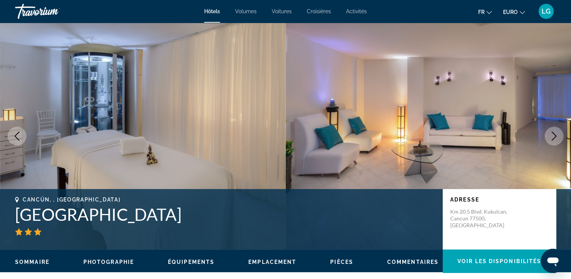
click at [553, 130] on button "Image suivante" at bounding box center [554, 136] width 19 height 19
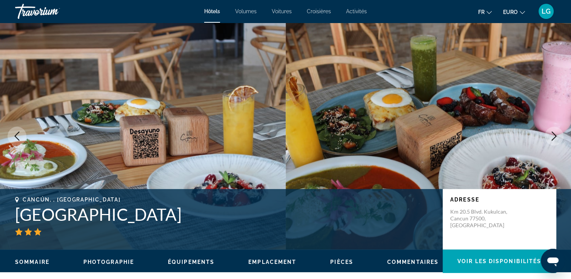
click at [553, 130] on button "Image suivante" at bounding box center [554, 136] width 19 height 19
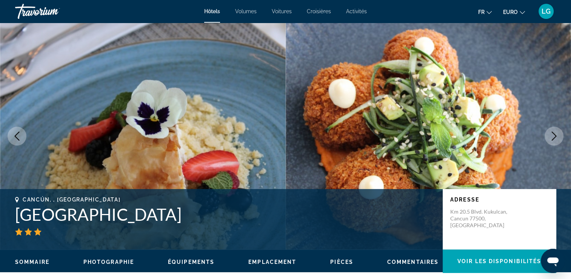
click at [553, 130] on button "Image suivante" at bounding box center [554, 136] width 19 height 19
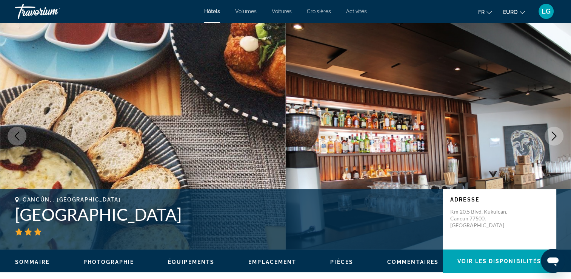
click at [553, 130] on button "Image suivante" at bounding box center [554, 136] width 19 height 19
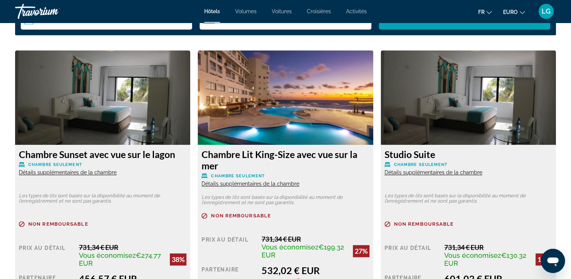
scroll to position [869, 0]
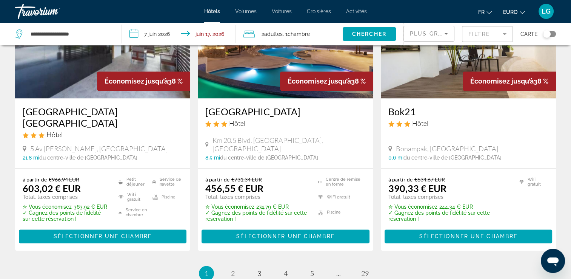
scroll to position [1095, 0]
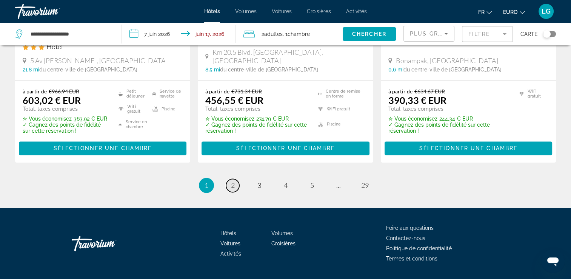
click at [238, 179] on link "page 2" at bounding box center [232, 185] width 13 height 13
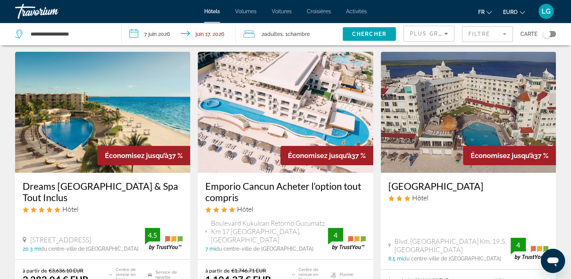
scroll to position [38, 0]
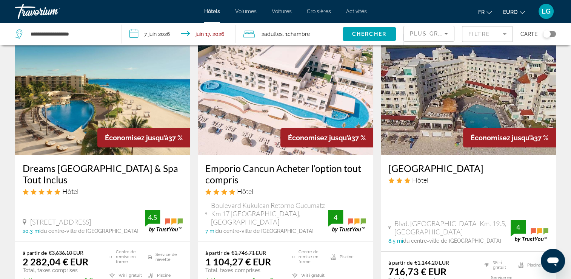
click at [278, 85] on img "Contenu principal" at bounding box center [285, 94] width 175 height 121
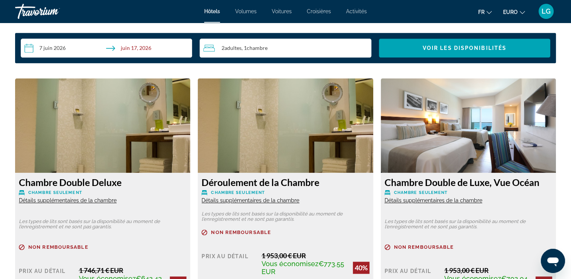
scroll to position [945, 0]
